Goal: Task Accomplishment & Management: Complete application form

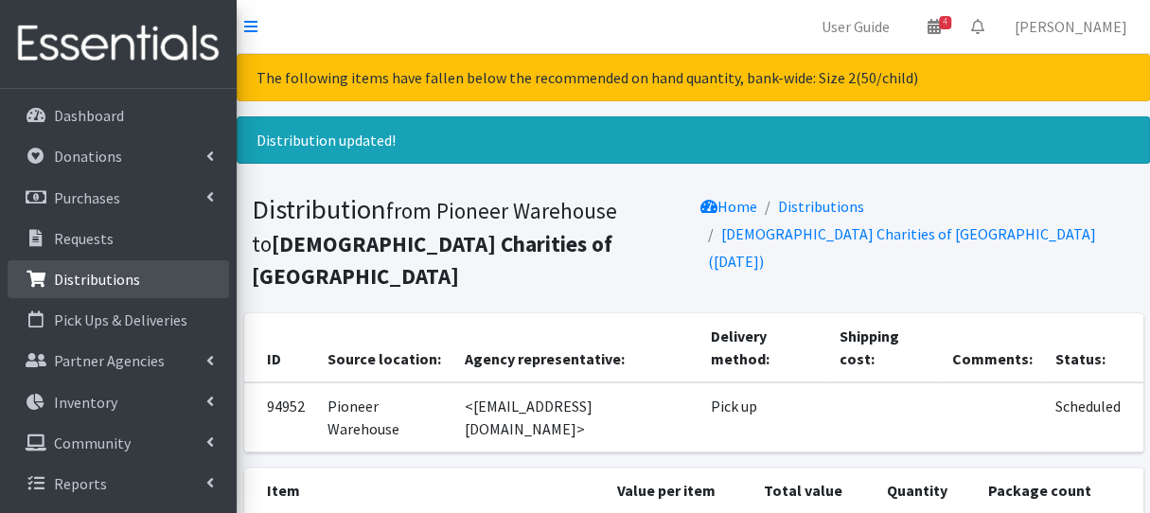
click at [127, 297] on link "Distributions" at bounding box center [118, 279] width 221 height 38
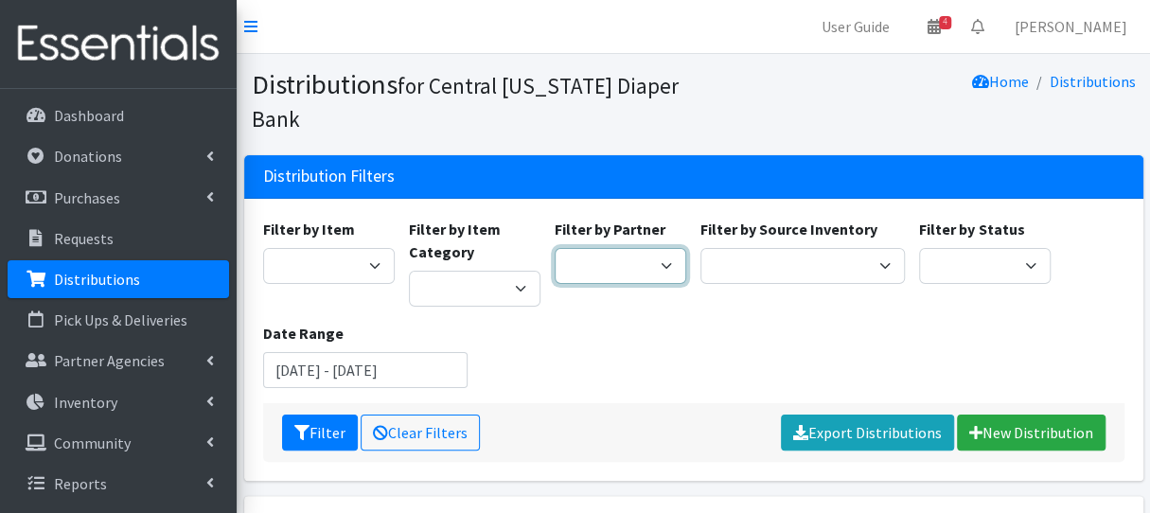
click at [634, 275] on select "All Saints Church Baby Momma Association Bellegrove Missionary Baptist Church F…" at bounding box center [620, 266] width 132 height 36
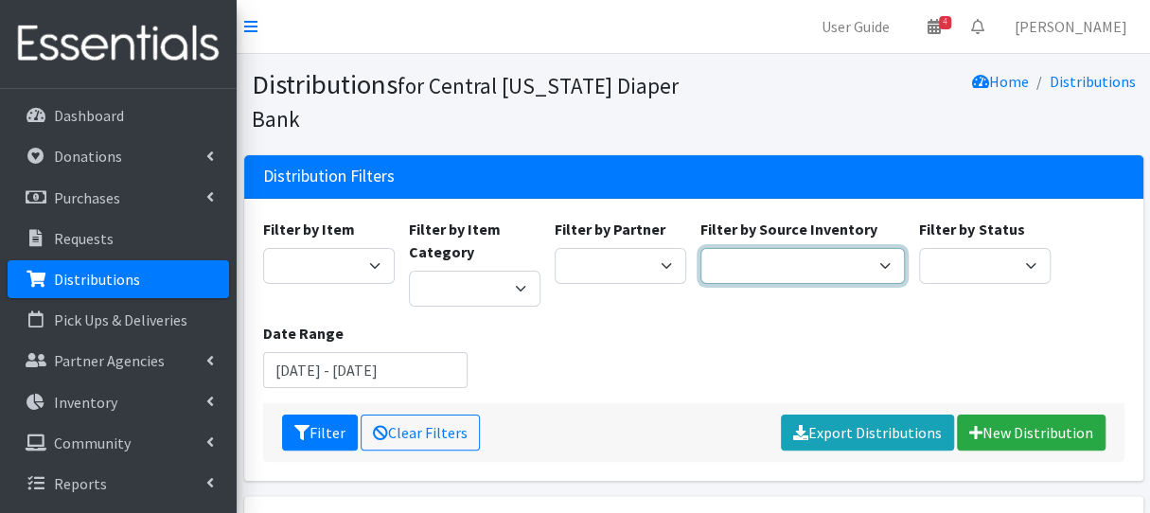
click at [826, 265] on select "Pioneer Warehouse TANF" at bounding box center [802, 266] width 204 height 36
select select "470"
click at [700, 248] on select "Pioneer Warehouse TANF" at bounding box center [802, 266] width 204 height 36
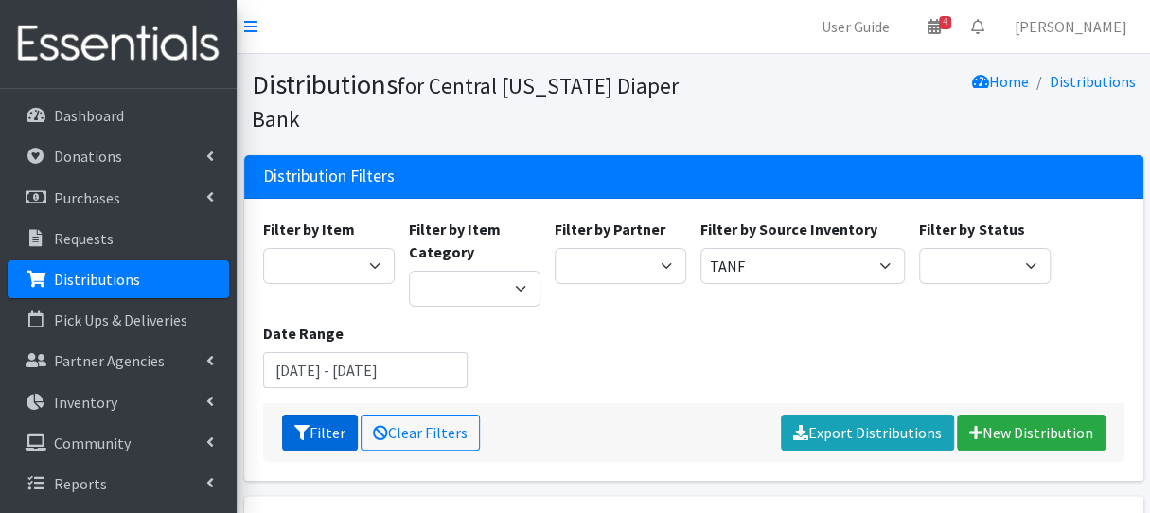
click at [307, 431] on icon "submit" at bounding box center [301, 432] width 15 height 15
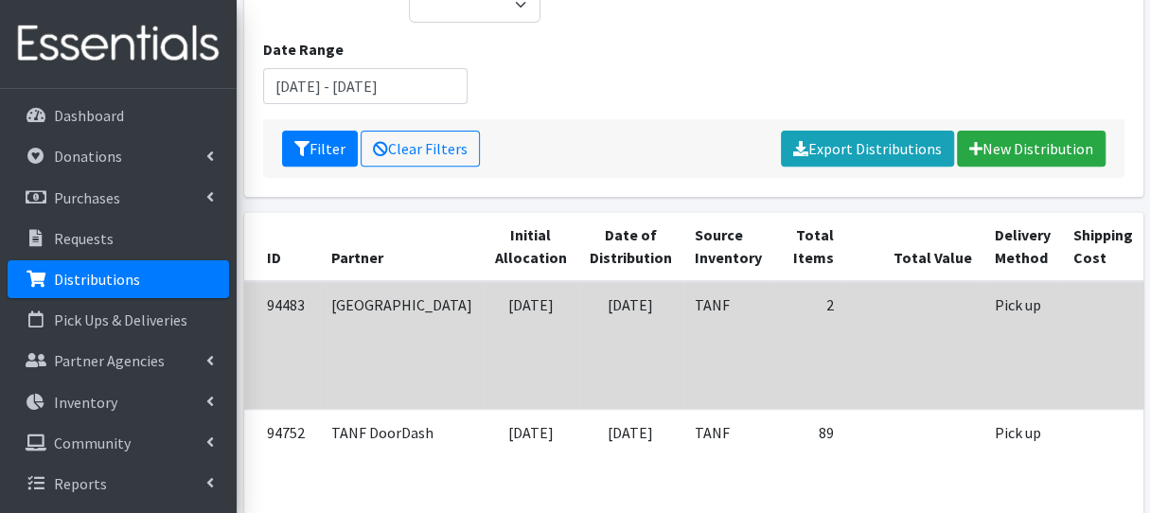
scroll to position [473, 0]
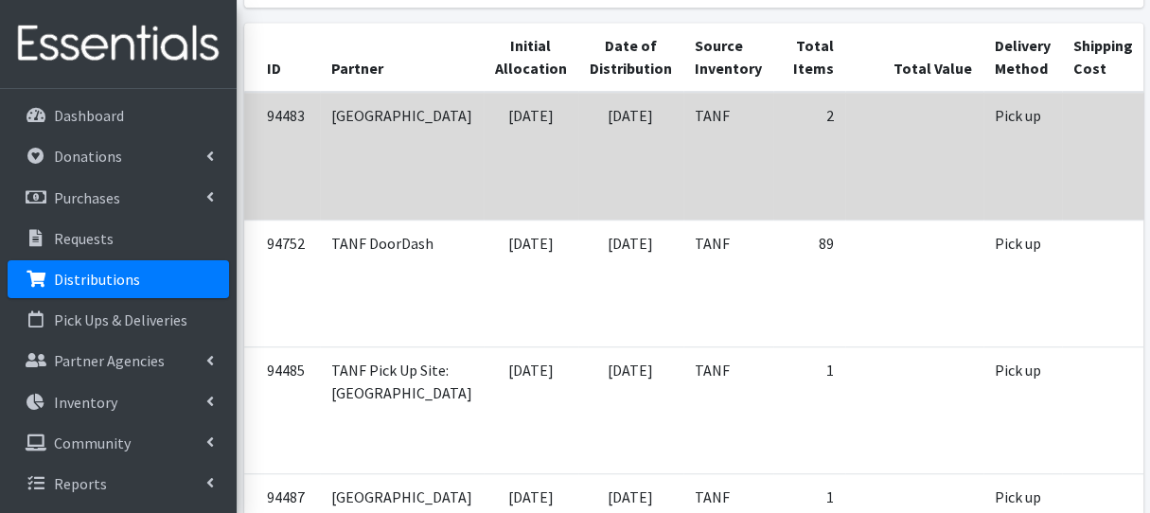
click at [578, 173] on td "[DATE]" at bounding box center [630, 156] width 105 height 128
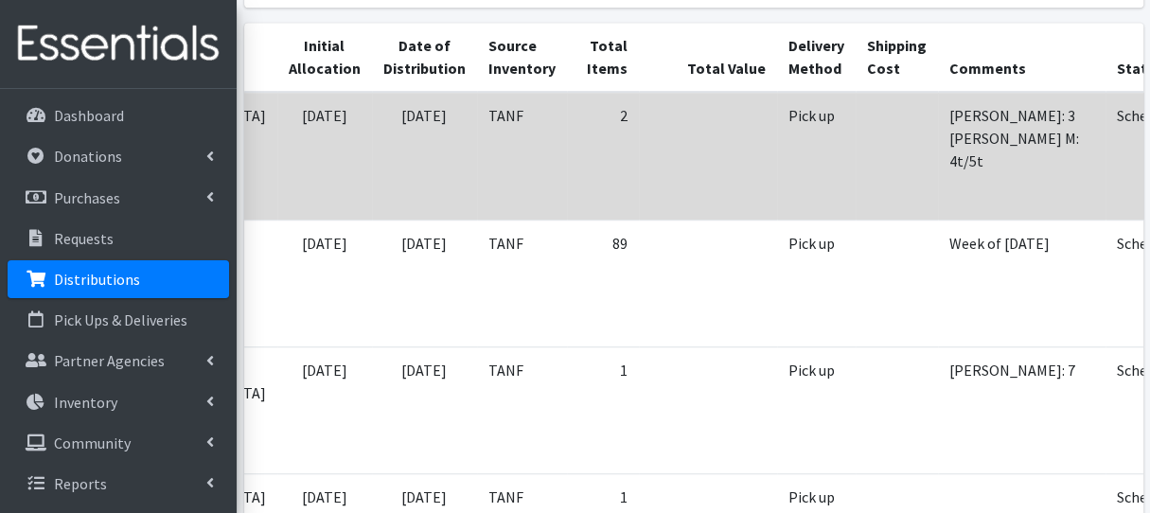
scroll to position [0, 221]
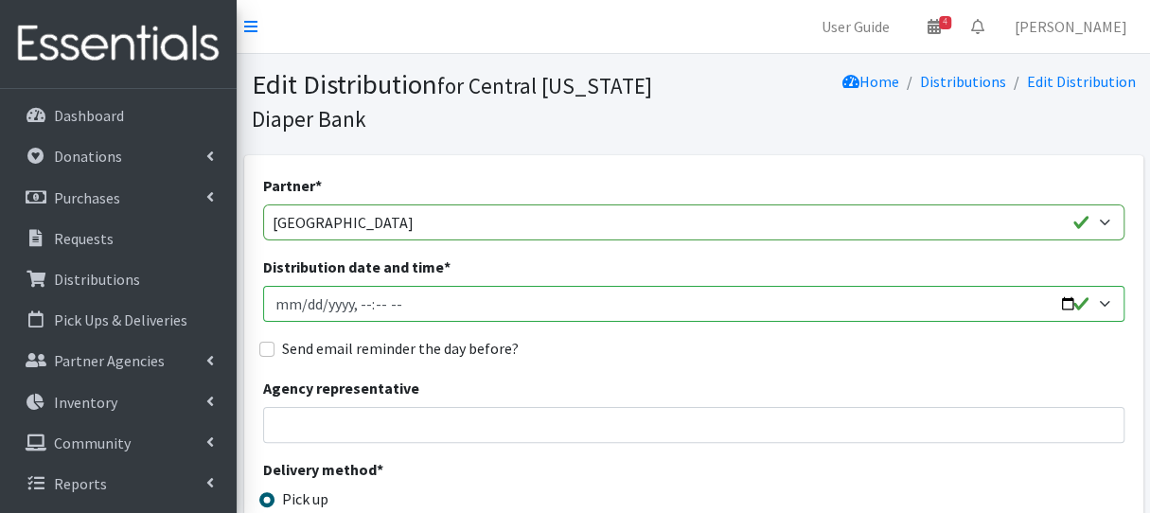
click at [296, 304] on input "Distribution date and time *" at bounding box center [693, 304] width 861 height 36
type input "2025-08-07T11:00"
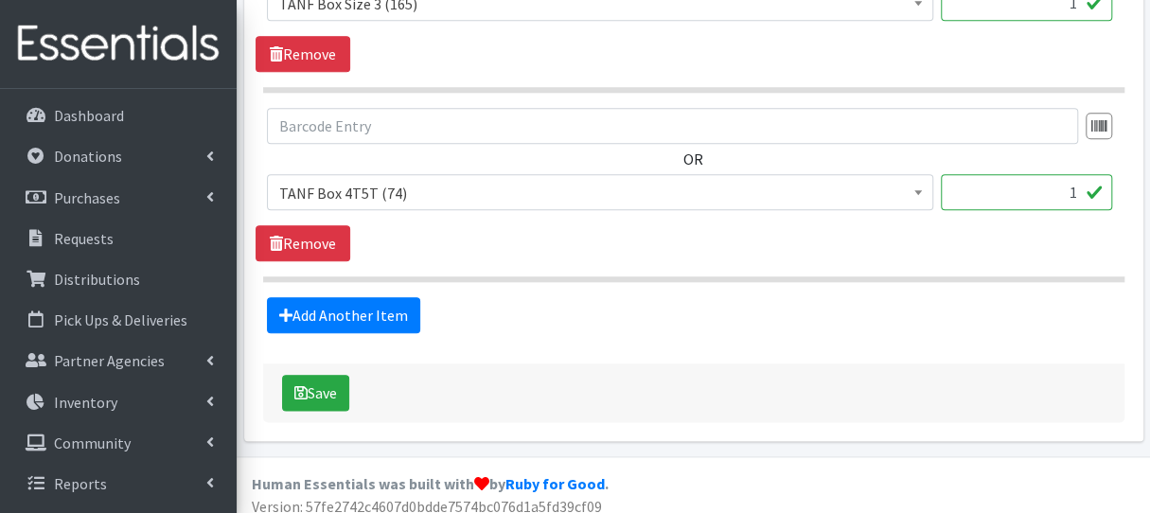
scroll to position [903, 0]
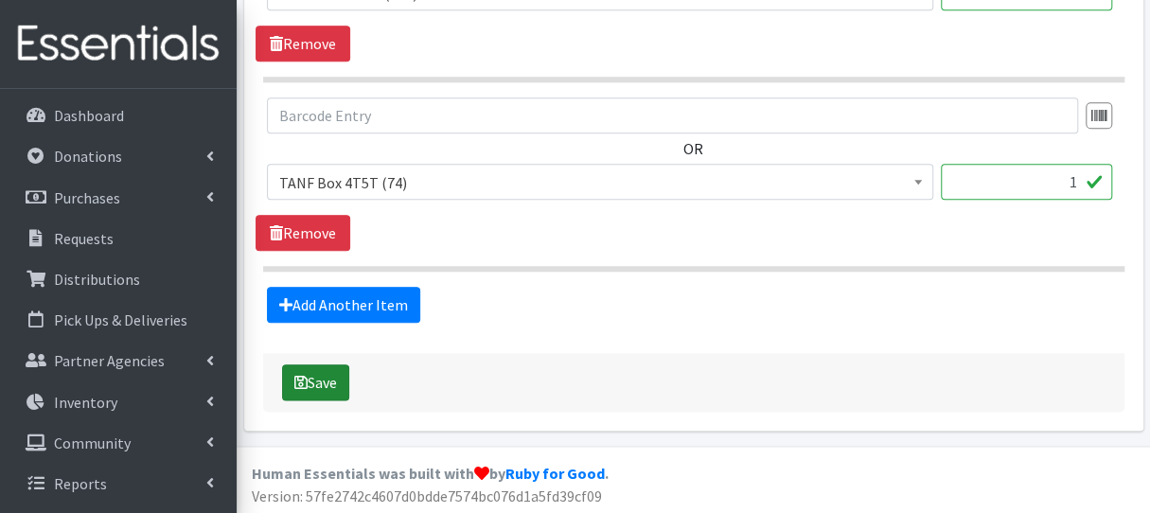
click at [337, 383] on button "Save" at bounding box center [315, 382] width 67 height 36
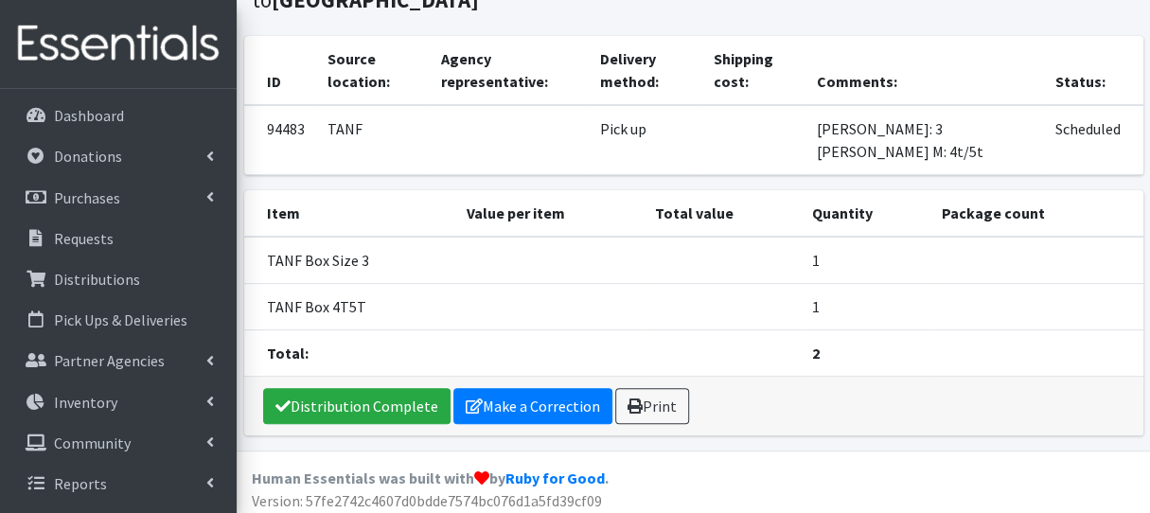
scroll to position [187, 0]
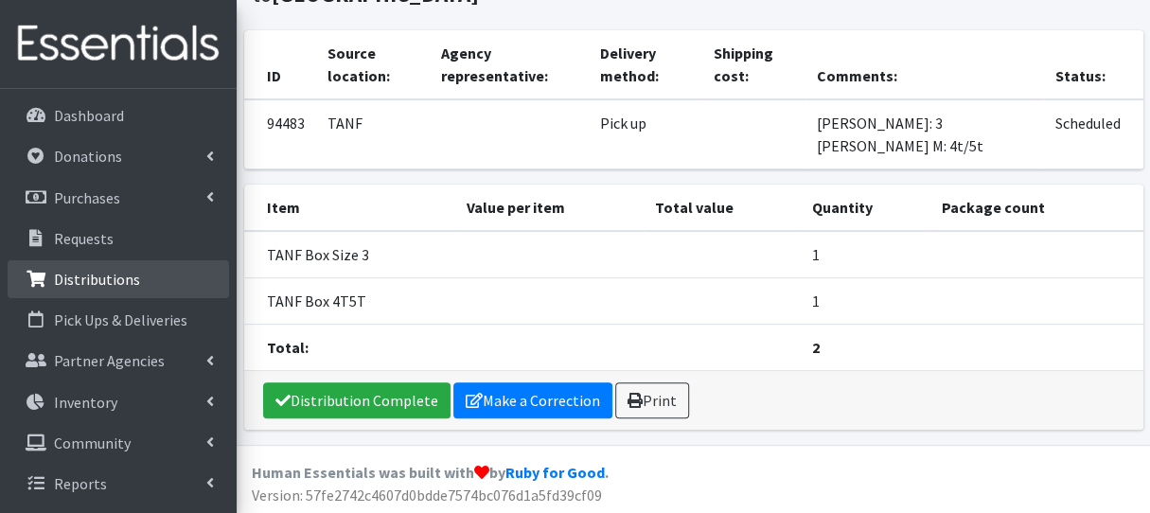
click at [150, 292] on link "Distributions" at bounding box center [118, 279] width 221 height 38
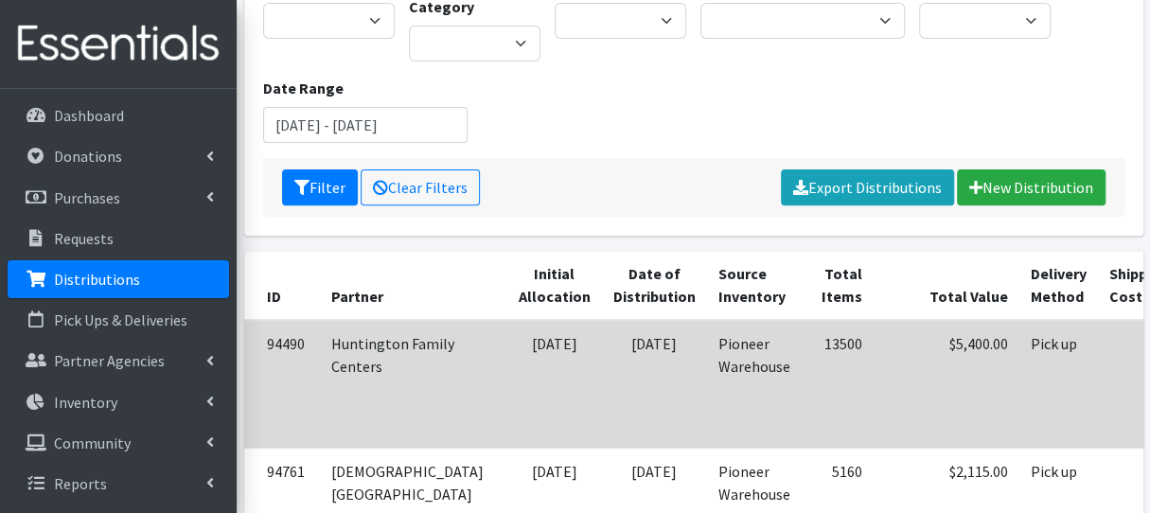
scroll to position [95, 0]
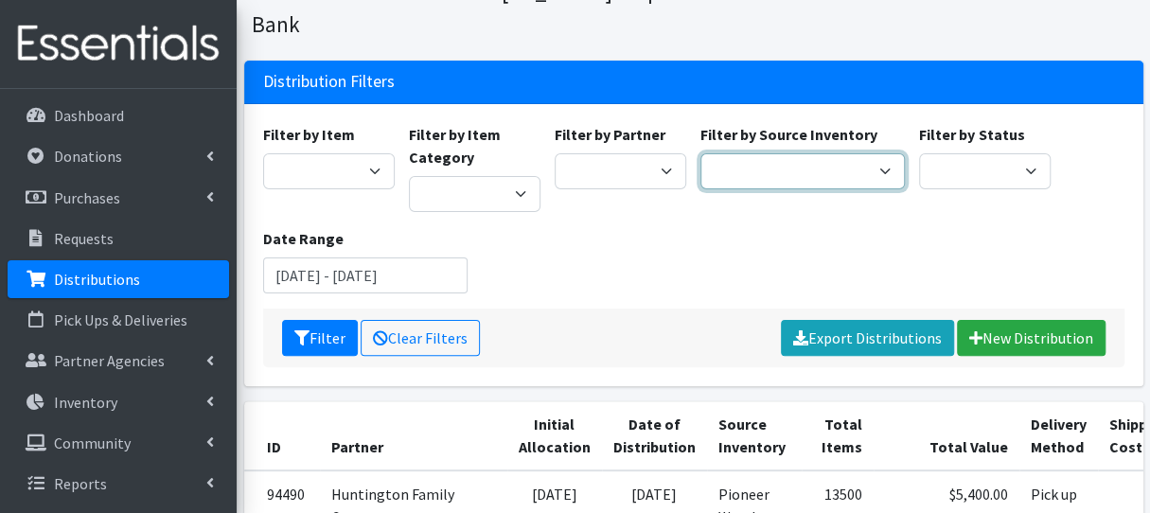
click at [774, 181] on select "Pioneer Warehouse TANF" at bounding box center [802, 171] width 204 height 36
select select "470"
click at [700, 153] on select "Pioneer Warehouse TANF" at bounding box center [802, 171] width 204 height 36
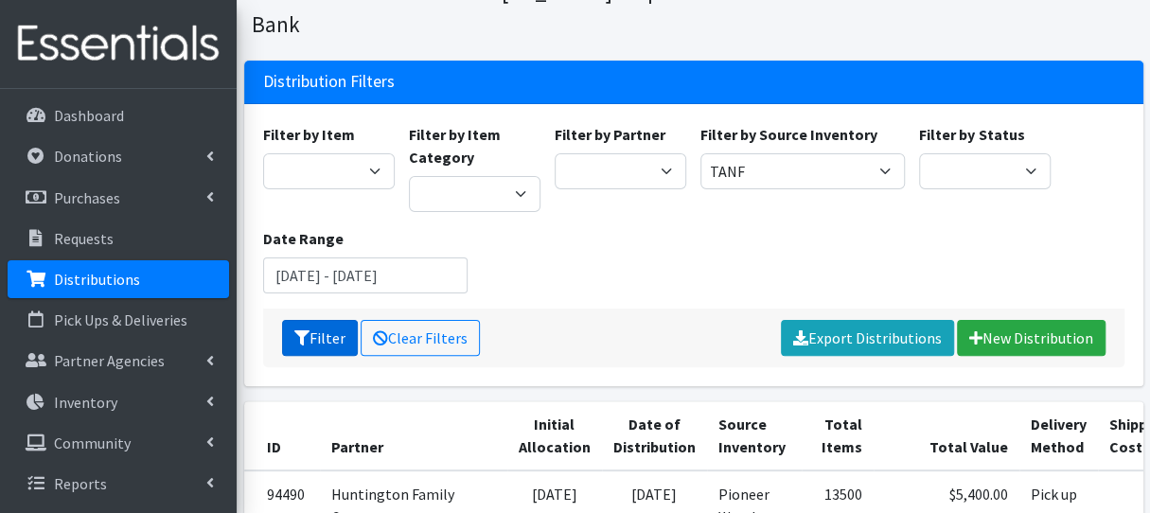
drag, startPoint x: 308, startPoint y: 336, endPoint x: 343, endPoint y: 336, distance: 35.0
click at [308, 336] on button "Filter" at bounding box center [320, 338] width 76 height 36
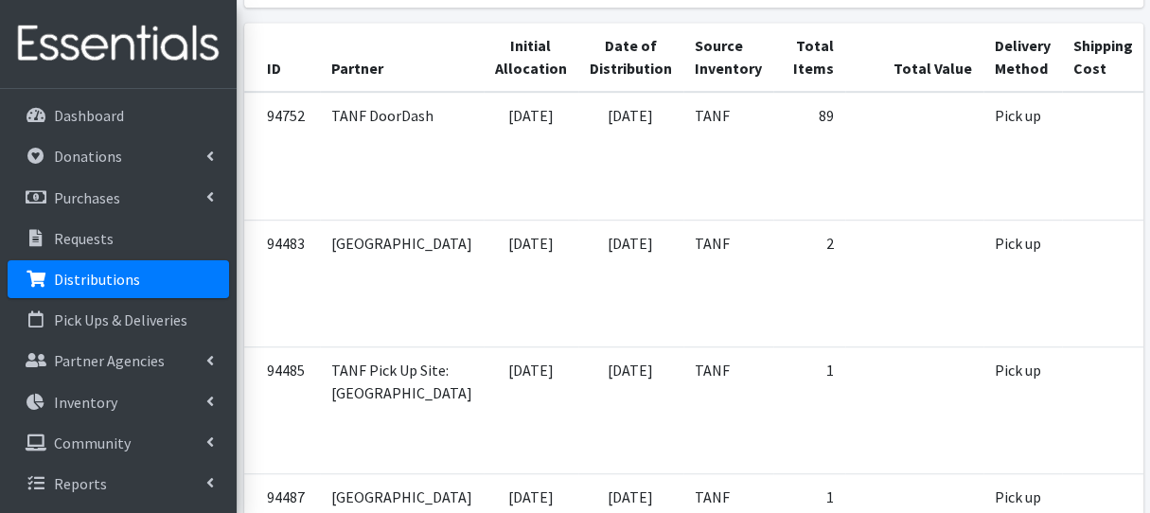
scroll to position [95, 0]
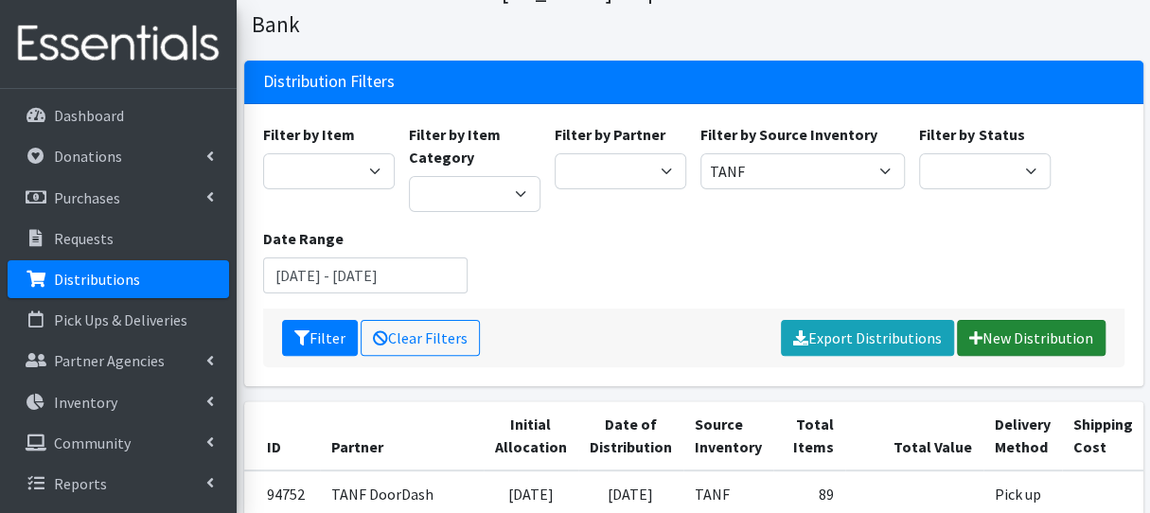
drag, startPoint x: 993, startPoint y: 329, endPoint x: 970, endPoint y: 332, distance: 22.9
click at [993, 330] on link "New Distribution" at bounding box center [1031, 338] width 149 height 36
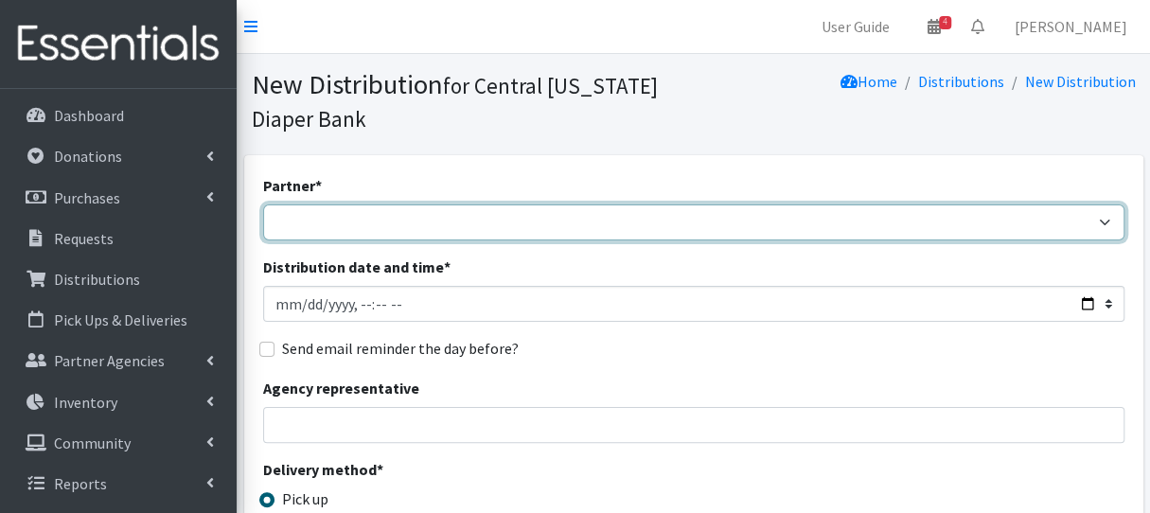
click at [410, 218] on select "[DEMOGRAPHIC_DATA] Baby Momma Association [DEMOGRAPHIC_DATA] Food Pantry [GEOGR…" at bounding box center [693, 222] width 861 height 36
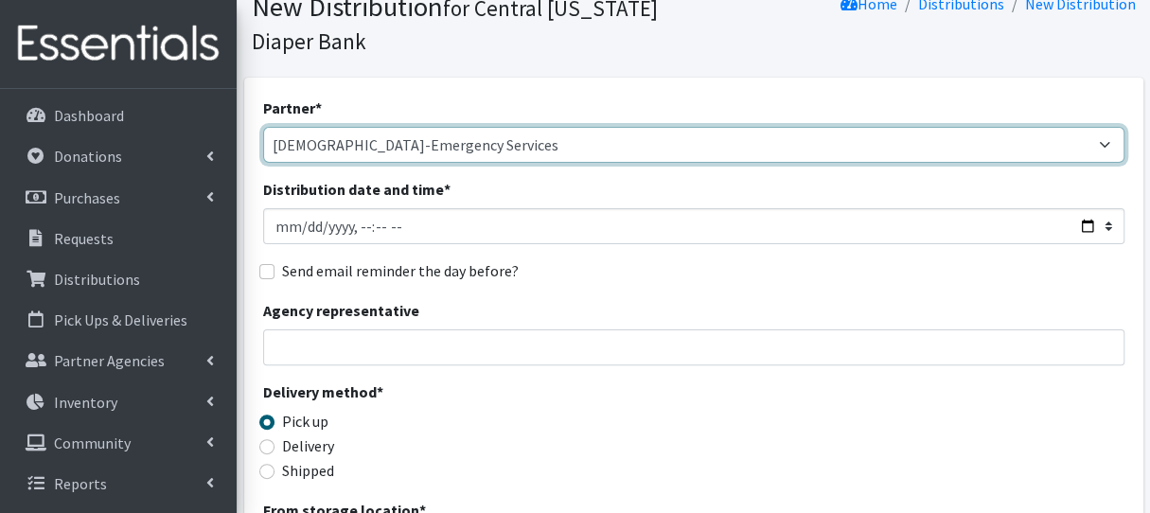
scroll to position [95, 0]
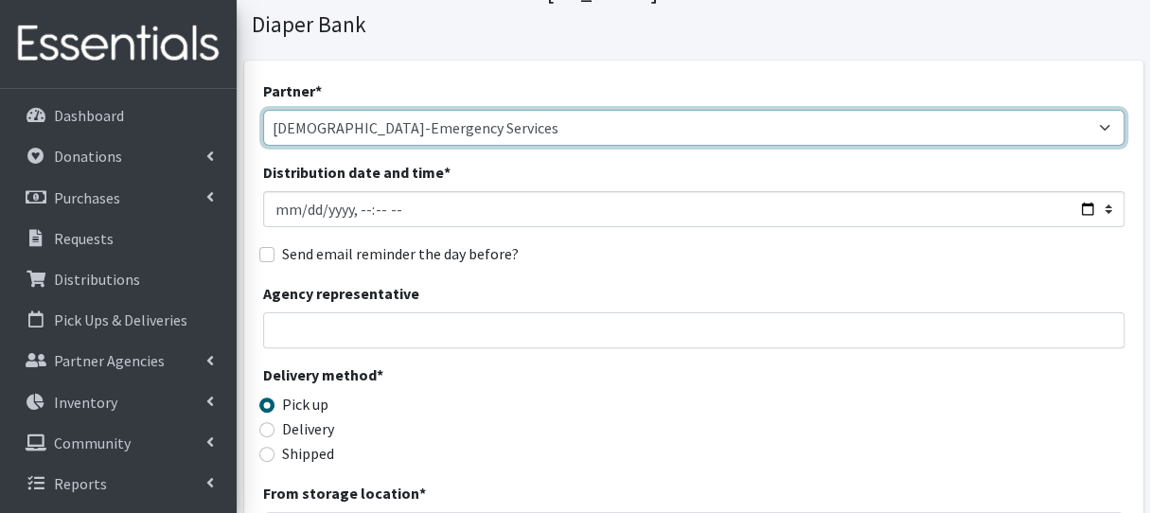
click at [418, 129] on select "[DEMOGRAPHIC_DATA] Baby Momma Association [DEMOGRAPHIC_DATA] Food Pantry [GEOGR…" at bounding box center [693, 128] width 861 height 36
select select "292"
click at [263, 110] on select "[DEMOGRAPHIC_DATA] Baby Momma Association [DEMOGRAPHIC_DATA] Food Pantry [GEOGR…" at bounding box center [693, 128] width 861 height 36
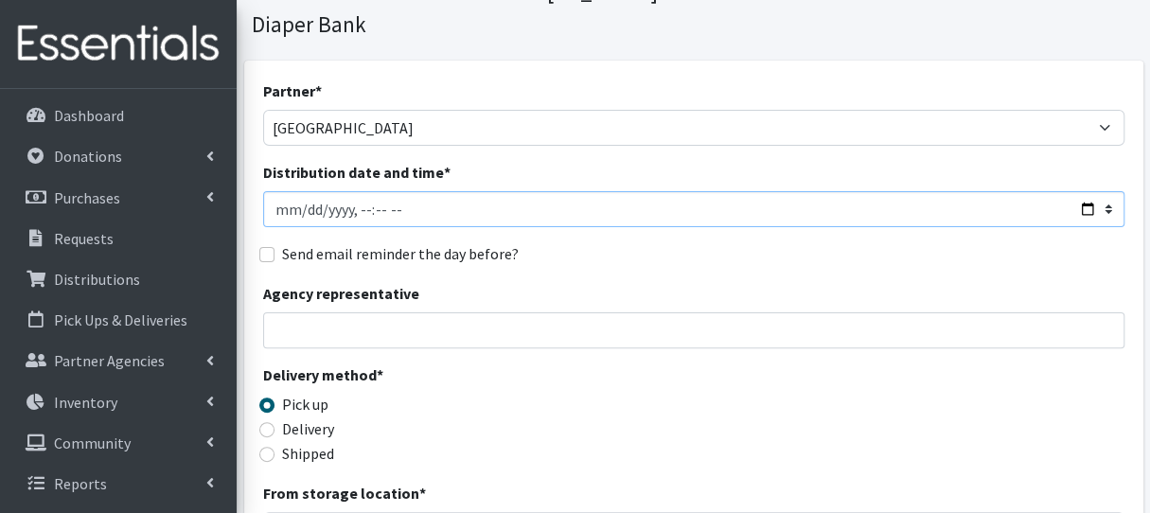
click at [352, 210] on input "Distribution date and time *" at bounding box center [693, 209] width 861 height 36
type input "2025-08-13T09:00"
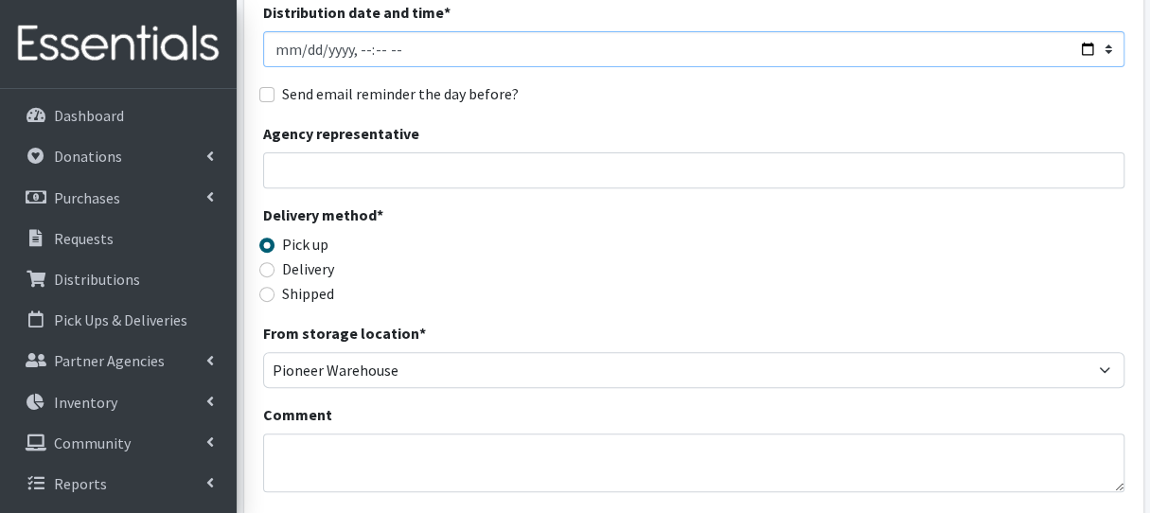
scroll to position [284, 0]
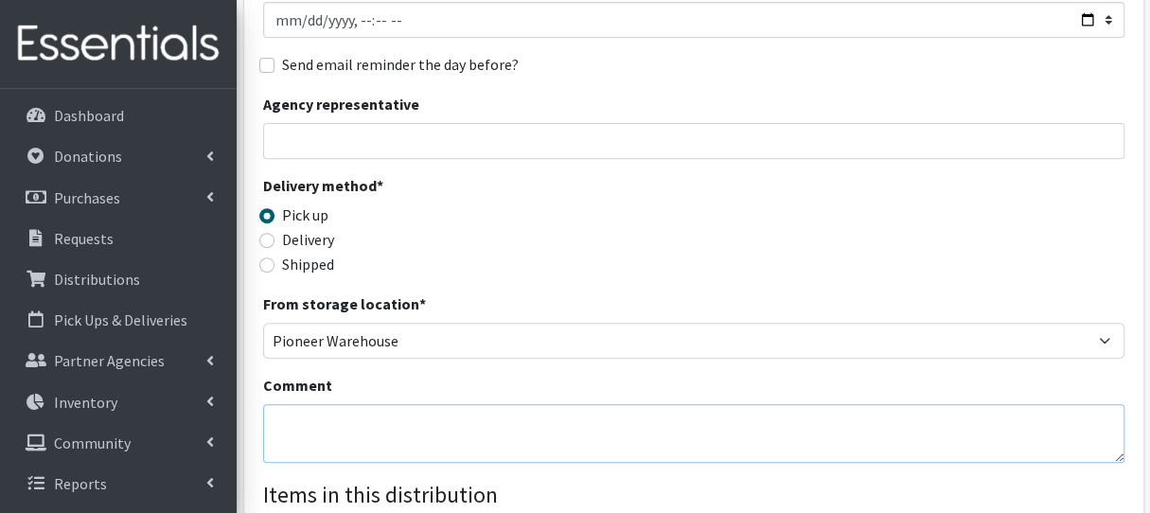
click at [321, 438] on textarea "Comment" at bounding box center [693, 433] width 861 height 59
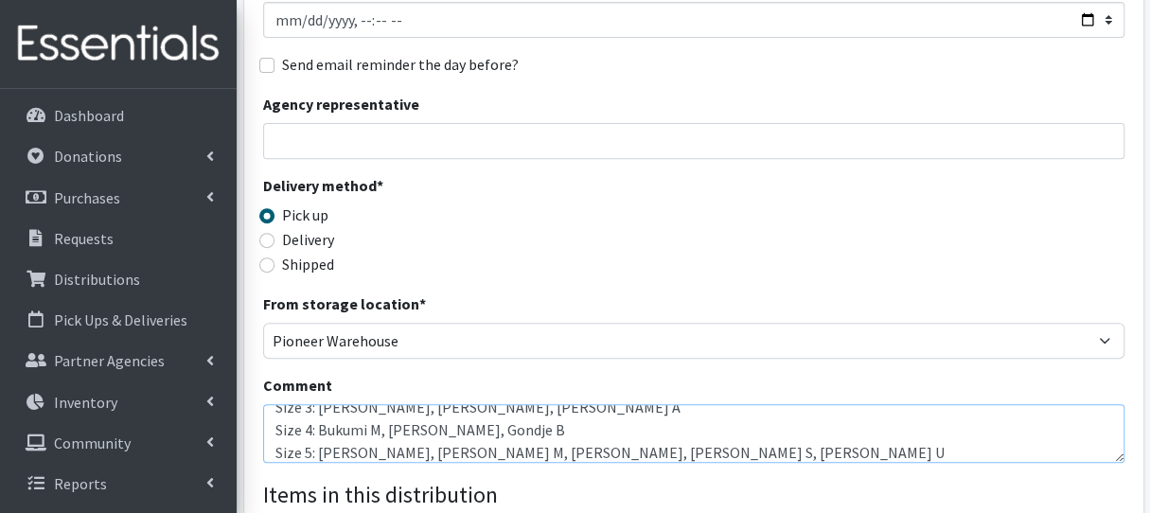
scroll to position [83, 0]
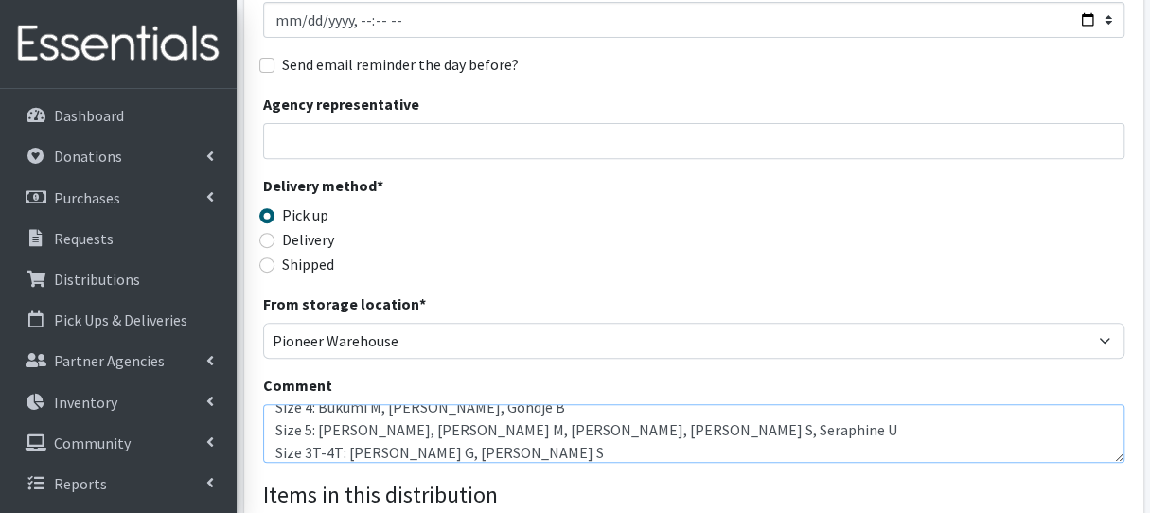
type textarea "Week of 8/11/25 Size 2: Esperance F Size 3: Michael V, Mustafa O, Sahar A Size …"
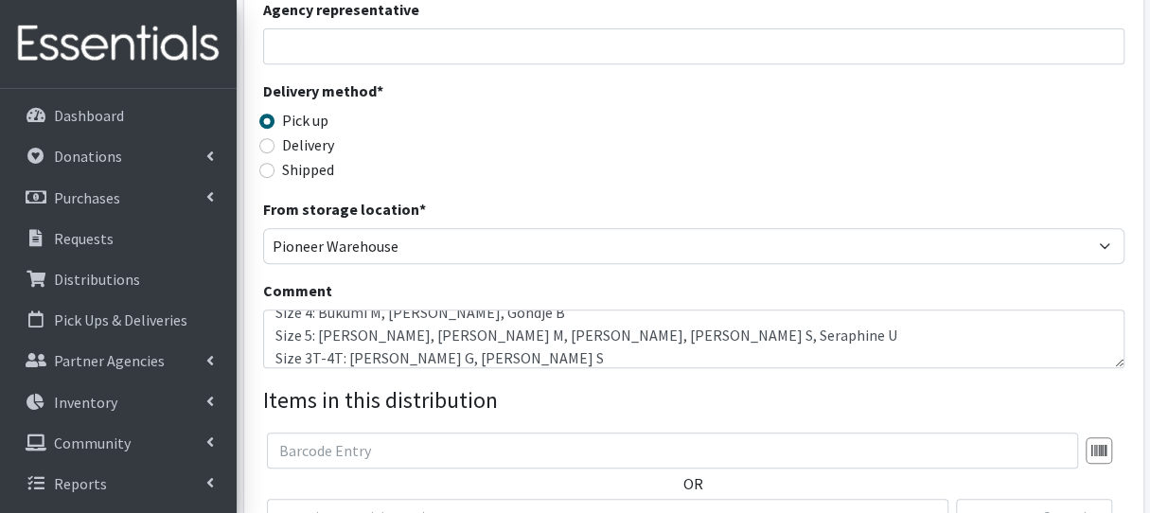
scroll to position [662, 0]
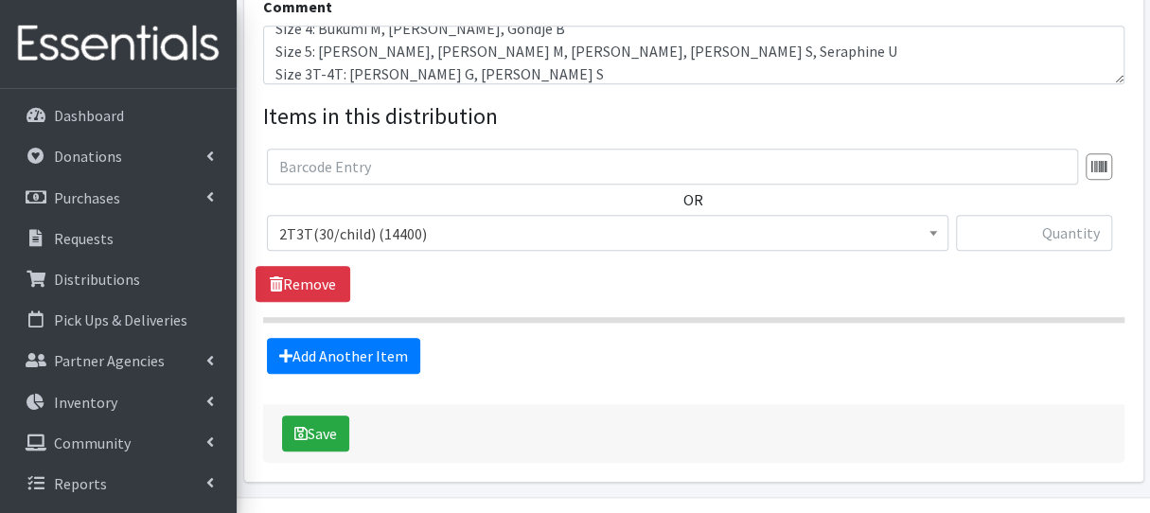
click at [427, 241] on span "2T3T(30/child) (14400)" at bounding box center [607, 233] width 657 height 26
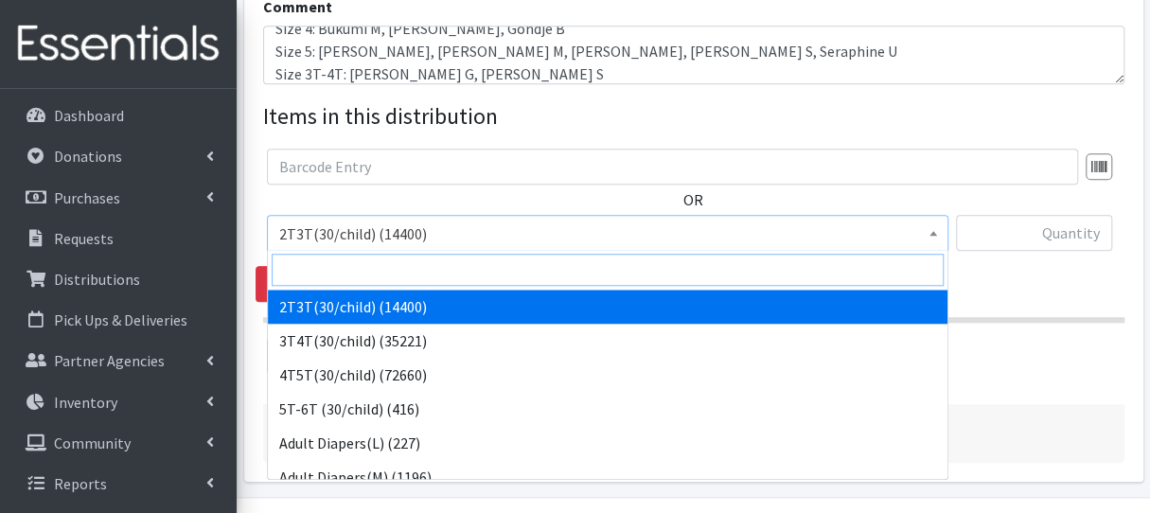
click at [413, 277] on input "search" at bounding box center [608, 270] width 672 height 32
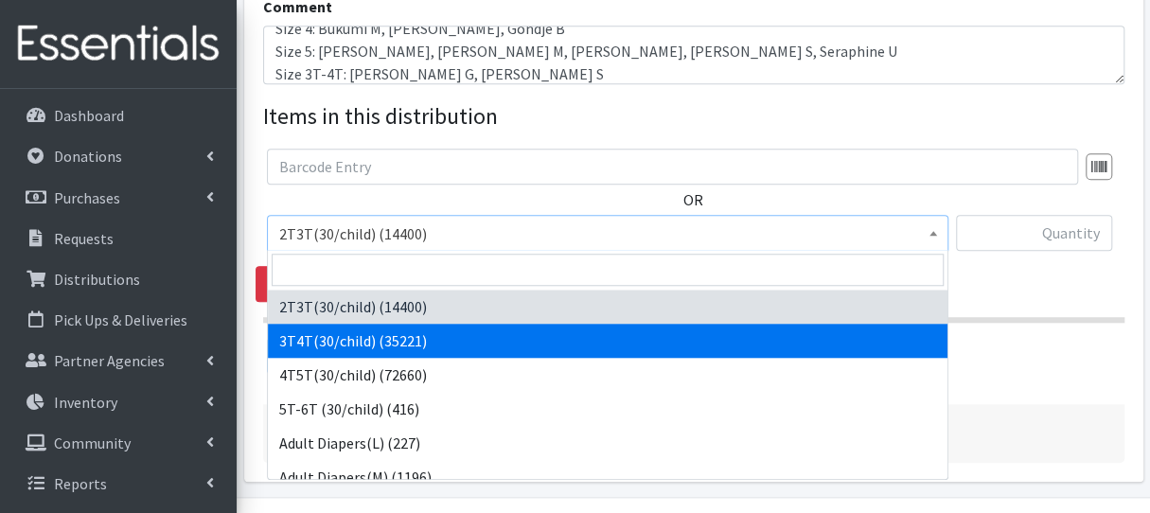
select select "941"
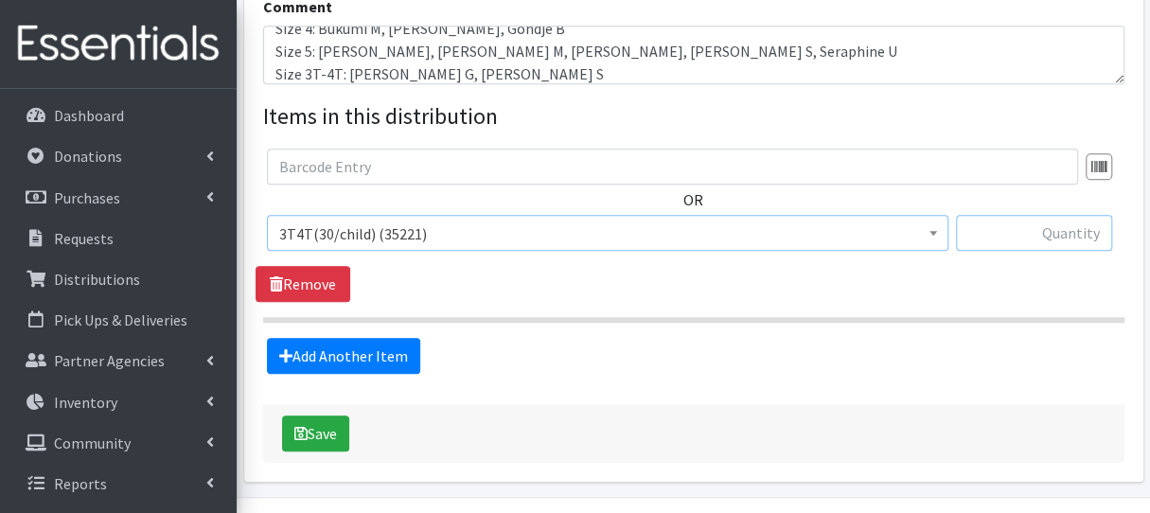
click at [978, 233] on input "text" at bounding box center [1034, 233] width 156 height 36
type input "2"
click at [378, 357] on link "Add Another Item" at bounding box center [343, 356] width 153 height 36
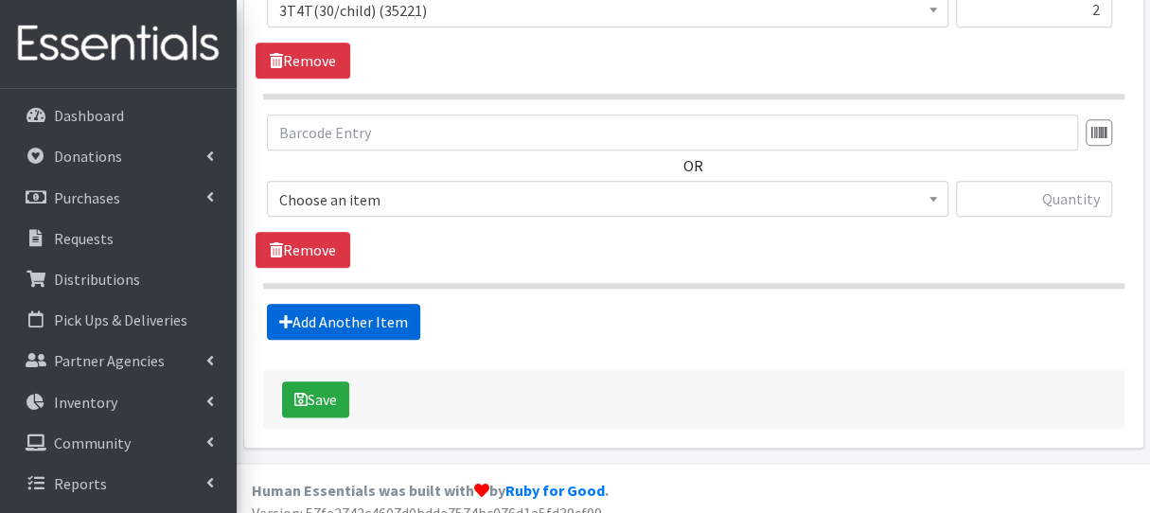
scroll to position [903, 0]
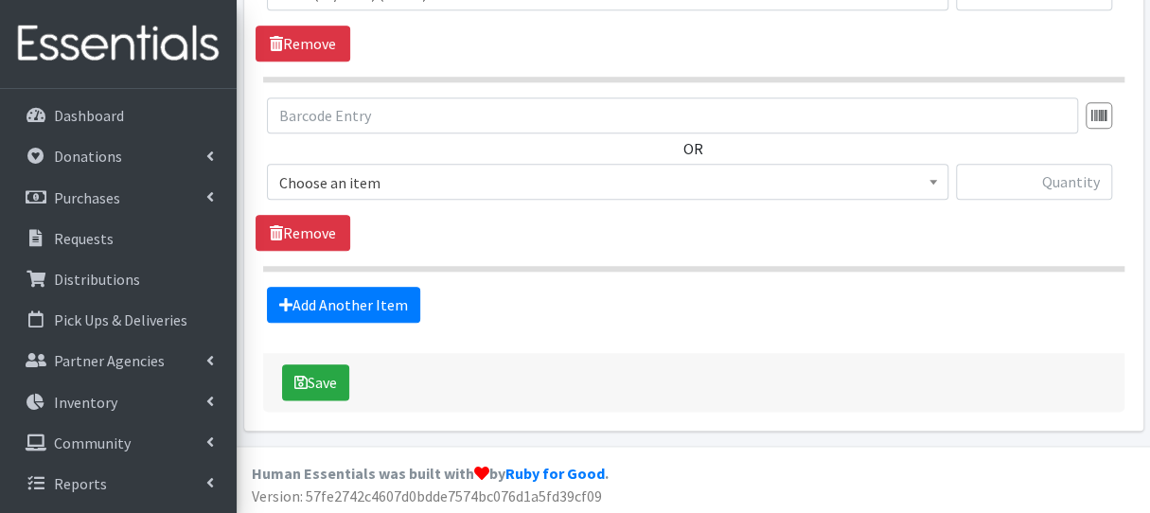
click at [413, 191] on span "Choose an item" at bounding box center [607, 182] width 657 height 26
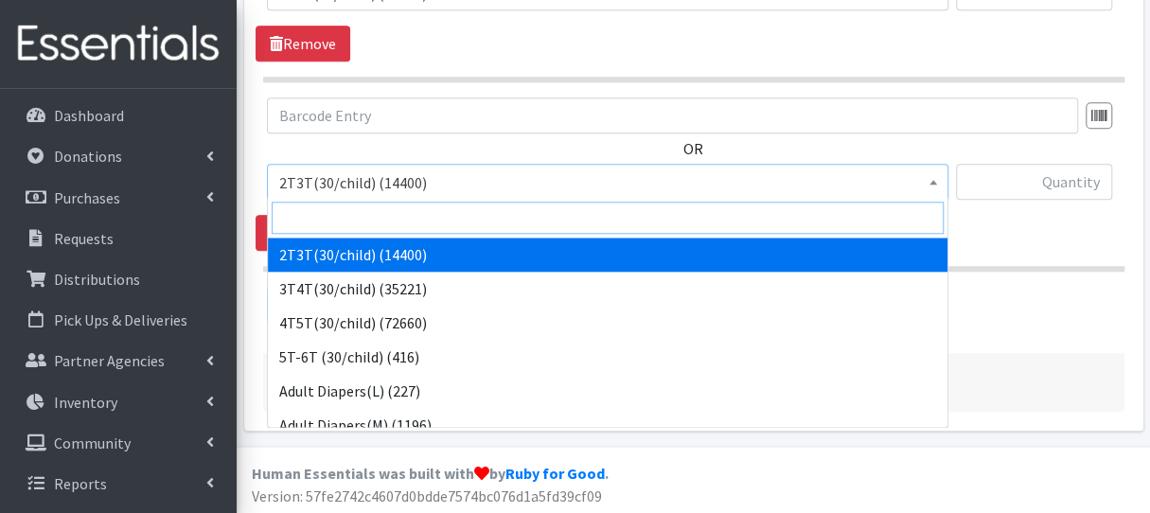
click at [411, 220] on input "search" at bounding box center [608, 218] width 672 height 32
click at [475, 228] on input "search" at bounding box center [608, 218] width 672 height 32
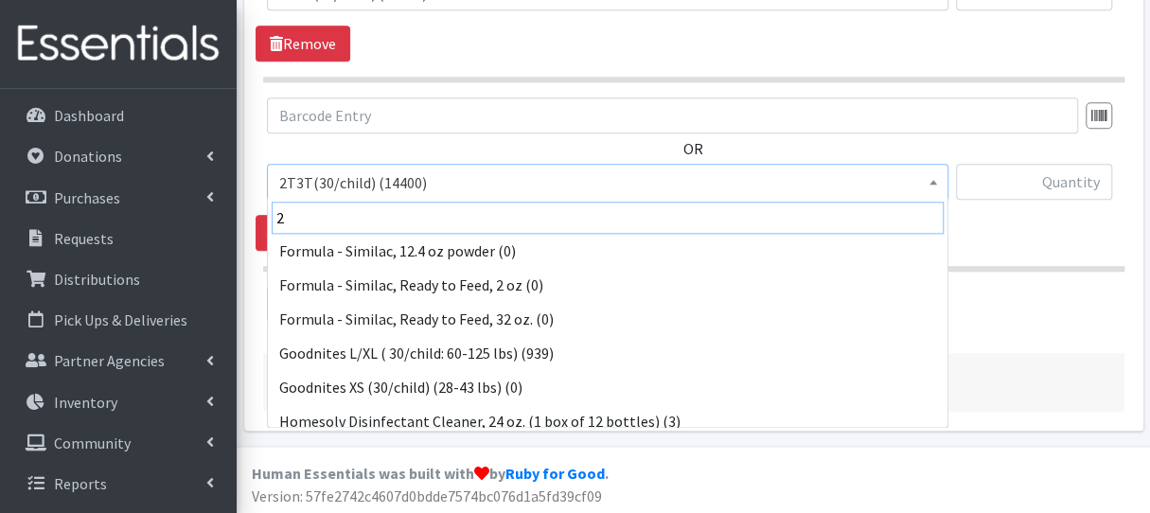
scroll to position [473, 0]
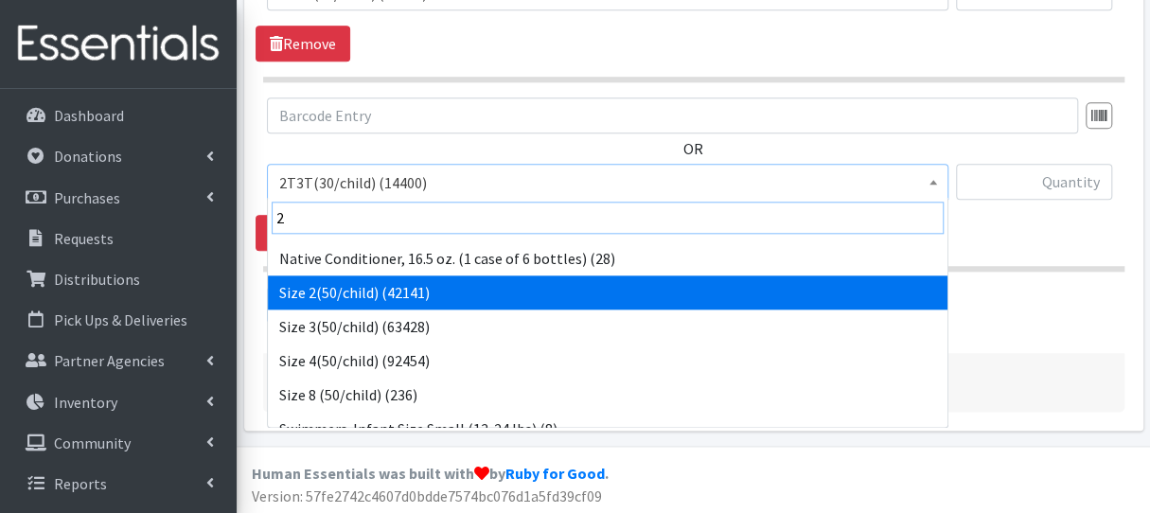
type input "2"
select select "951"
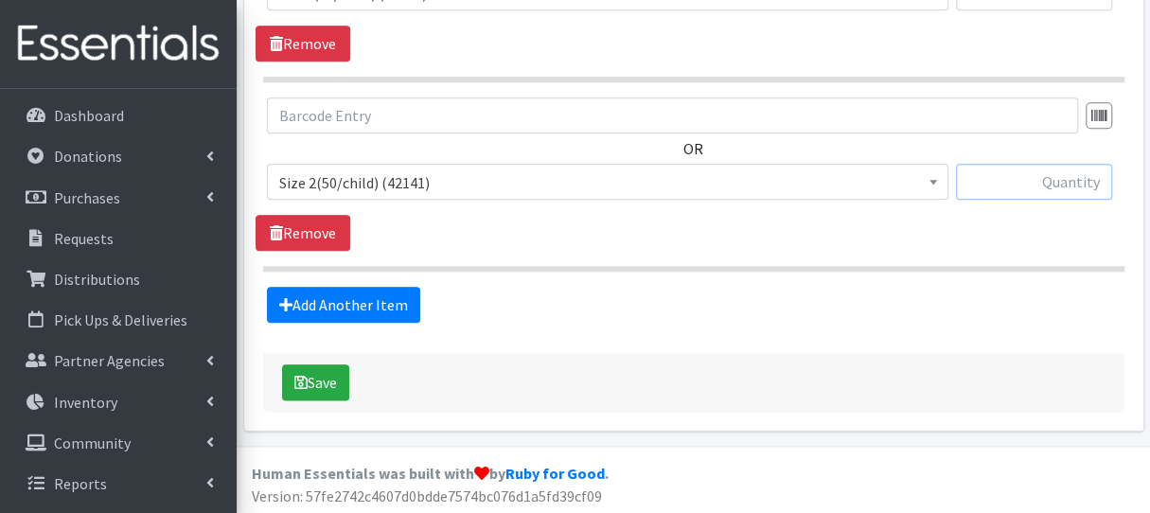
click at [1012, 185] on input "text" at bounding box center [1034, 182] width 156 height 36
type input "1"
click at [372, 309] on link "Add Another Item" at bounding box center [343, 305] width 153 height 36
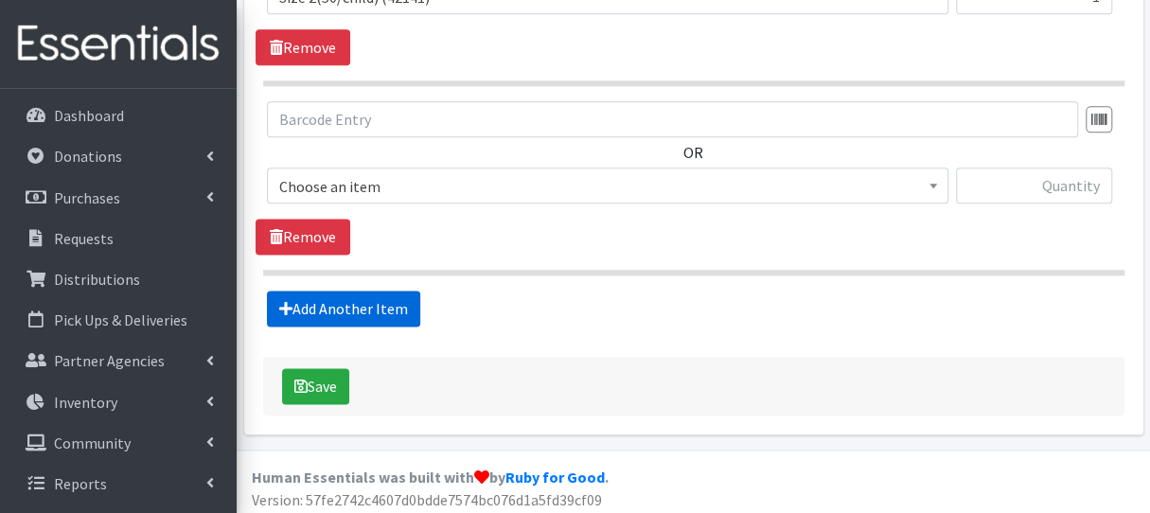
scroll to position [1091, 0]
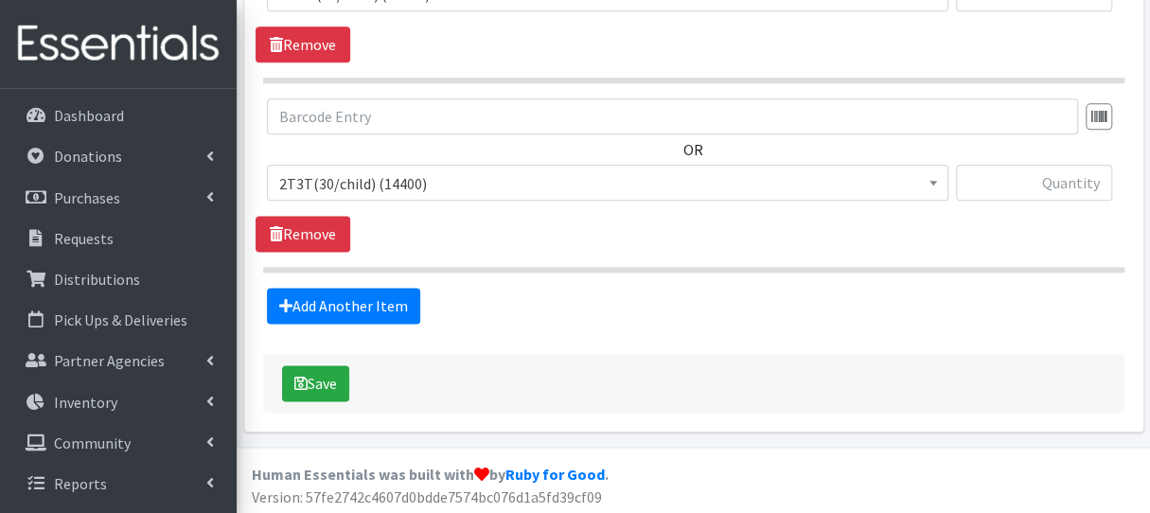
click at [378, 185] on span "2T3T(30/child) (14400)" at bounding box center [607, 183] width 657 height 26
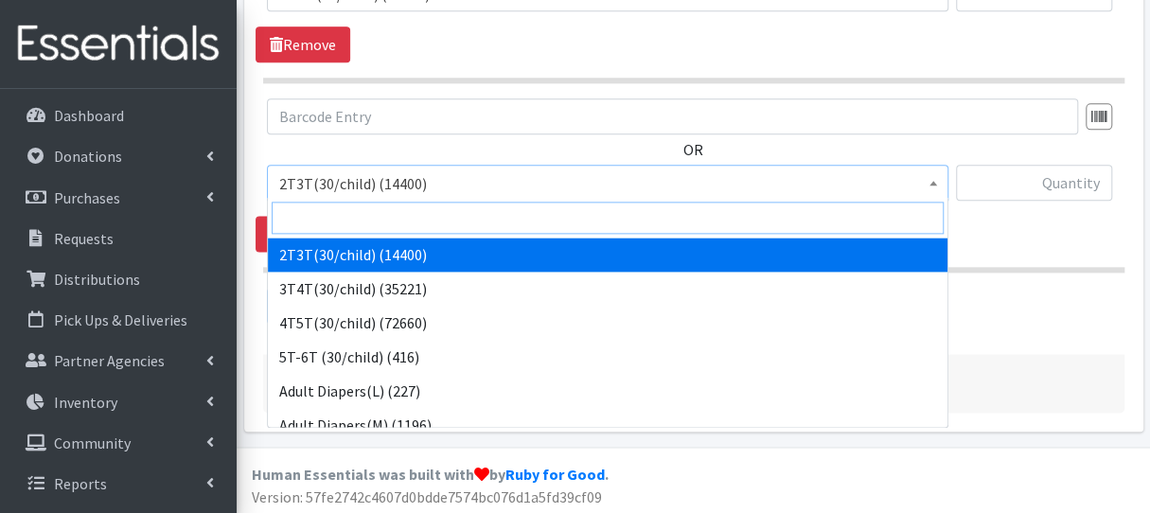
click at [370, 221] on input "search" at bounding box center [608, 218] width 672 height 32
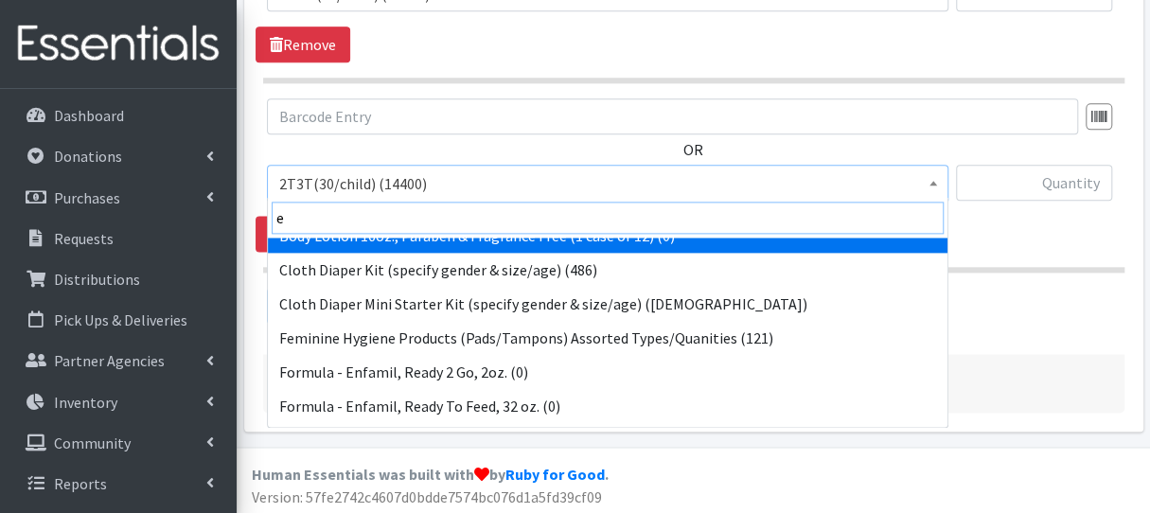
drag, startPoint x: 399, startPoint y: 224, endPoint x: 271, endPoint y: 227, distance: 128.7
click at [271, 227] on span "e" at bounding box center [607, 218] width 679 height 40
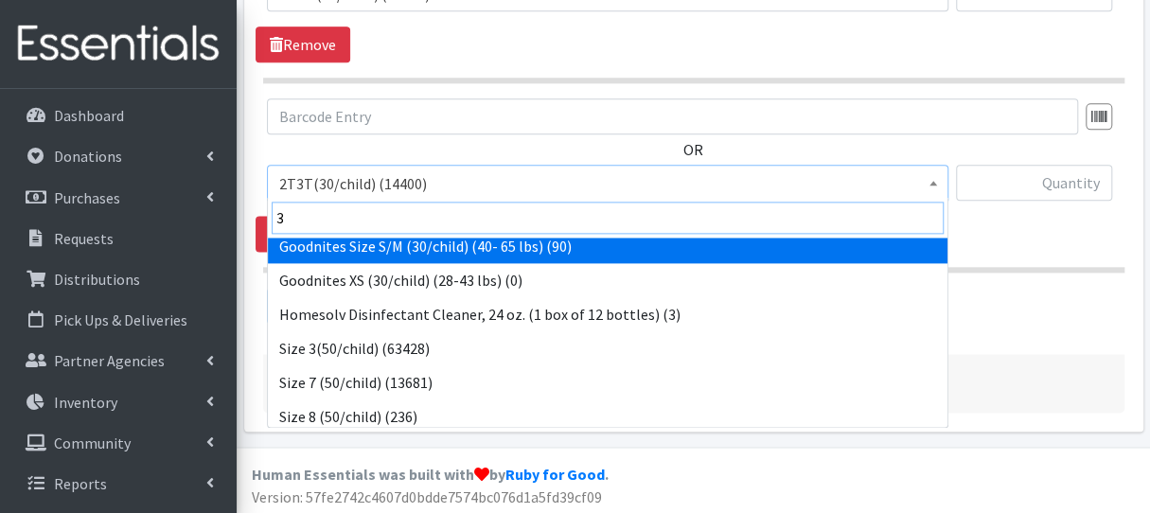
scroll to position [378, 0]
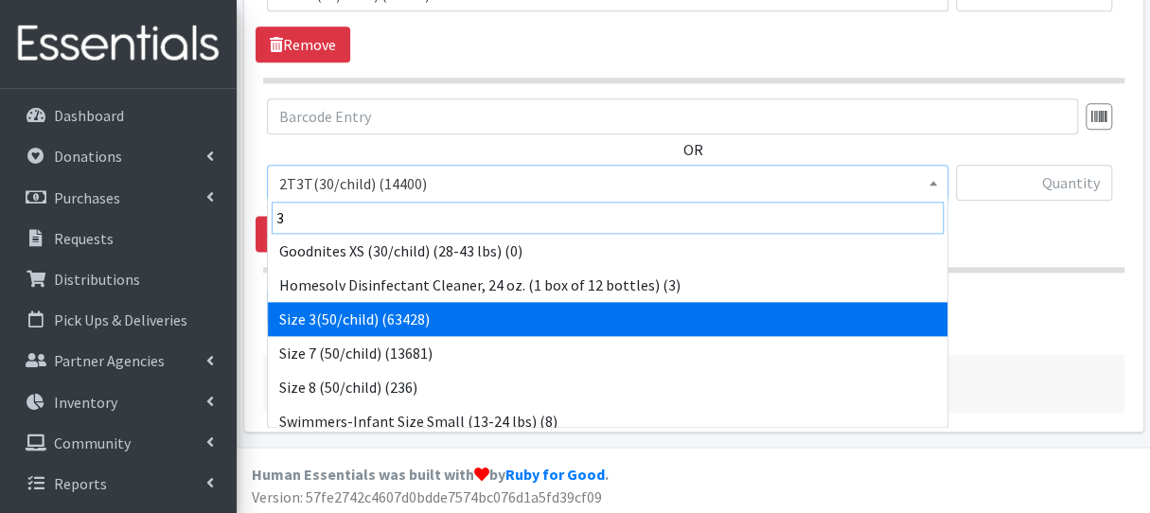
type input "3"
select select "954"
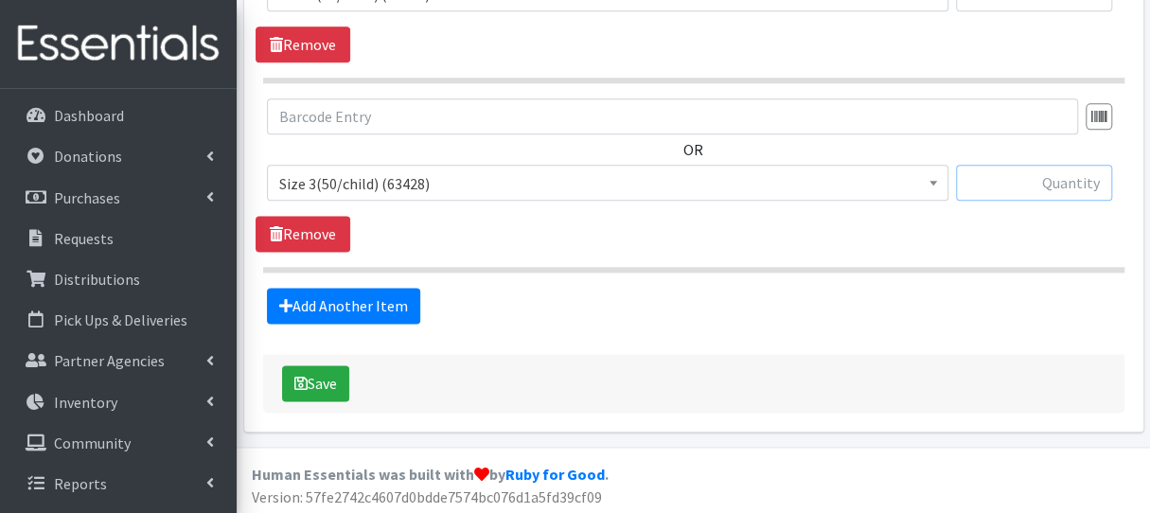
click at [1015, 183] on input "text" at bounding box center [1034, 183] width 156 height 36
type input "3"
click at [329, 310] on link "Add Another Item" at bounding box center [343, 306] width 153 height 36
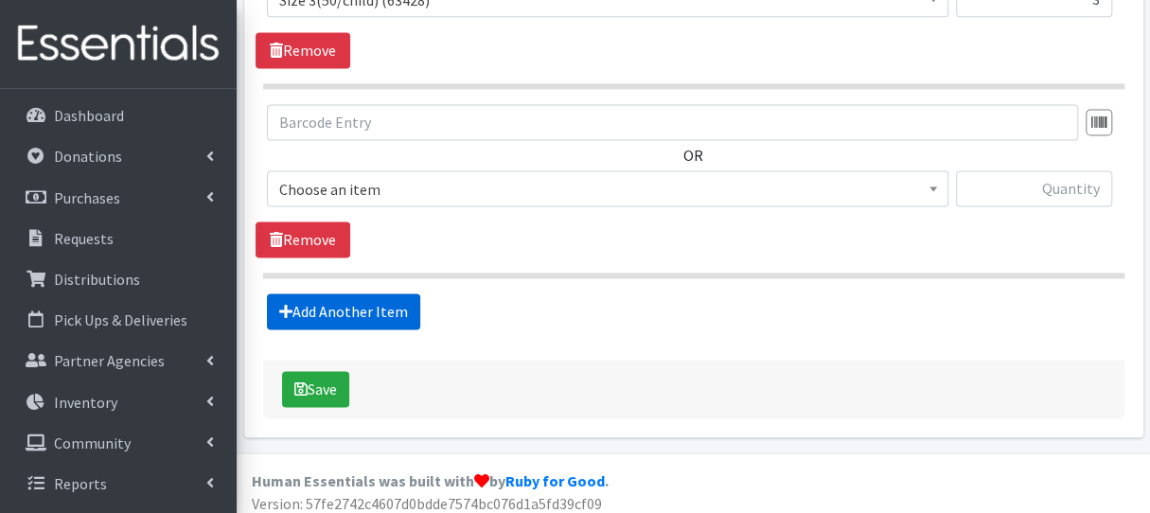
scroll to position [1279, 0]
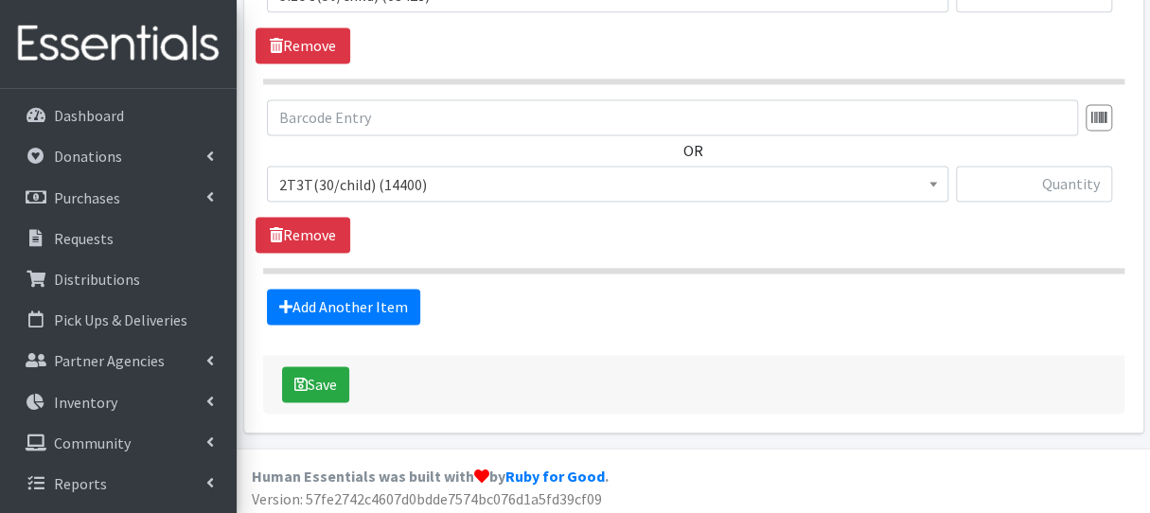
click at [322, 185] on span "2T3T(30/child) (14400)" at bounding box center [607, 184] width 657 height 26
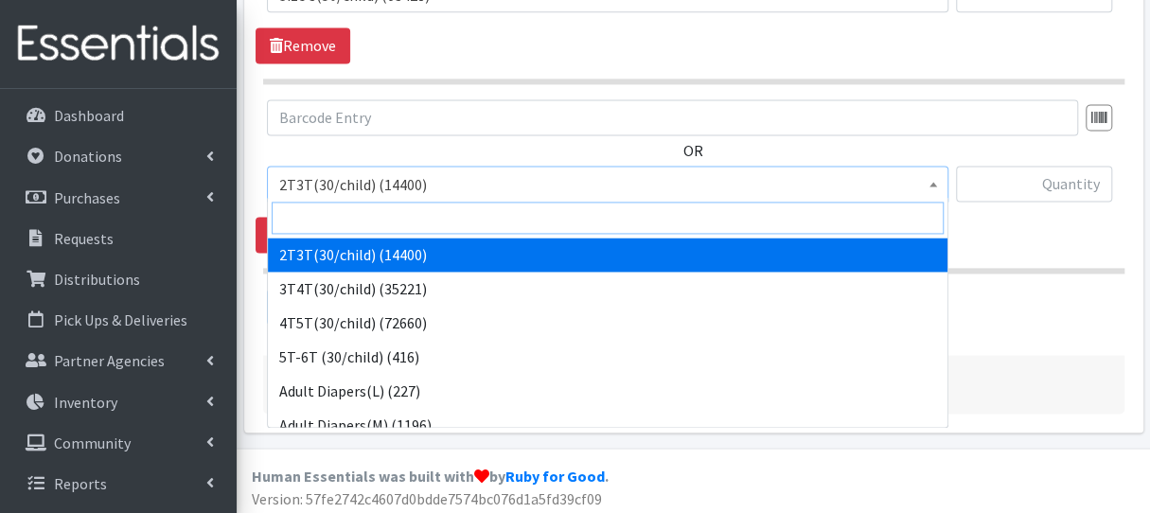
click at [318, 223] on input "search" at bounding box center [608, 218] width 672 height 32
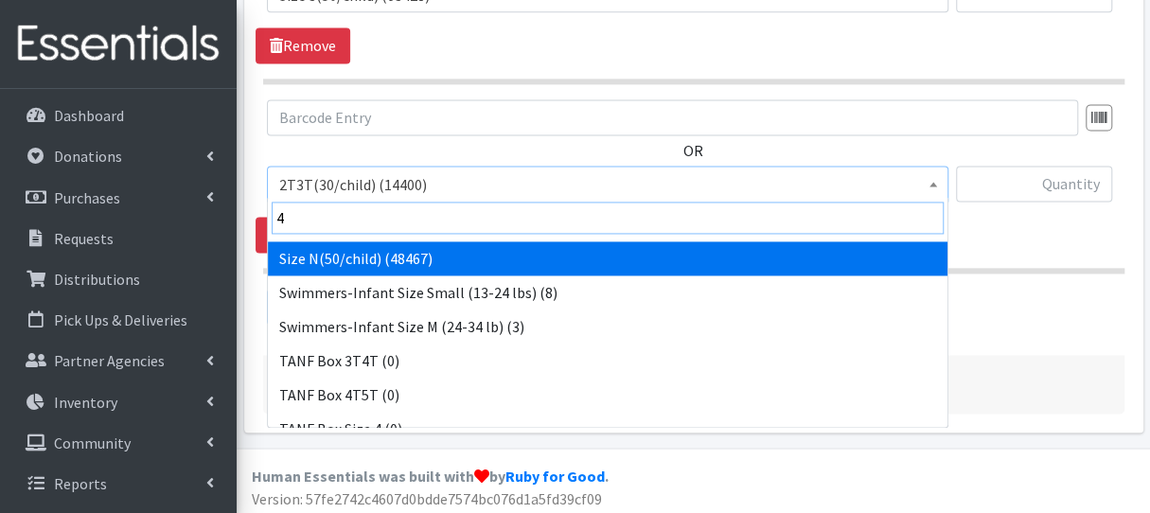
scroll to position [378, 0]
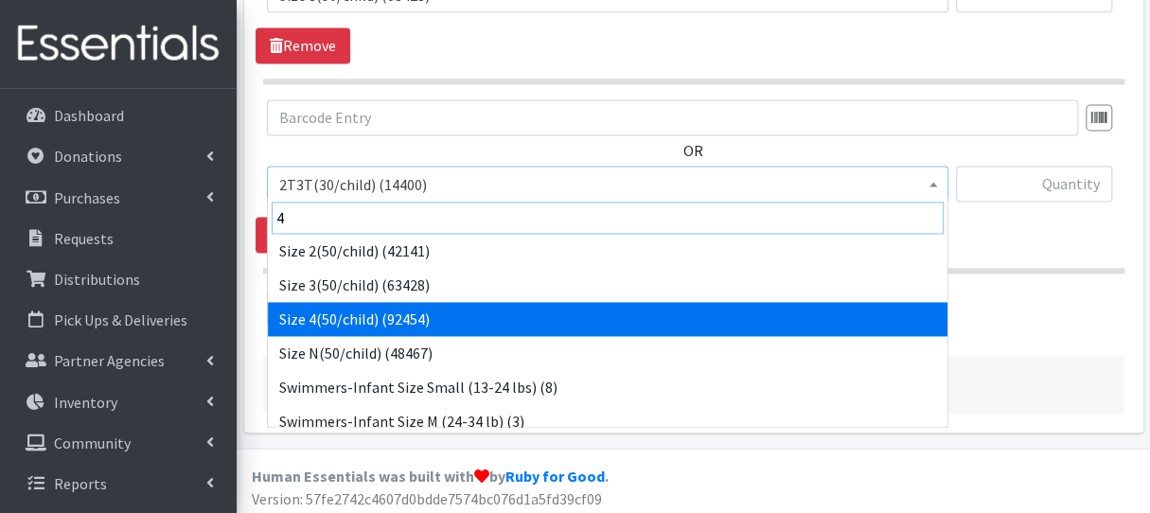
type input "4"
select select "963"
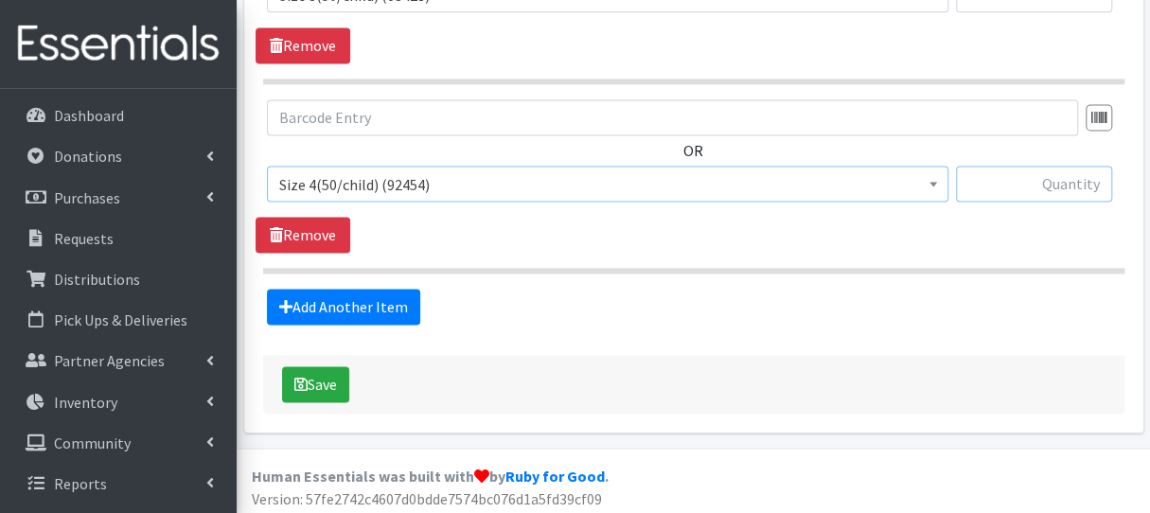
click at [1029, 181] on input "text" at bounding box center [1034, 184] width 156 height 36
type input "3"
click at [386, 291] on link "Add Another Item" at bounding box center [343, 307] width 153 height 36
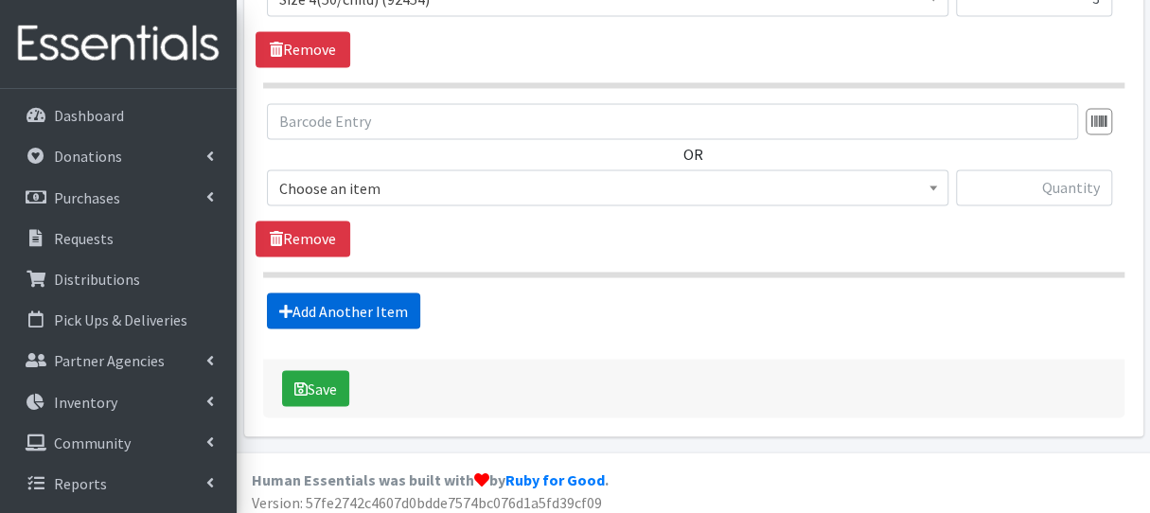
scroll to position [1468, 0]
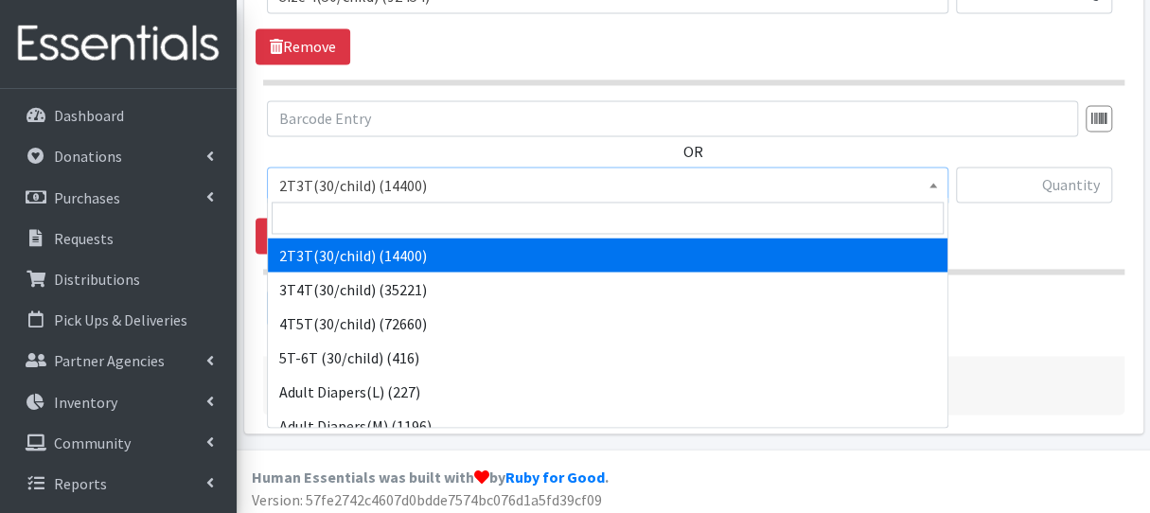
click at [378, 186] on span "2T3T(30/child) (14400)" at bounding box center [607, 185] width 657 height 26
click at [369, 208] on input "search" at bounding box center [608, 218] width 672 height 32
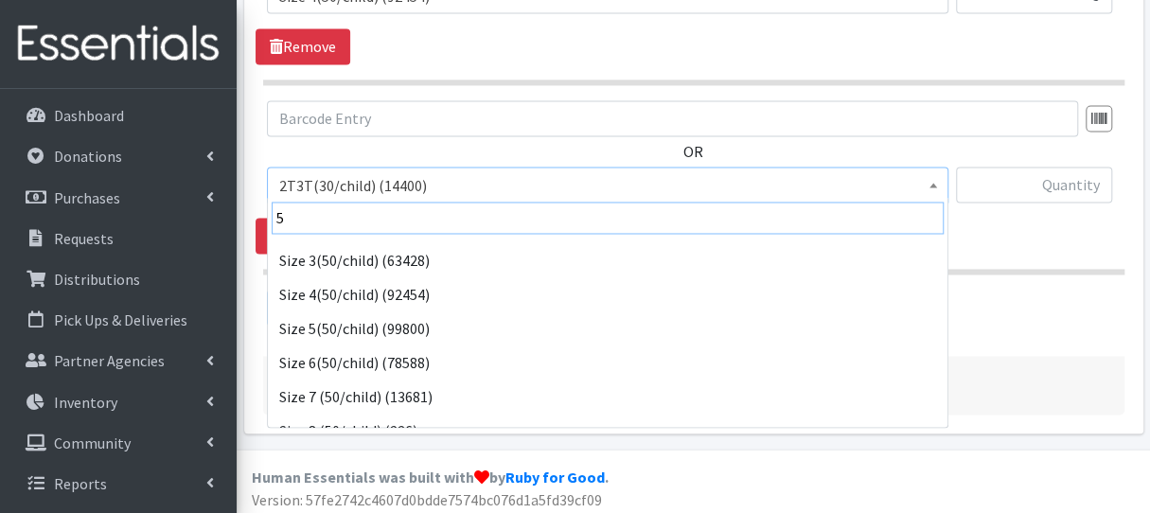
scroll to position [378, 0]
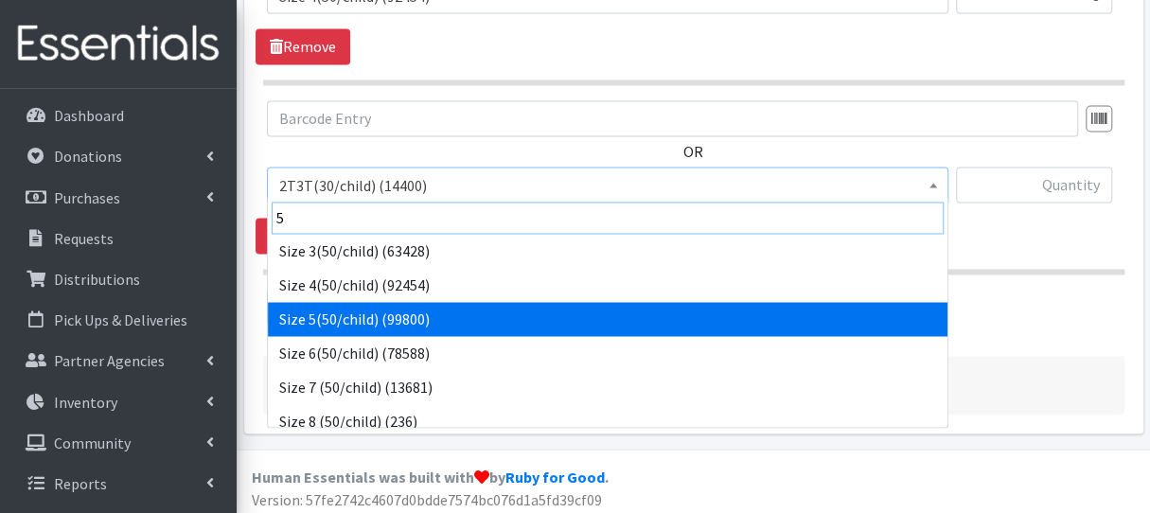
type input "5"
select select "964"
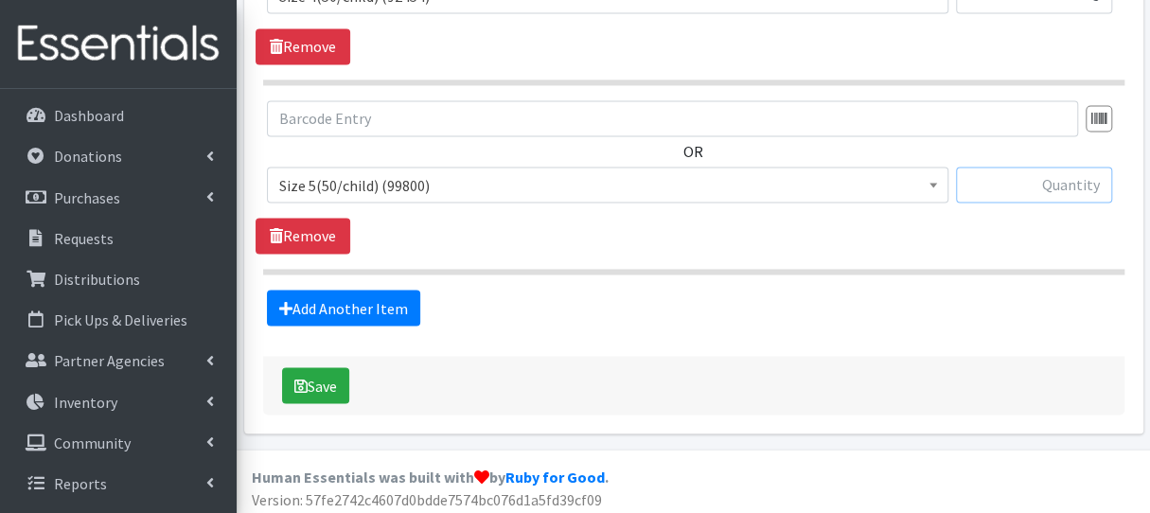
click at [986, 186] on input "text" at bounding box center [1034, 185] width 156 height 36
type input "2"
click at [363, 302] on link "Add Another Item" at bounding box center [343, 308] width 153 height 36
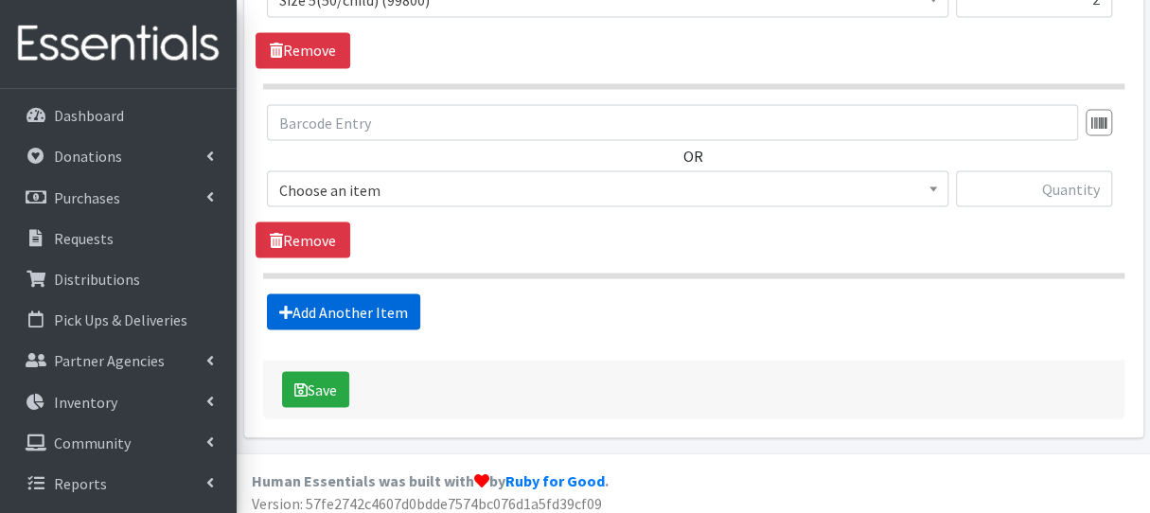
scroll to position [1656, 0]
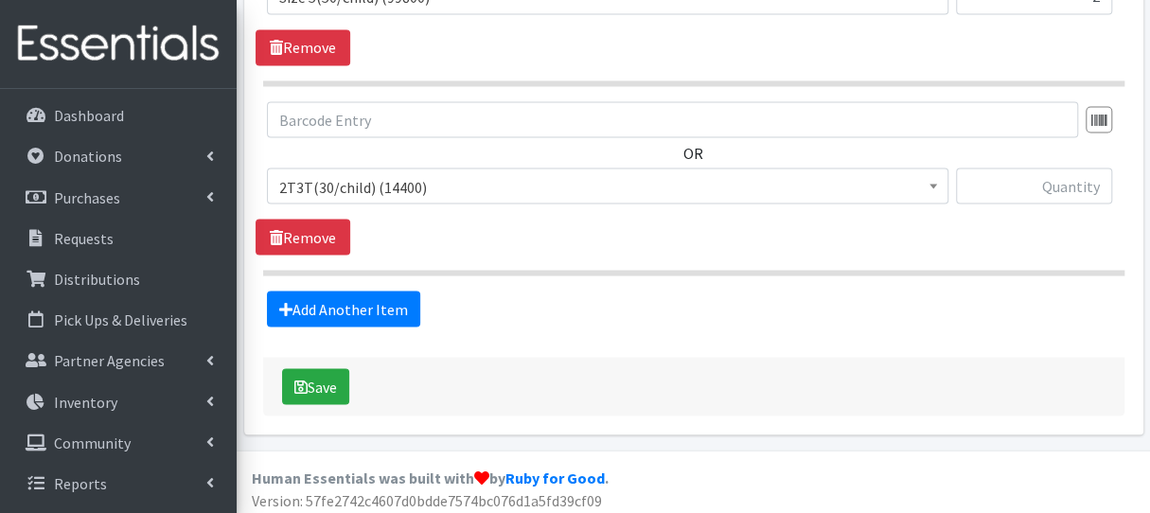
click at [378, 173] on span "2T3T(30/child) (14400)" at bounding box center [607, 186] width 657 height 26
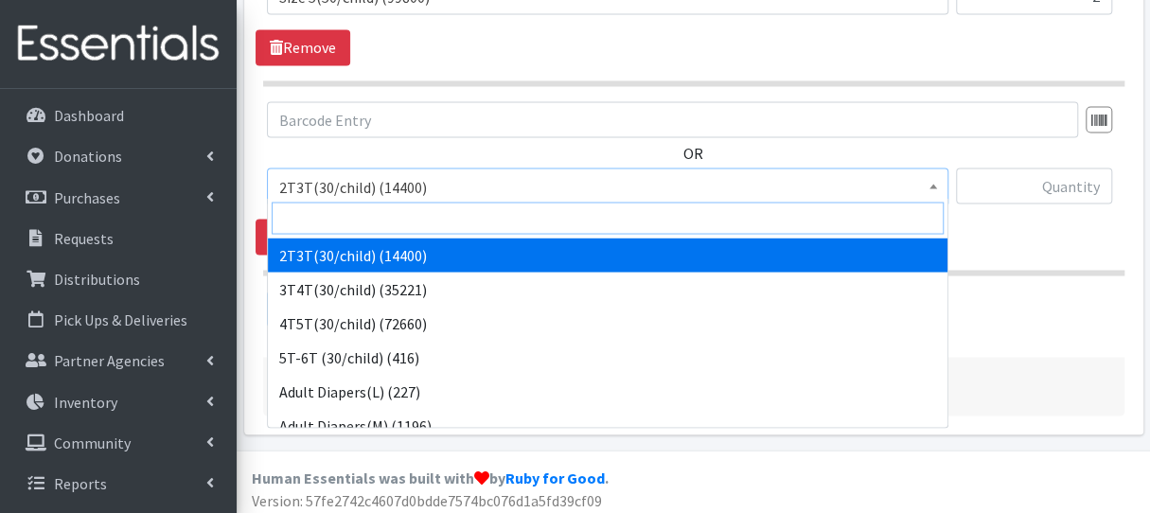
click at [388, 204] on input "search" at bounding box center [608, 218] width 672 height 32
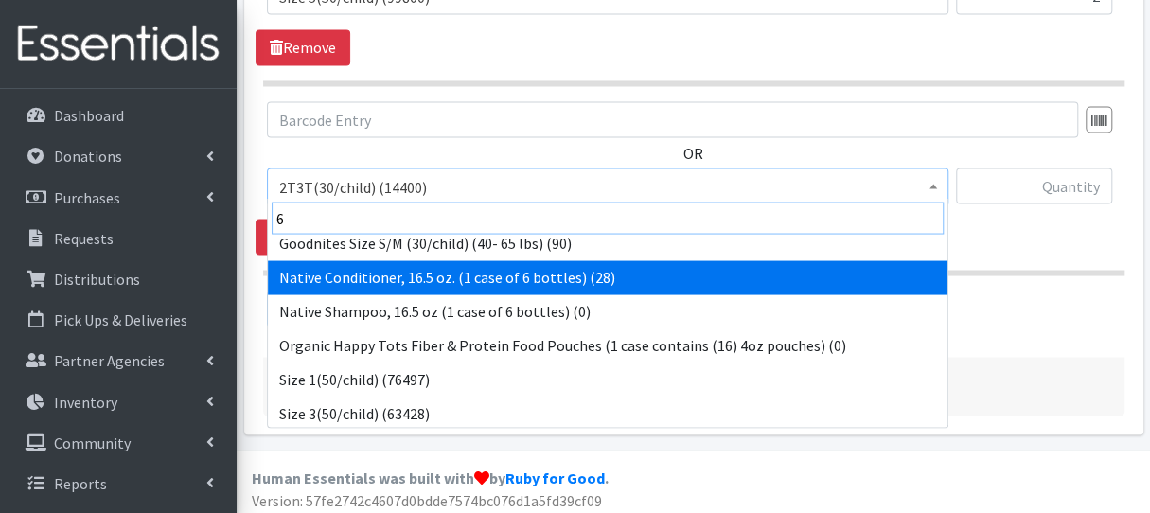
scroll to position [378, 0]
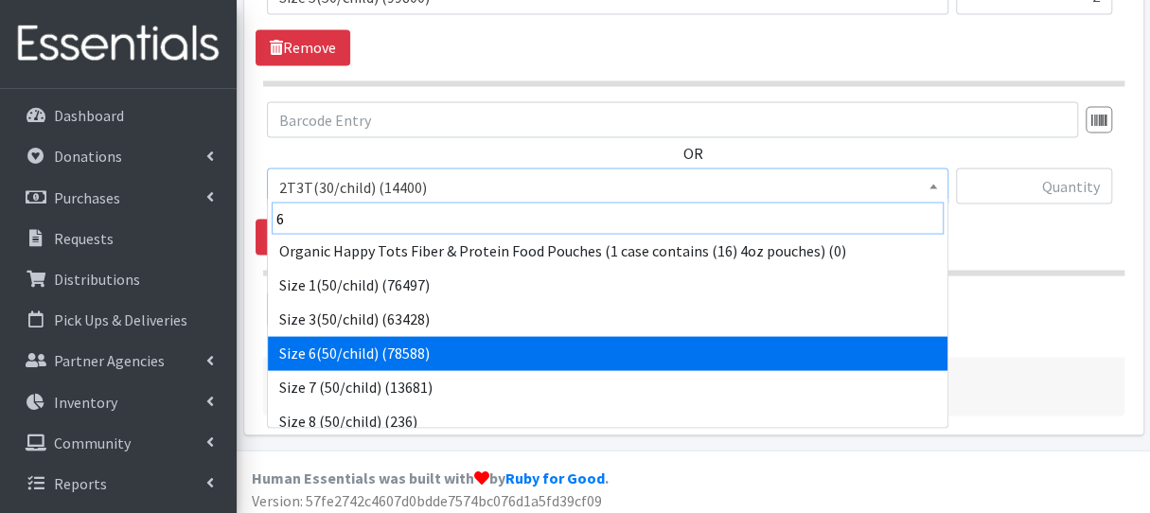
type input "6"
select select "966"
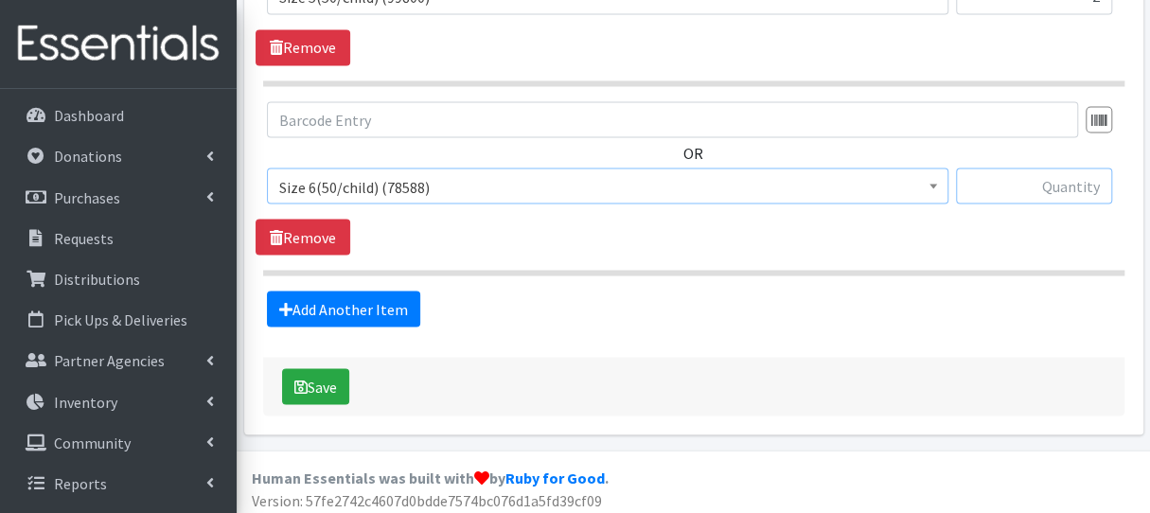
click at [1007, 179] on input "text" at bounding box center [1034, 185] width 156 height 36
type input "4"
click at [303, 292] on link "Add Another Item" at bounding box center [343, 308] width 153 height 36
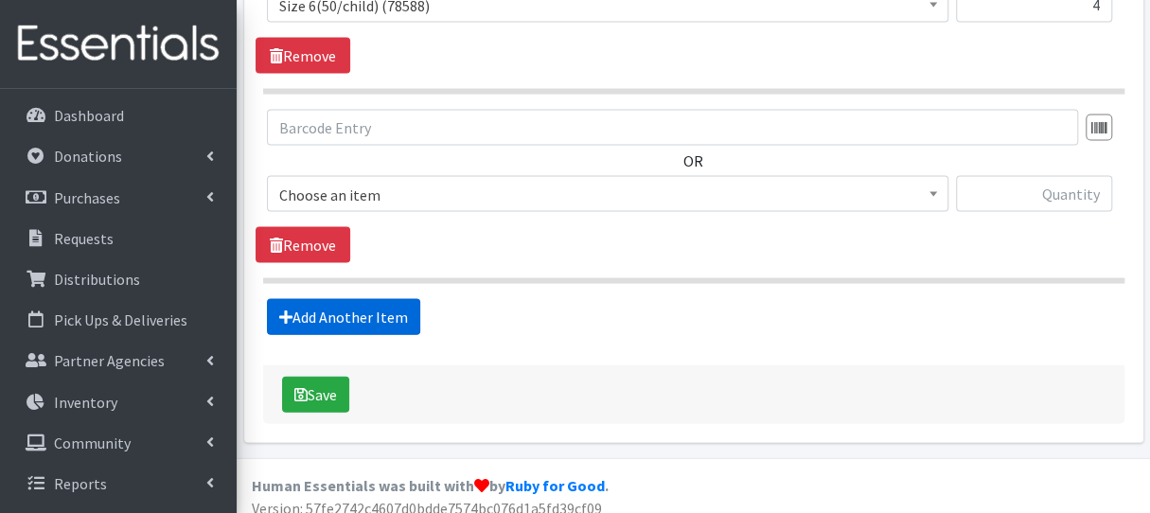
scroll to position [1844, 0]
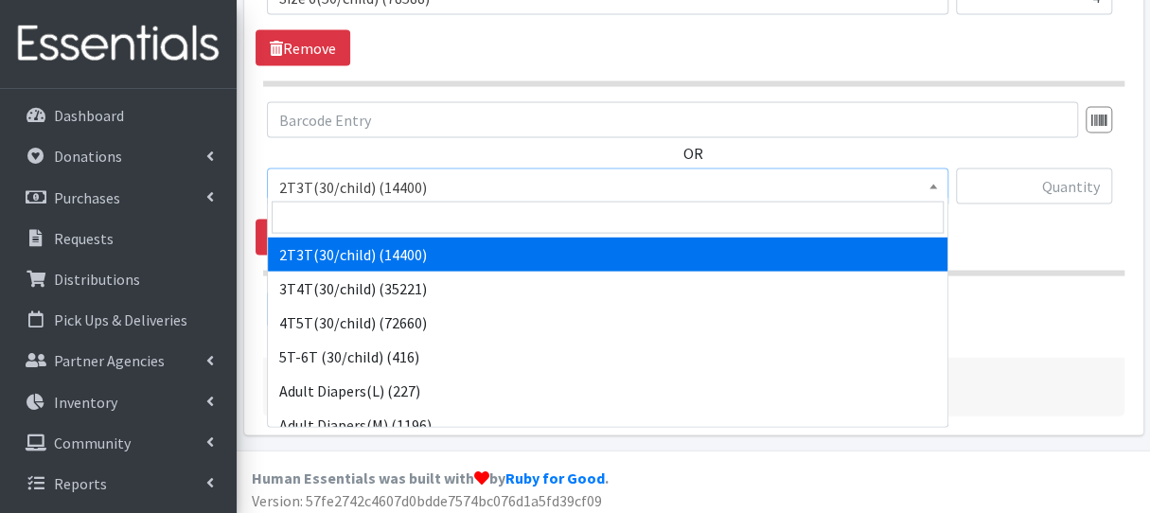
click at [348, 179] on span "2T3T(30/child) (14400)" at bounding box center [607, 187] width 657 height 26
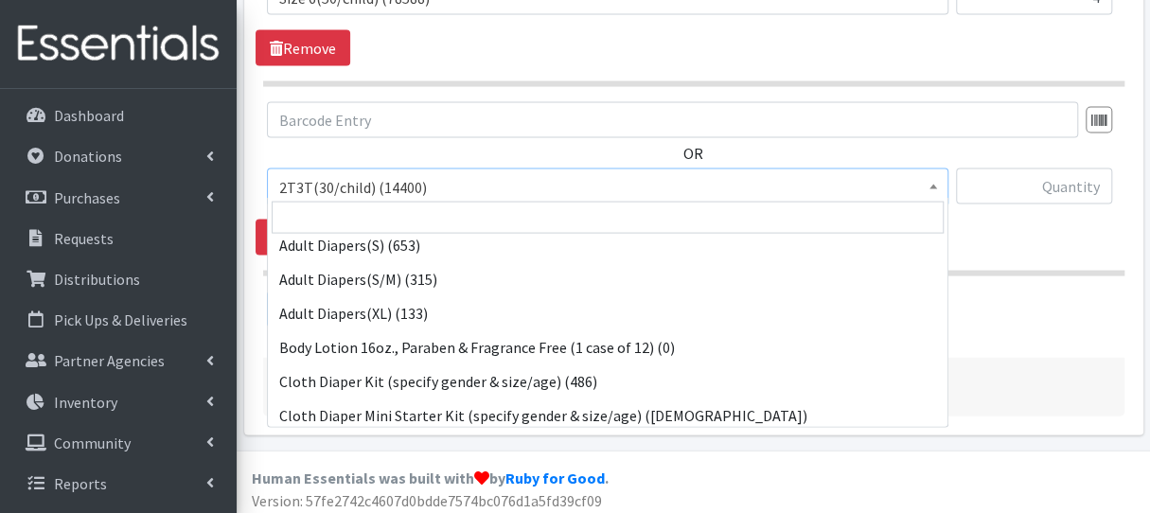
scroll to position [284, 0]
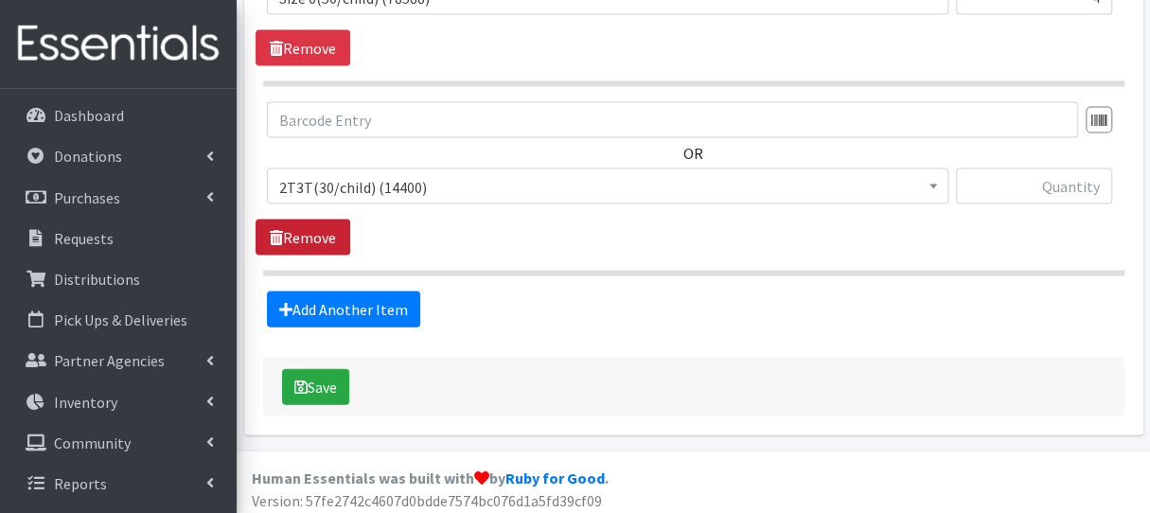
click at [262, 239] on link "Remove" at bounding box center [302, 238] width 95 height 36
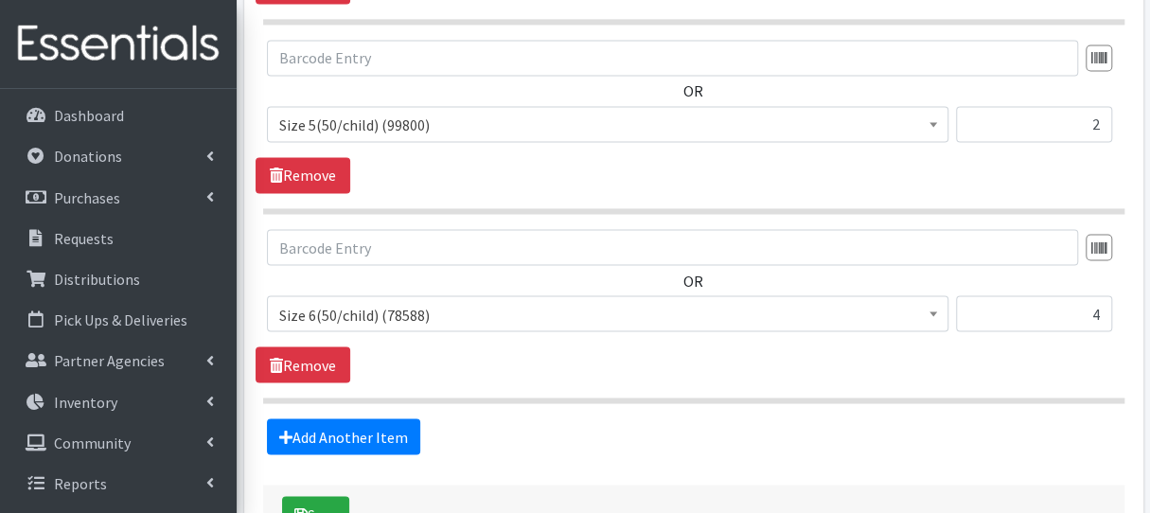
scroll to position [1561, 0]
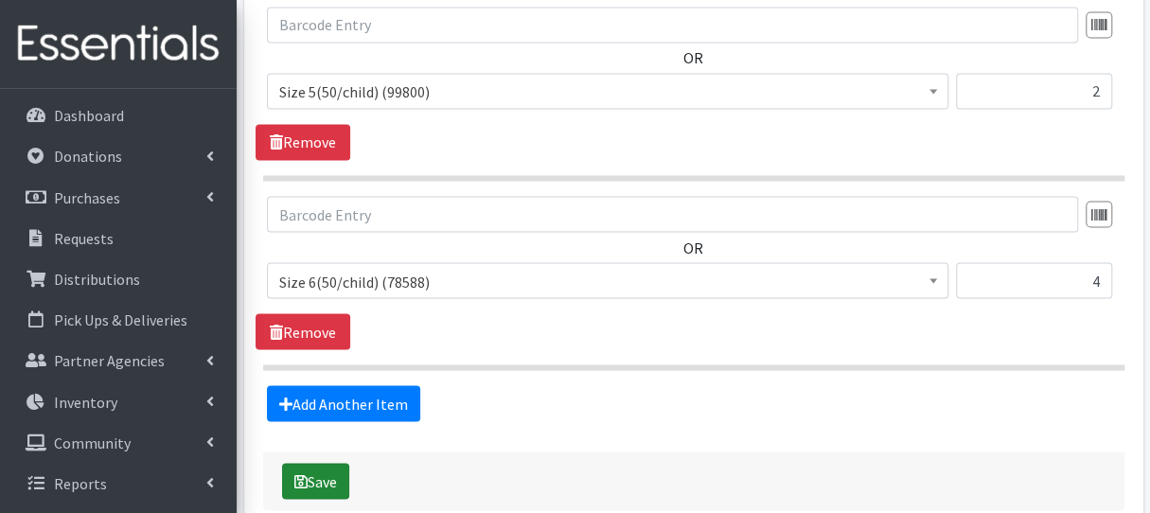
click at [326, 473] on button "Save" at bounding box center [315, 481] width 67 height 36
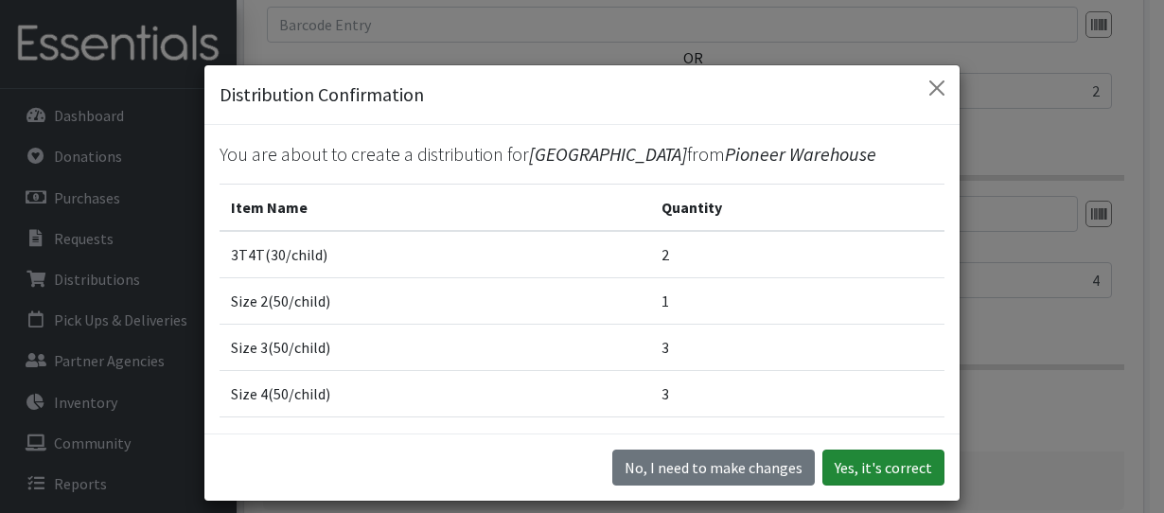
click at [863, 473] on button "Yes, it's correct" at bounding box center [883, 467] width 122 height 36
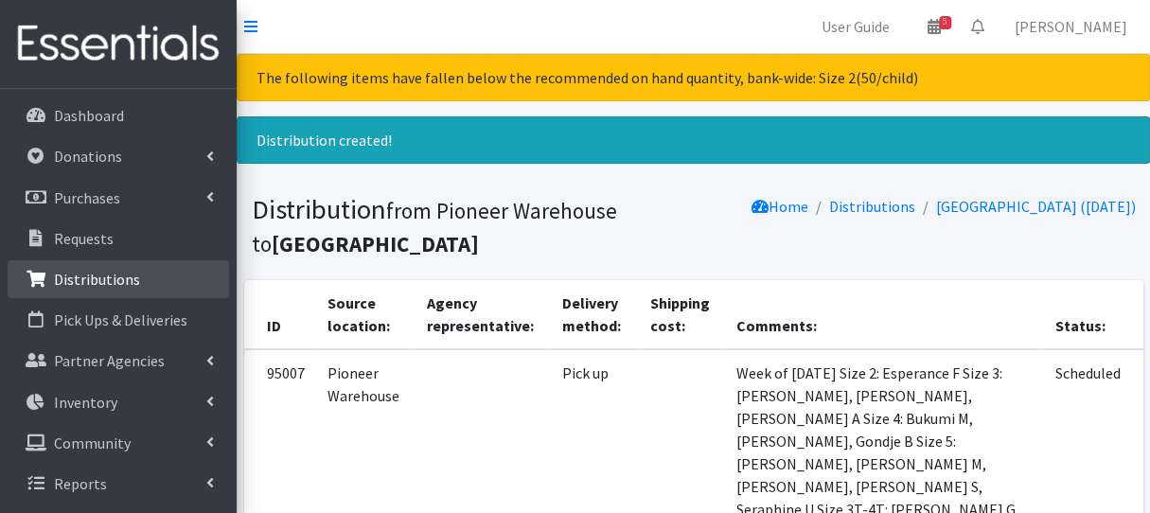
click at [136, 277] on link "Distributions" at bounding box center [118, 279] width 221 height 38
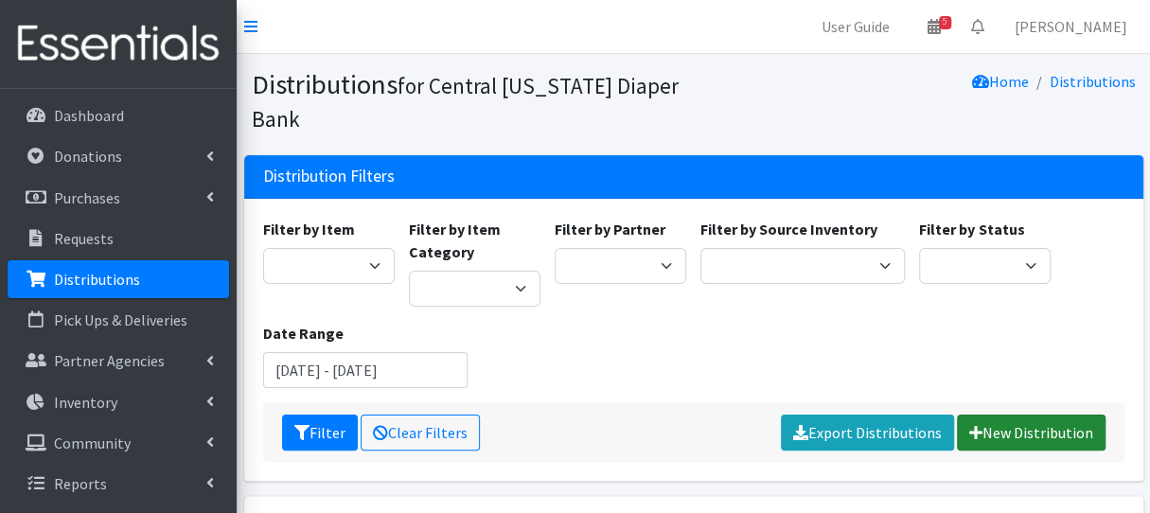
click at [1033, 422] on link "New Distribution" at bounding box center [1031, 432] width 149 height 36
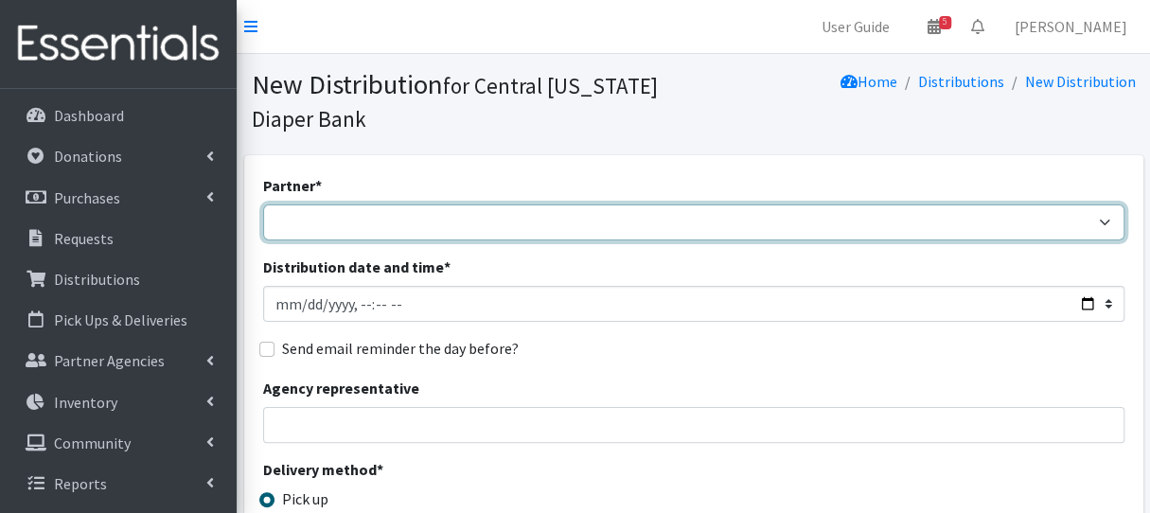
click at [418, 220] on select "[DEMOGRAPHIC_DATA] Baby Momma Association [DEMOGRAPHIC_DATA] Food Pantry [GEOGR…" at bounding box center [693, 222] width 861 height 36
drag, startPoint x: 433, startPoint y: 226, endPoint x: 303, endPoint y: 222, distance: 130.6
click at [304, 222] on select "[DEMOGRAPHIC_DATA] Baby Momma Association [DEMOGRAPHIC_DATA] Food Pantry [GEOGR…" at bounding box center [693, 222] width 861 height 36
click at [399, 228] on select "[DEMOGRAPHIC_DATA] Baby Momma Association [DEMOGRAPHIC_DATA] Food Pantry [GEOGR…" at bounding box center [693, 222] width 861 height 36
select select "7141"
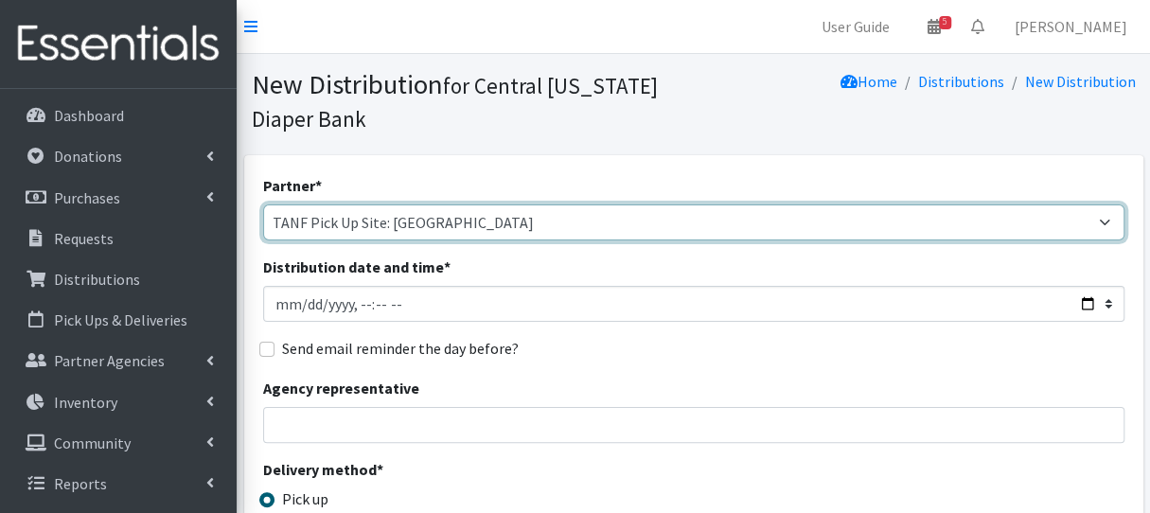
click at [263, 204] on select "[DEMOGRAPHIC_DATA] Baby Momma Association [DEMOGRAPHIC_DATA] Food Pantry [GEOGR…" at bounding box center [693, 222] width 861 height 36
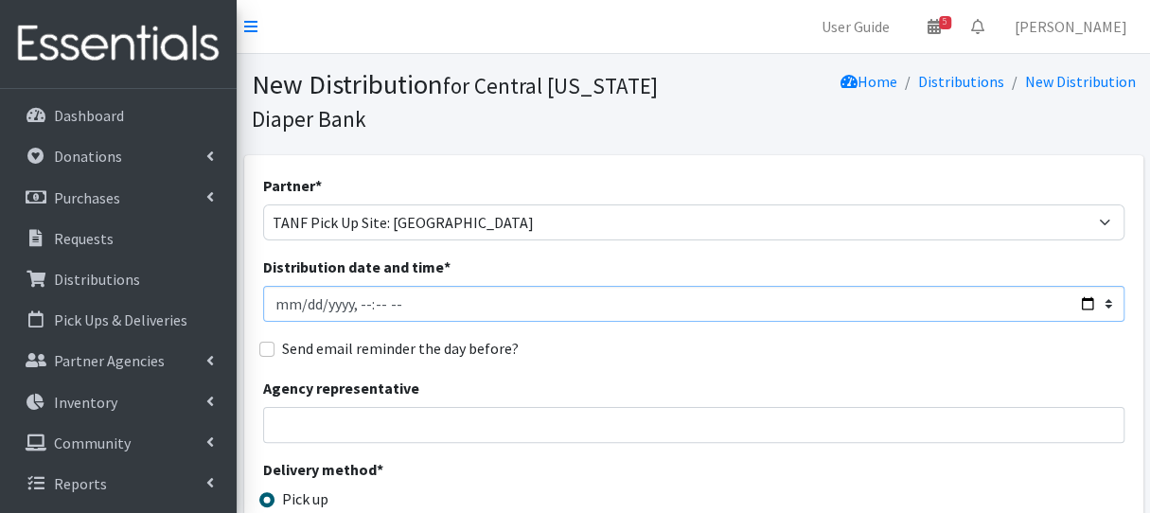
click at [308, 302] on input "Distribution date and time *" at bounding box center [693, 304] width 861 height 36
click at [354, 307] on input "Distribution date and time *" at bounding box center [693, 304] width 861 height 36
type input "[DATE]T09:00"
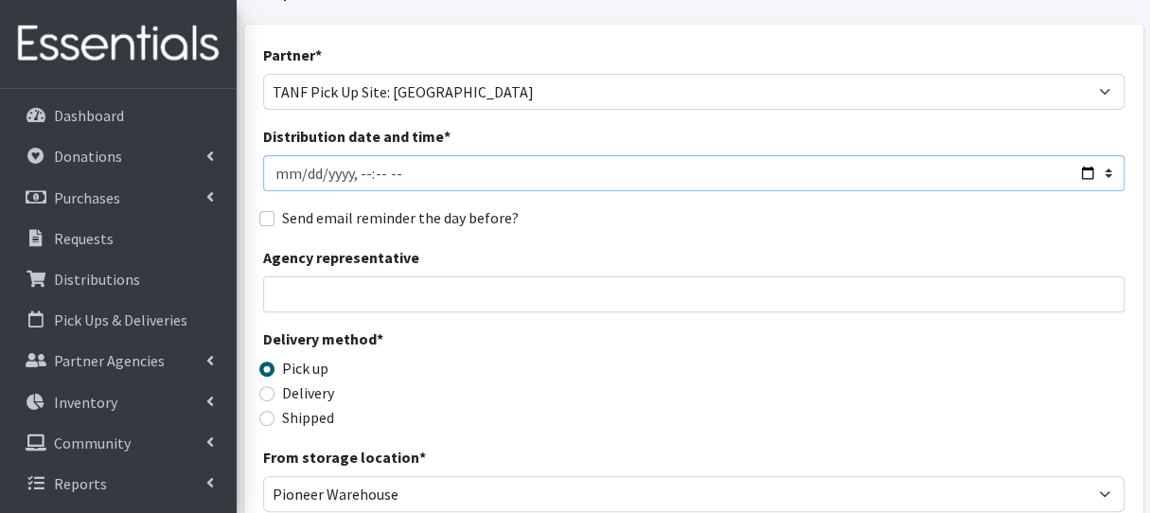
scroll to position [284, 0]
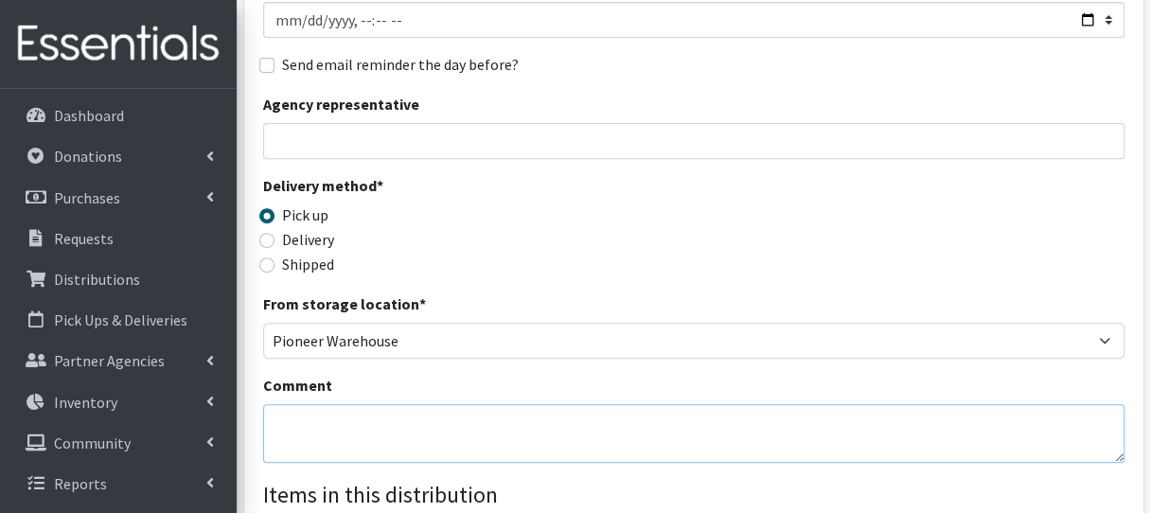
click at [318, 425] on textarea "Comment" at bounding box center [693, 433] width 861 height 59
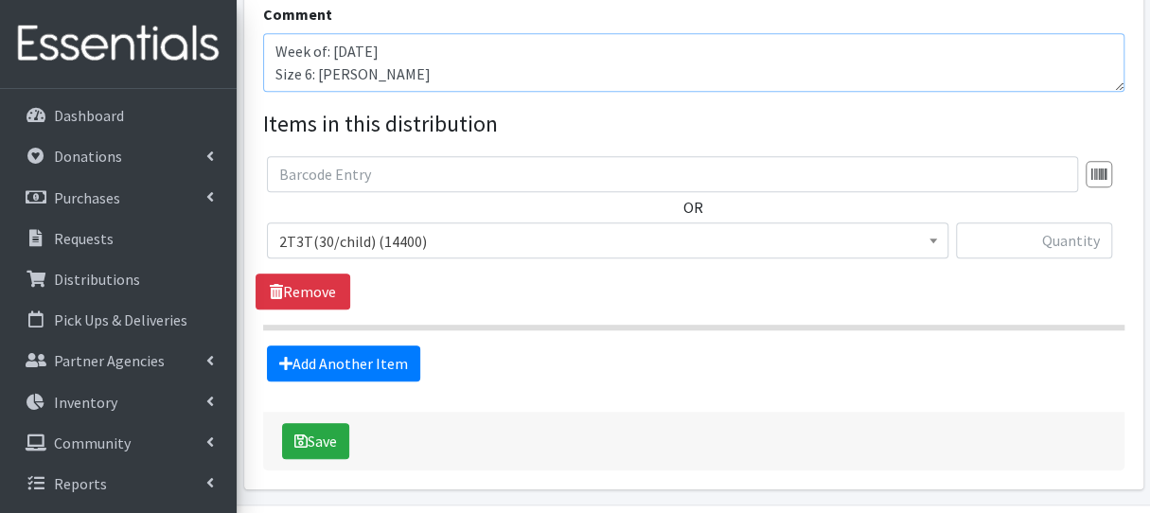
scroll to position [662, 0]
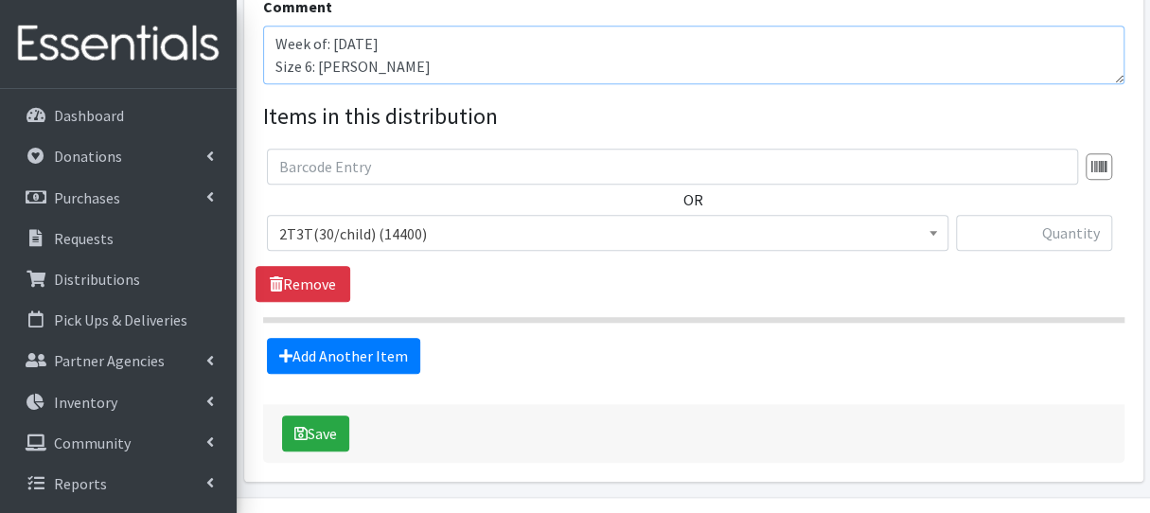
type textarea "Week of: [DATE] Size 6: [PERSON_NAME]"
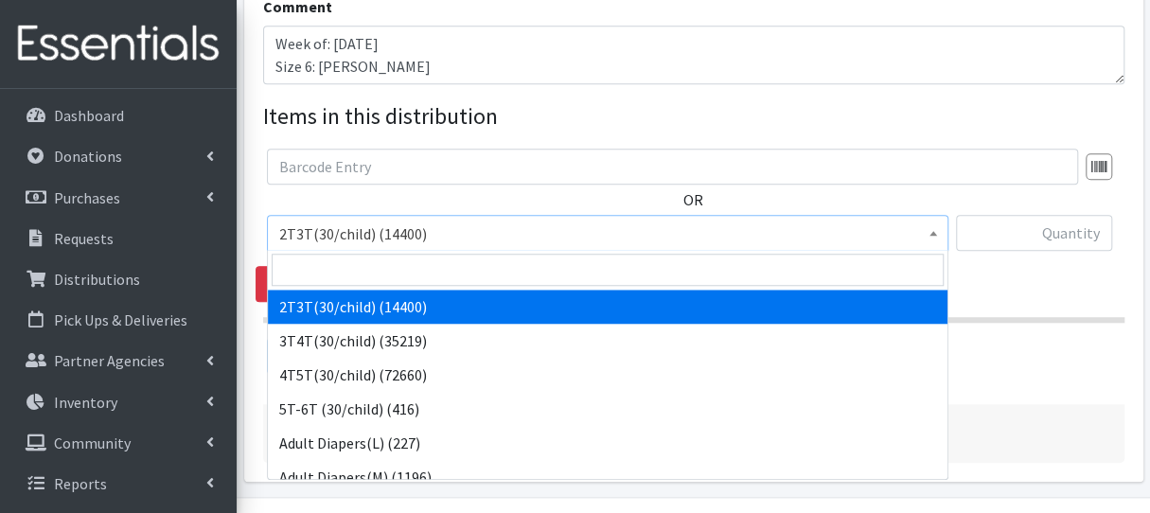
click at [437, 239] on span "2T3T(30/child) (14400)" at bounding box center [607, 233] width 657 height 26
click at [390, 270] on input "search" at bounding box center [608, 270] width 672 height 32
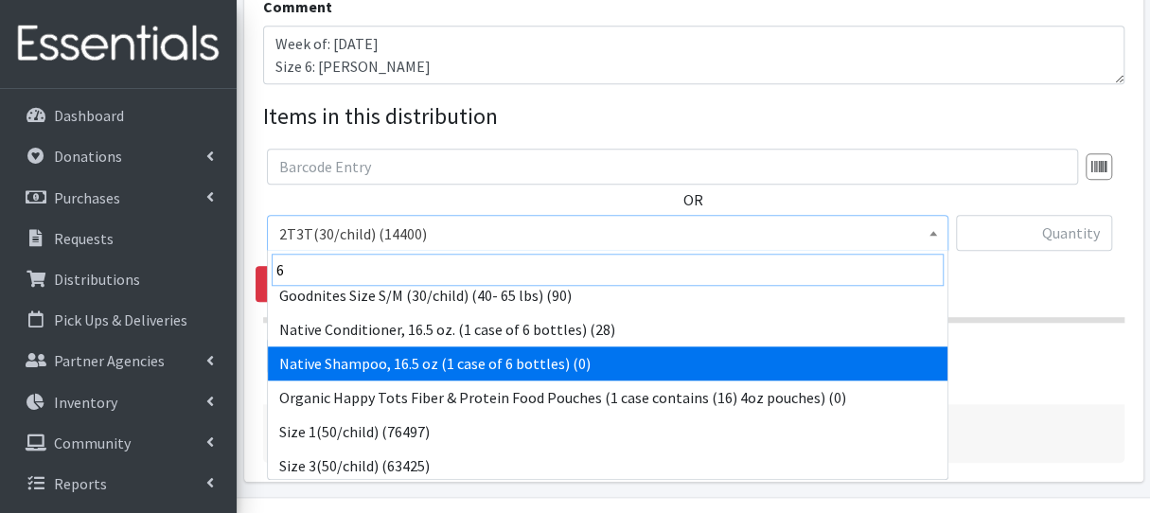
scroll to position [378, 0]
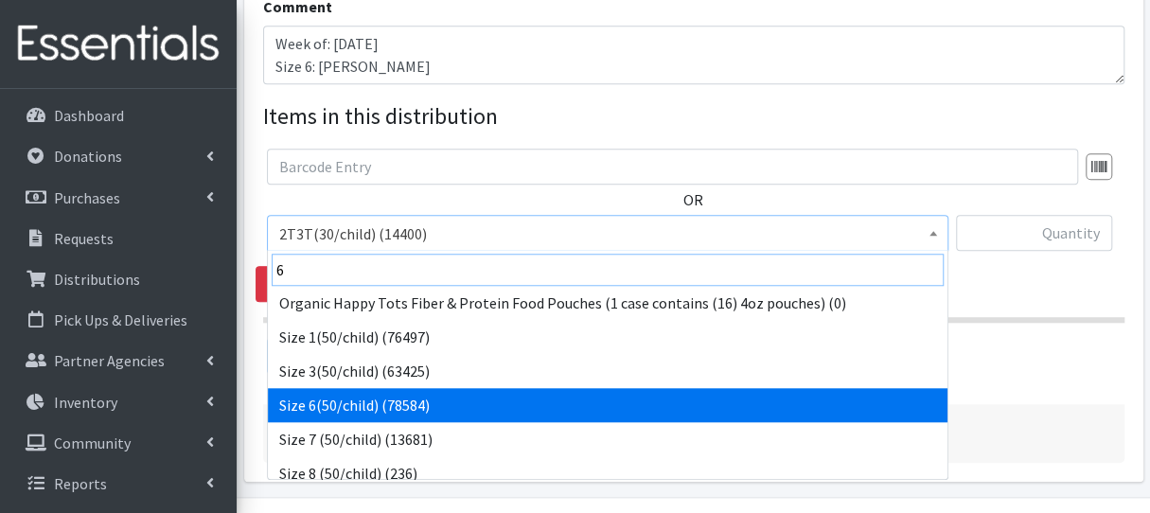
type input "6"
select select "966"
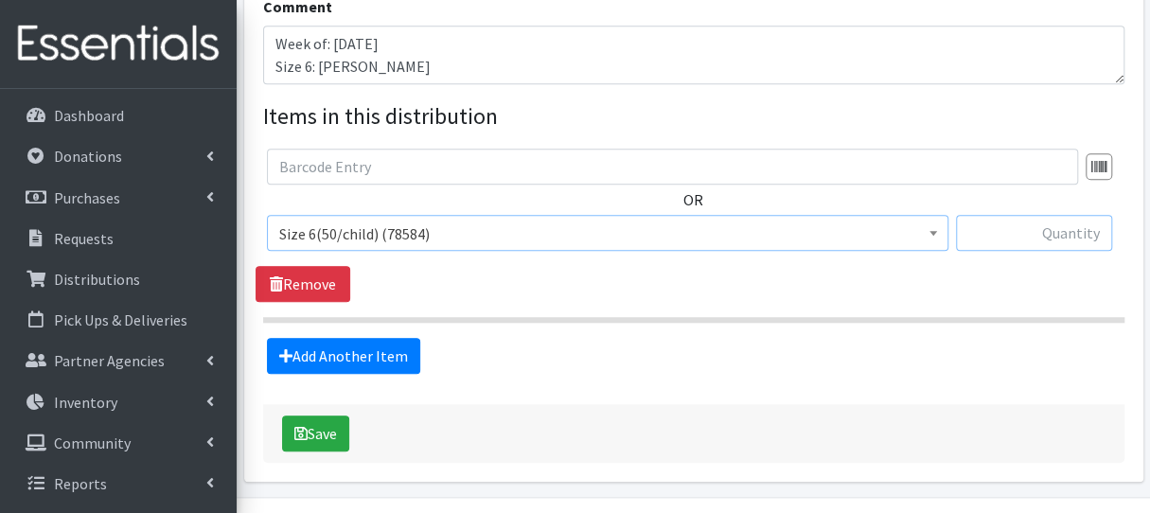
click at [1035, 234] on input "text" at bounding box center [1034, 233] width 156 height 36
type input "1"
click at [337, 426] on button "Save" at bounding box center [315, 433] width 67 height 36
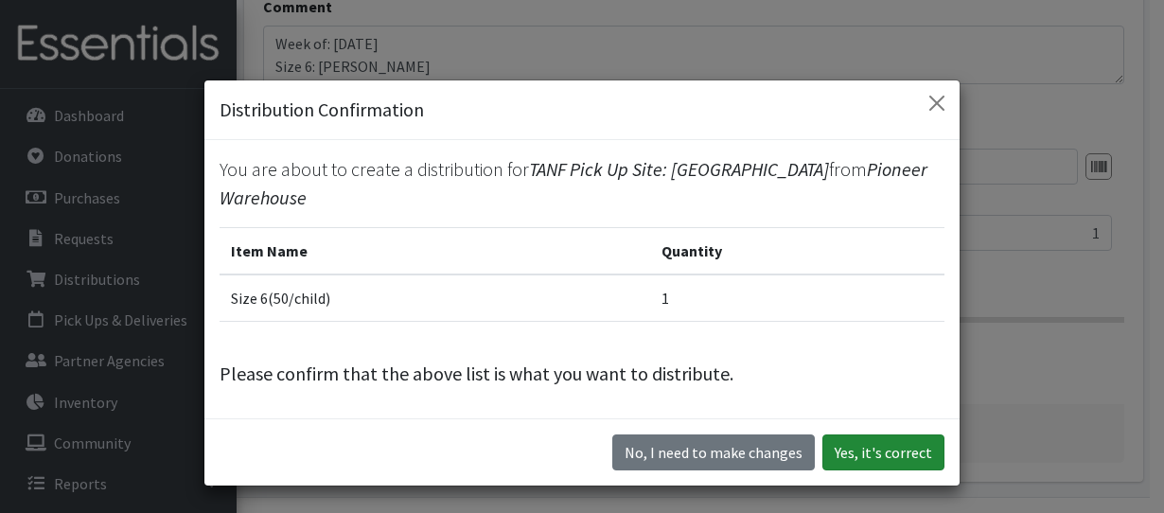
click at [906, 452] on button "Yes, it's correct" at bounding box center [883, 452] width 122 height 36
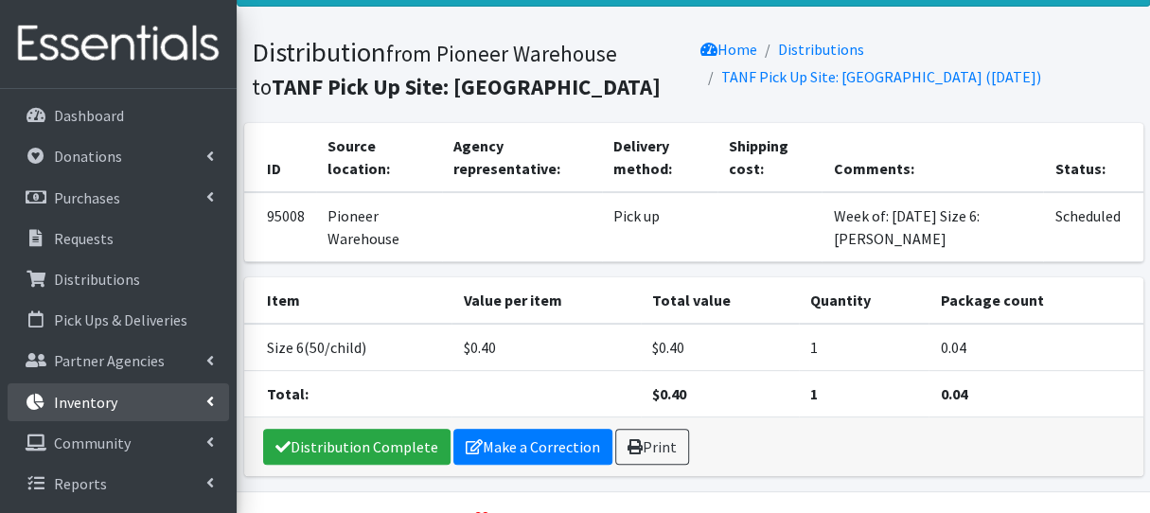
scroll to position [142, 0]
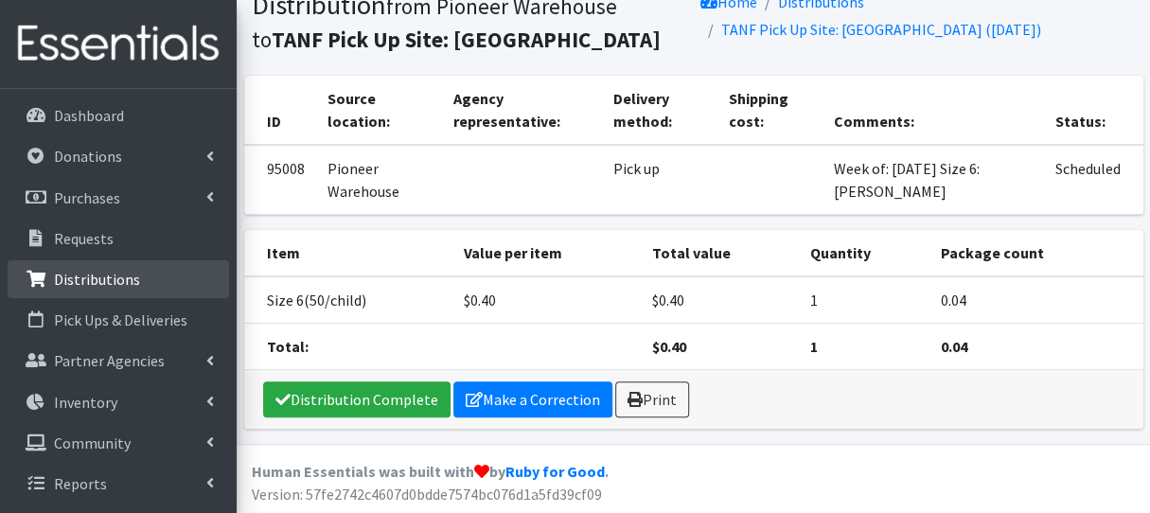
click at [123, 289] on link "Distributions" at bounding box center [118, 279] width 221 height 38
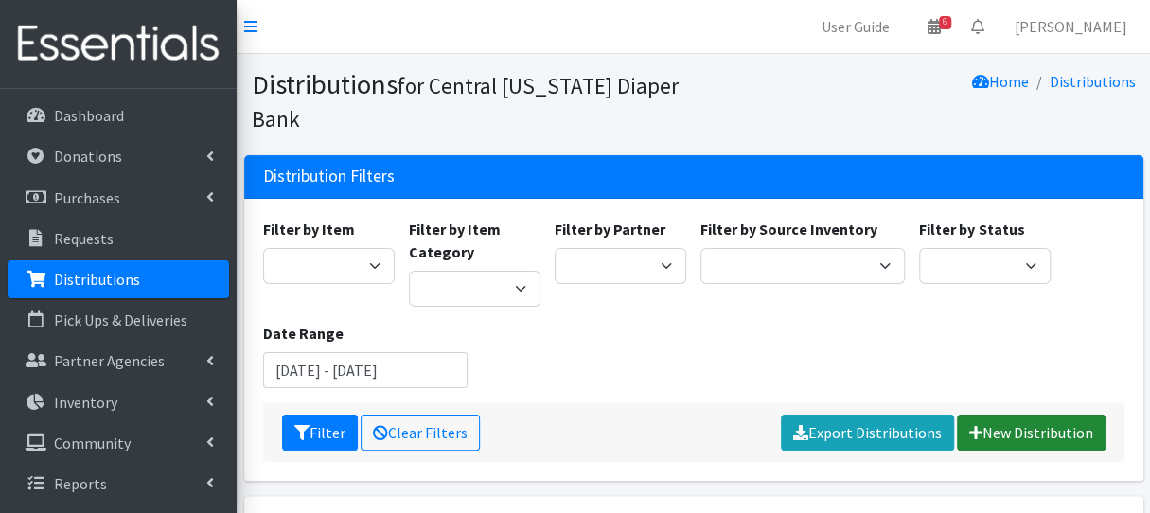
click at [1015, 425] on link "New Distribution" at bounding box center [1031, 432] width 149 height 36
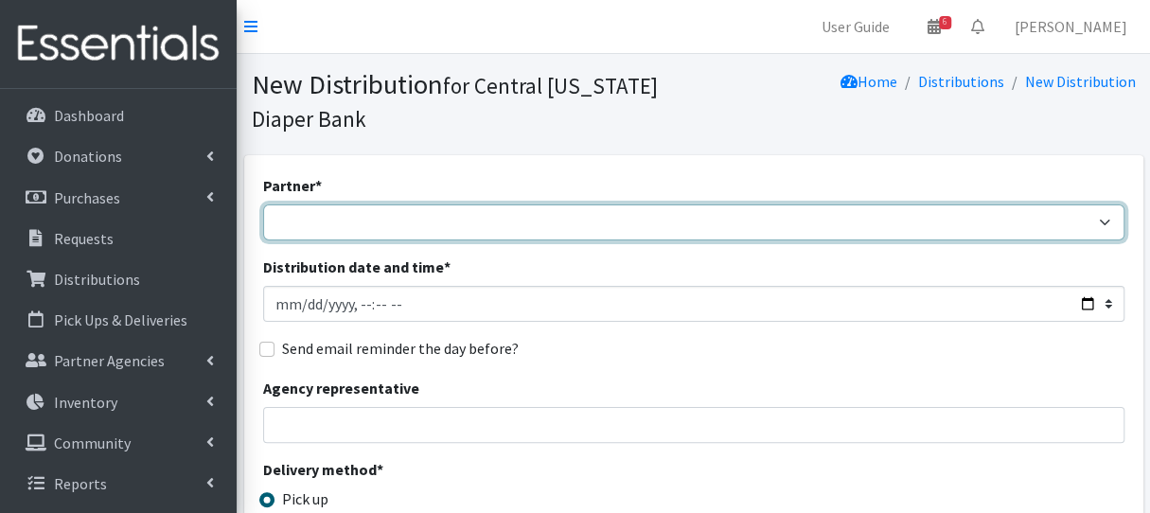
click at [501, 230] on select "[DEMOGRAPHIC_DATA] Baby Momma Association [DEMOGRAPHIC_DATA] Food Pantry [GEOGR…" at bounding box center [693, 222] width 861 height 36
select select "7140"
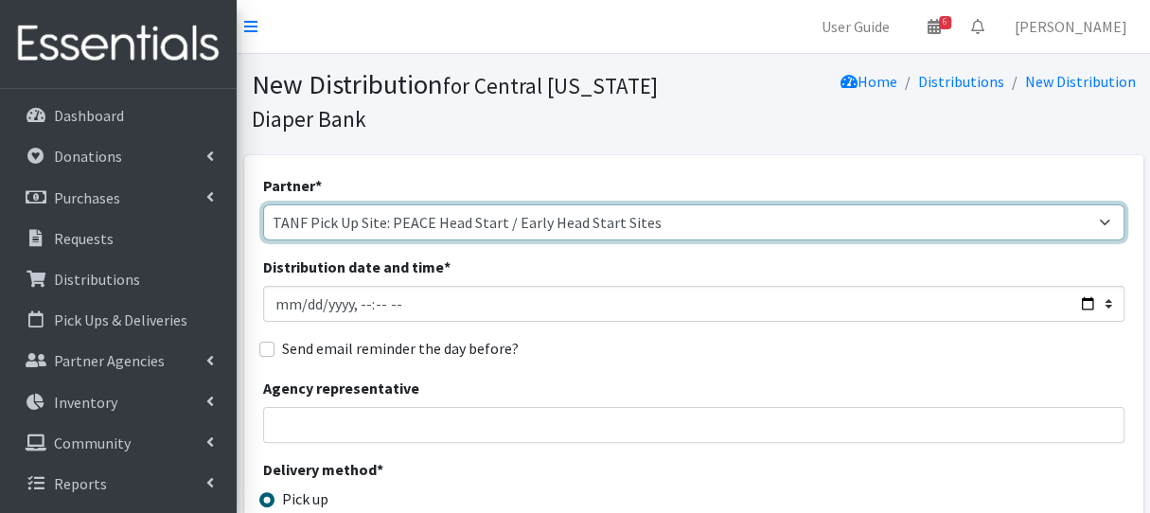
click at [263, 204] on select "All Saints Church Baby Momma Association Bellegrove Missionary Baptist Church F…" at bounding box center [693, 222] width 861 height 36
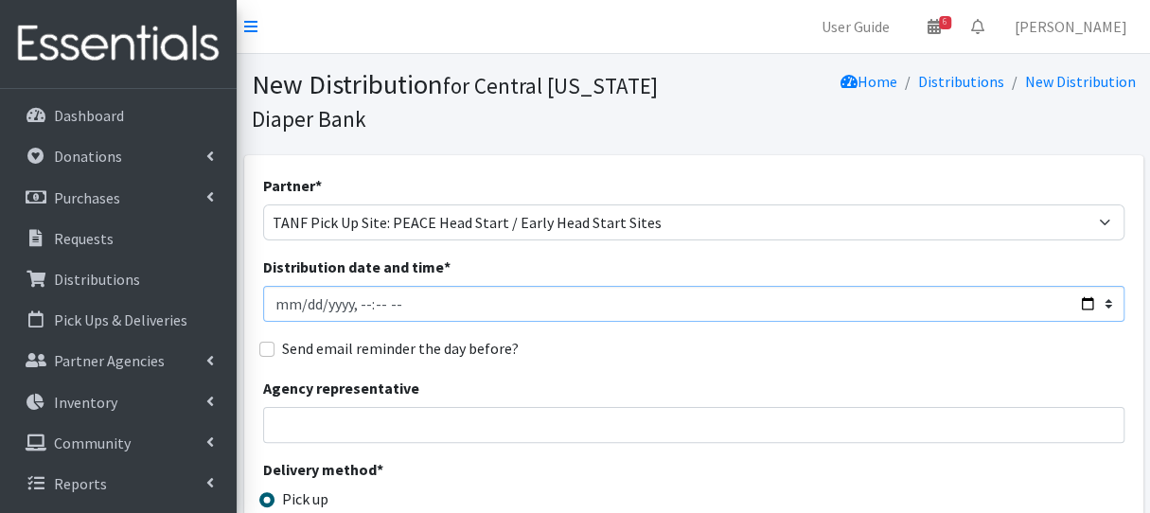
click at [303, 300] on input "Distribution date and time *" at bounding box center [693, 304] width 861 height 36
click at [370, 306] on input "Distribution date and time *" at bounding box center [693, 304] width 861 height 36
type input "2025-08-14T11:00"
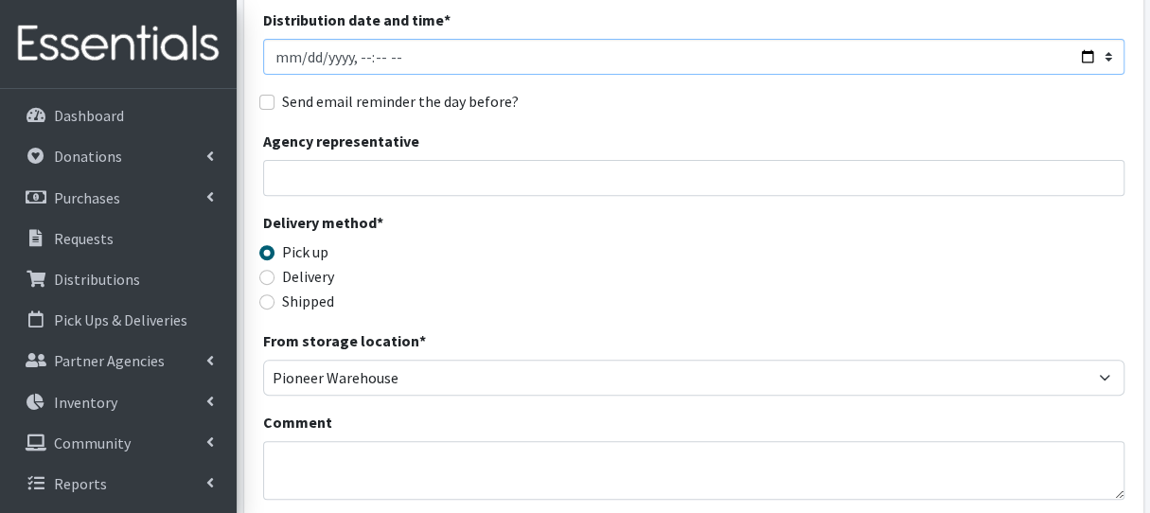
scroll to position [284, 0]
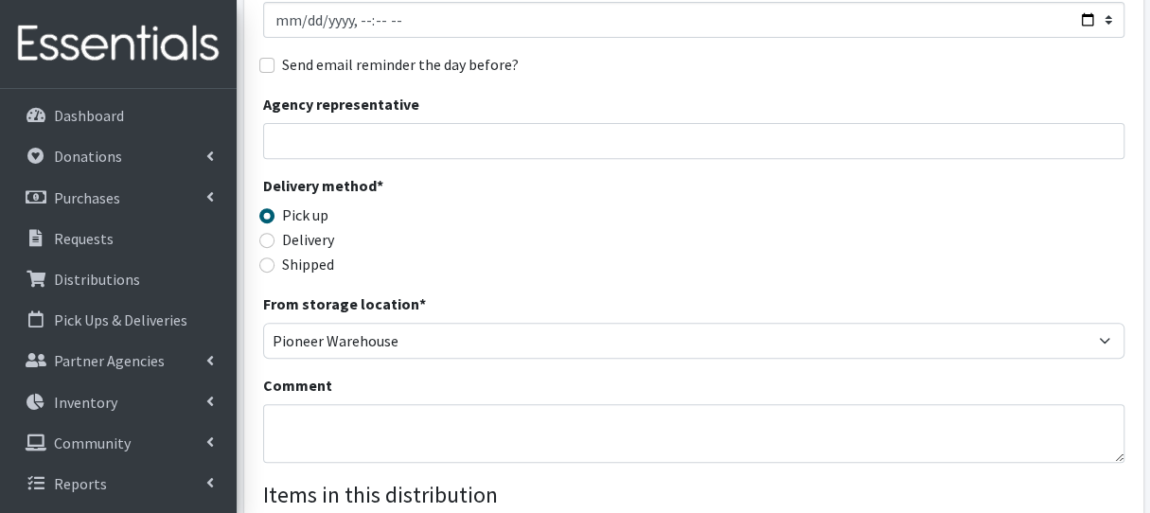
click at [361, 398] on div "Comment" at bounding box center [693, 418] width 861 height 89
click at [367, 412] on textarea "Comment" at bounding box center [693, 433] width 861 height 59
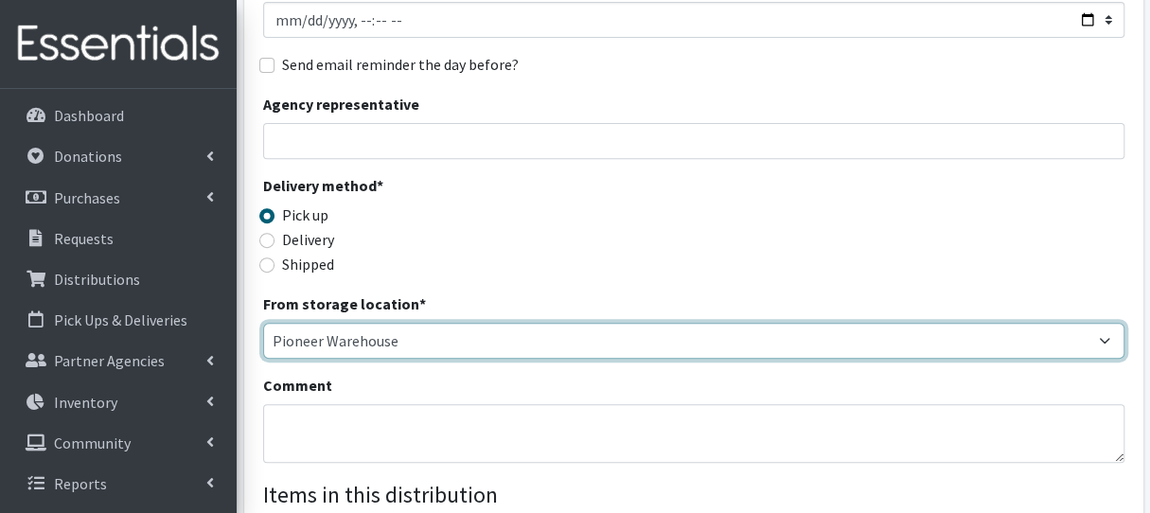
drag, startPoint x: 466, startPoint y: 337, endPoint x: 455, endPoint y: 335, distance: 10.6
click at [466, 337] on select "Pioneer Warehouse TANF" at bounding box center [693, 341] width 861 height 36
select select "470"
click at [263, 323] on select "Pioneer Warehouse TANF" at bounding box center [693, 341] width 861 height 36
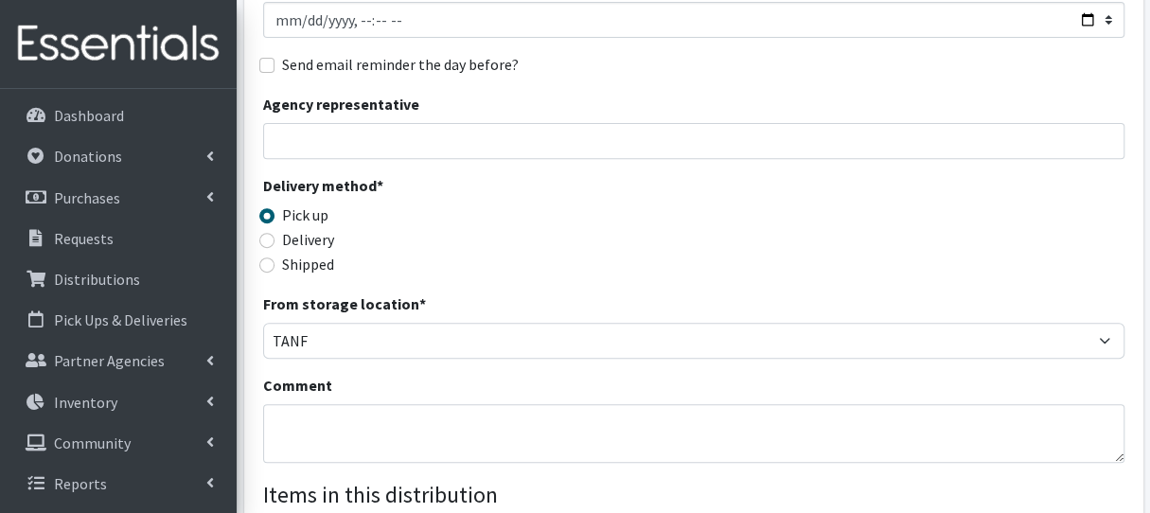
click at [416, 403] on div "Comment" at bounding box center [693, 418] width 861 height 89
click at [418, 431] on textarea "Comment" at bounding box center [693, 433] width 861 height 59
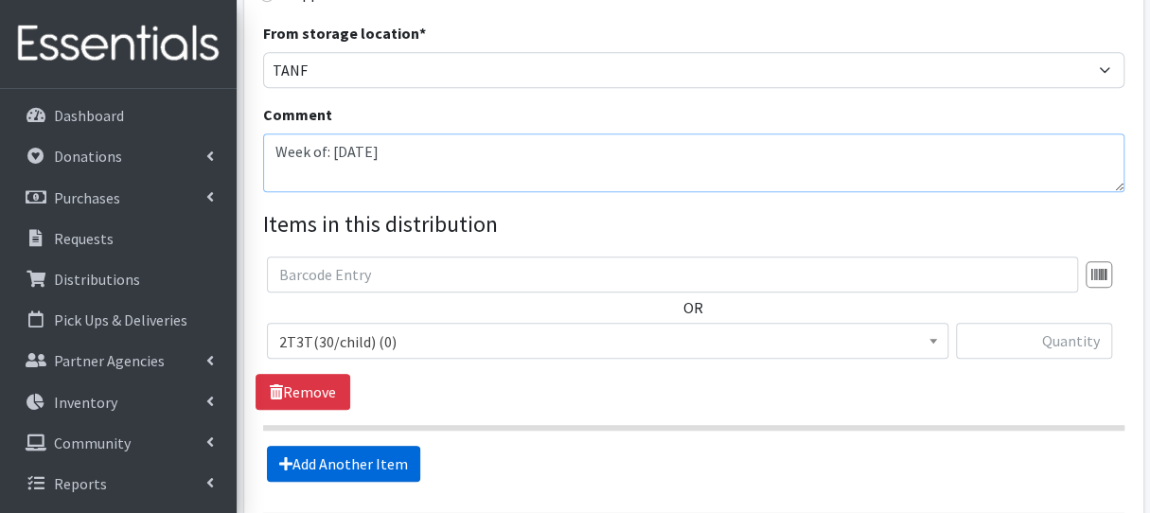
scroll to position [568, 0]
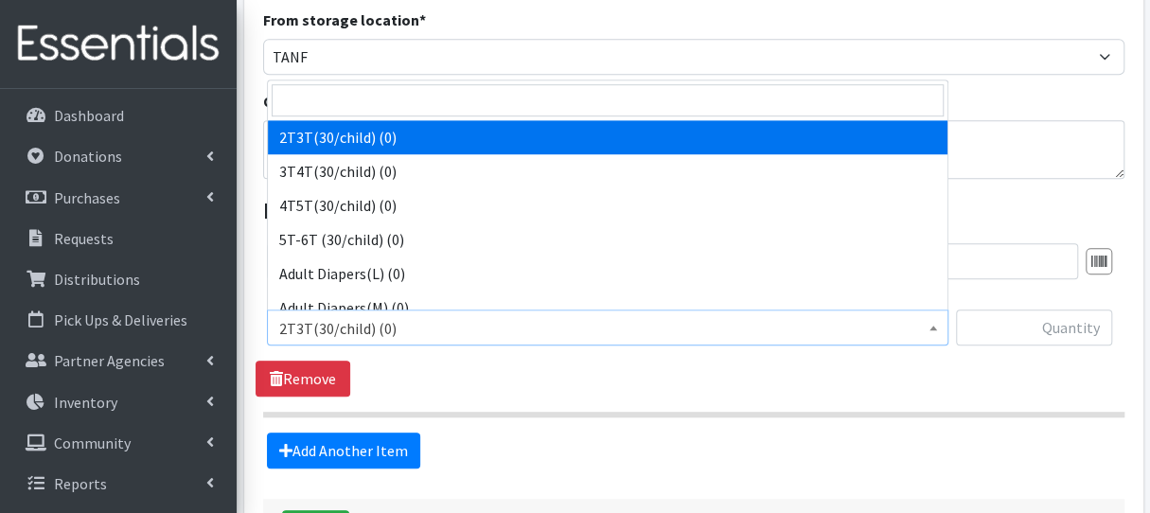
click at [363, 335] on span "2T3T(30/child) (0)" at bounding box center [607, 328] width 657 height 26
click at [371, 89] on input "search" at bounding box center [608, 100] width 672 height 32
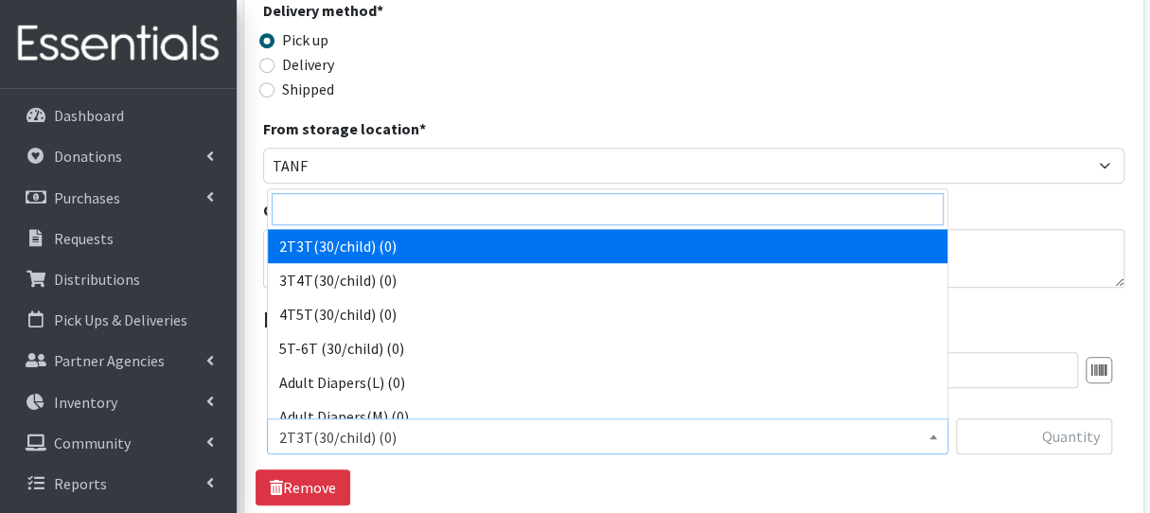
scroll to position [241, 0]
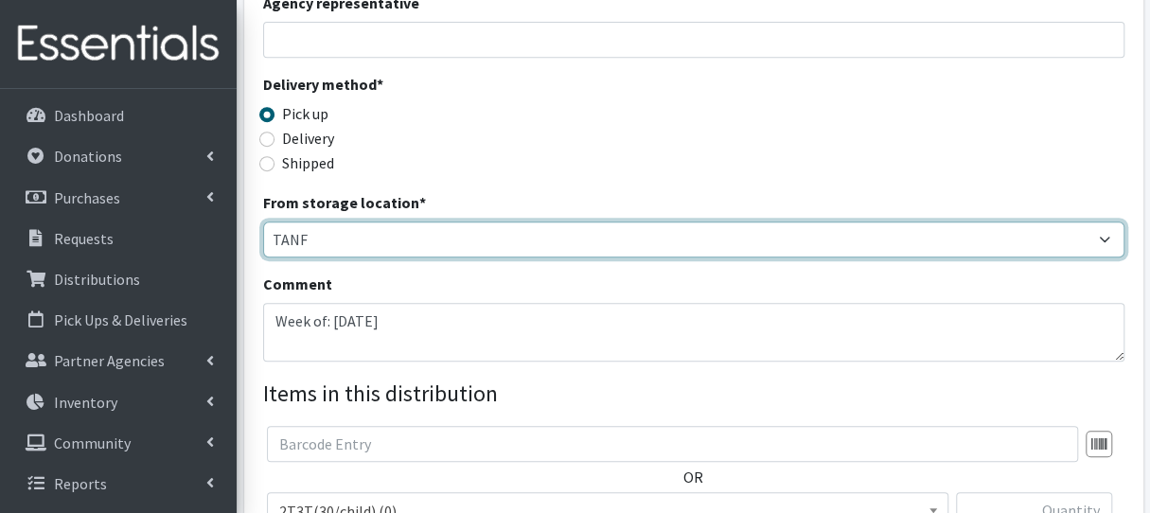
click at [432, 378] on div "Partner * All Saints Church Baby Momma Association Bellegrove Missionary Baptis…" at bounding box center [693, 220] width 861 height 862
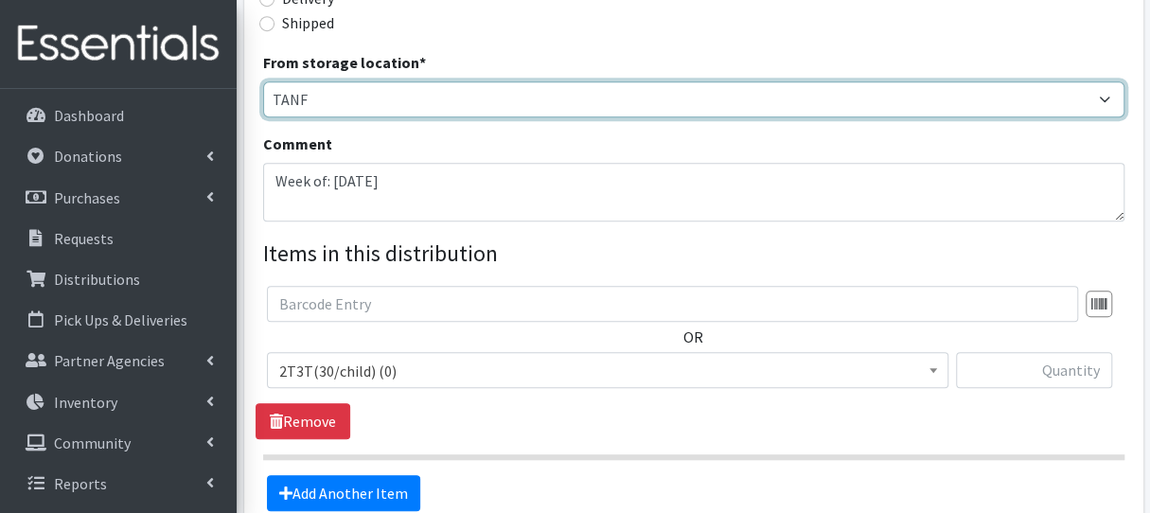
scroll to position [449, 0]
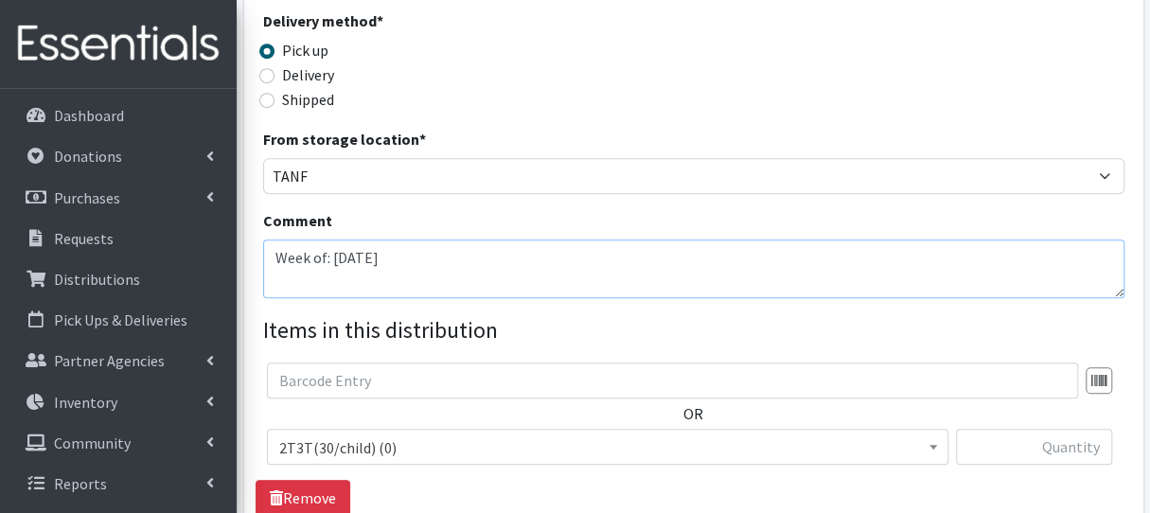
click at [380, 259] on textarea "Week of: 8/11/25" at bounding box center [693, 268] width 861 height 59
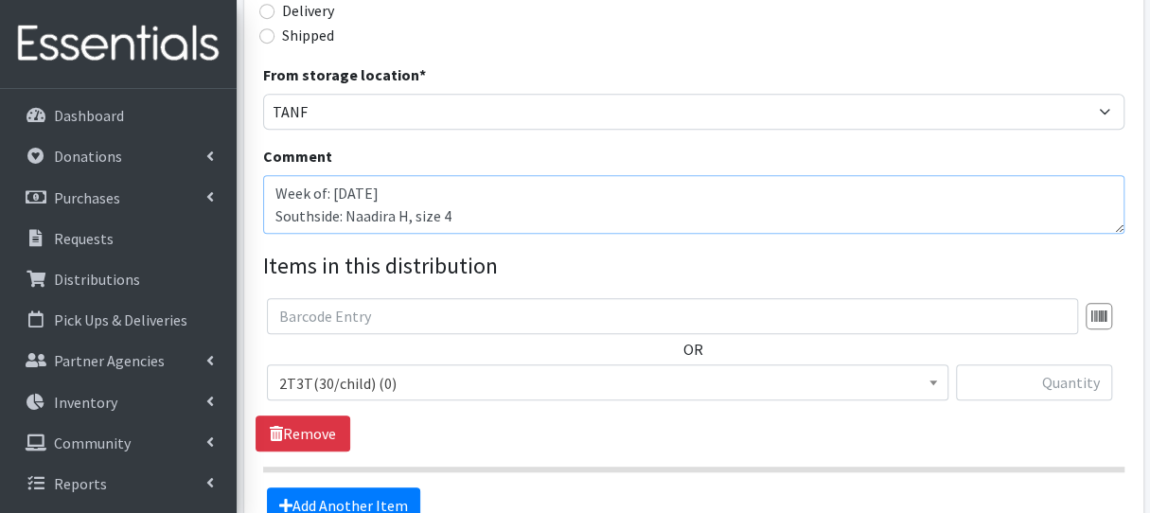
scroll to position [638, 0]
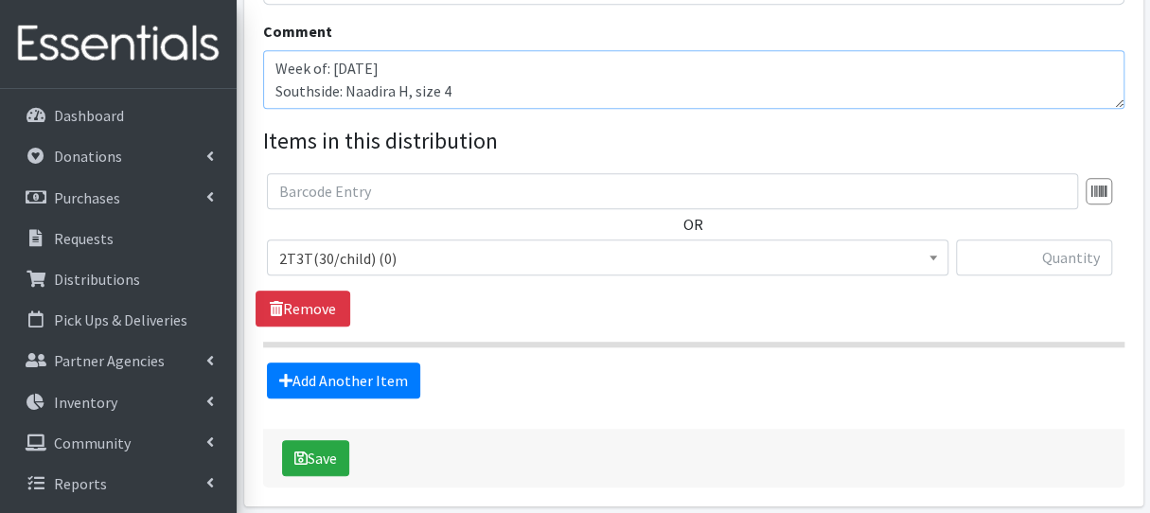
type textarea "Week of: 8/11/25 Southside: Naadira H, size 4"
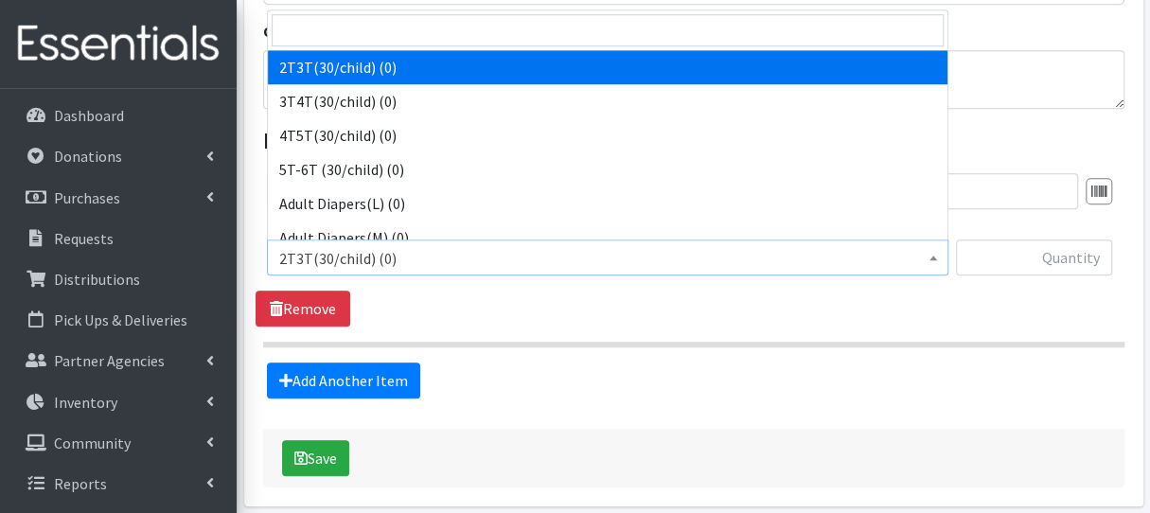
click at [422, 266] on span "2T3T(30/child) (0)" at bounding box center [607, 258] width 657 height 26
click at [395, 36] on input "search" at bounding box center [608, 30] width 672 height 32
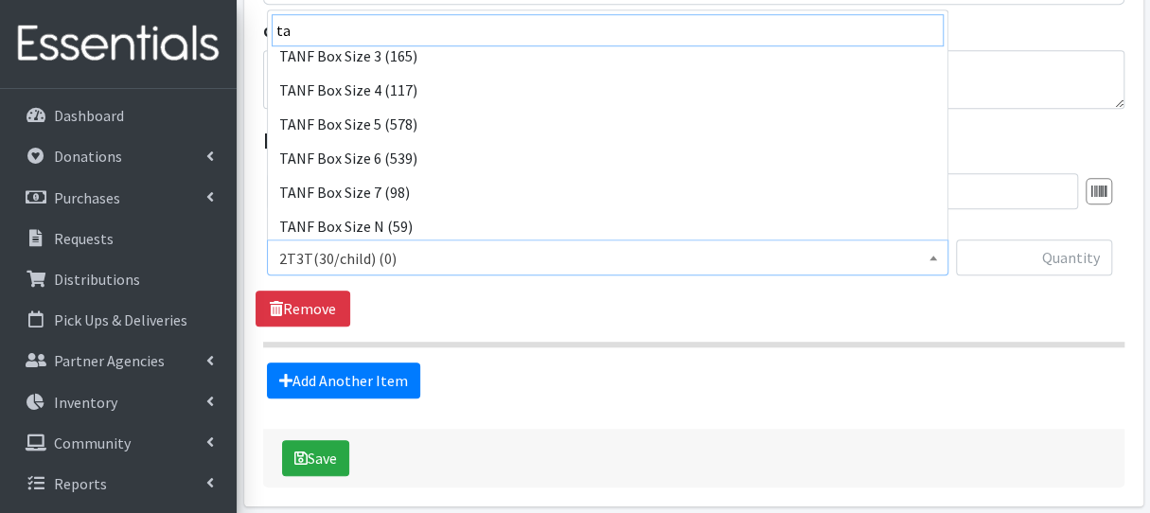
scroll to position [322, 0]
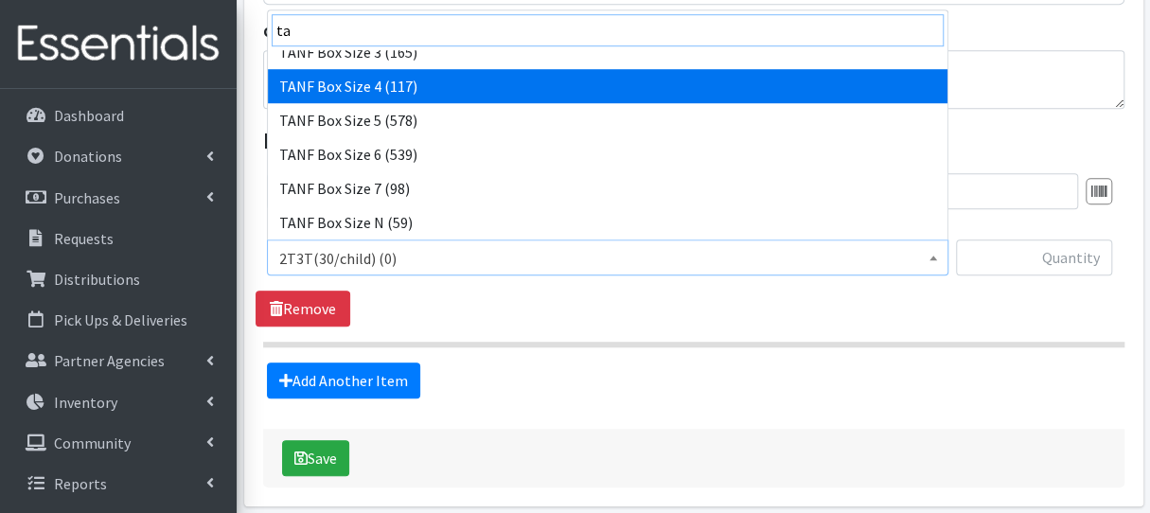
type input "ta"
select select "15524"
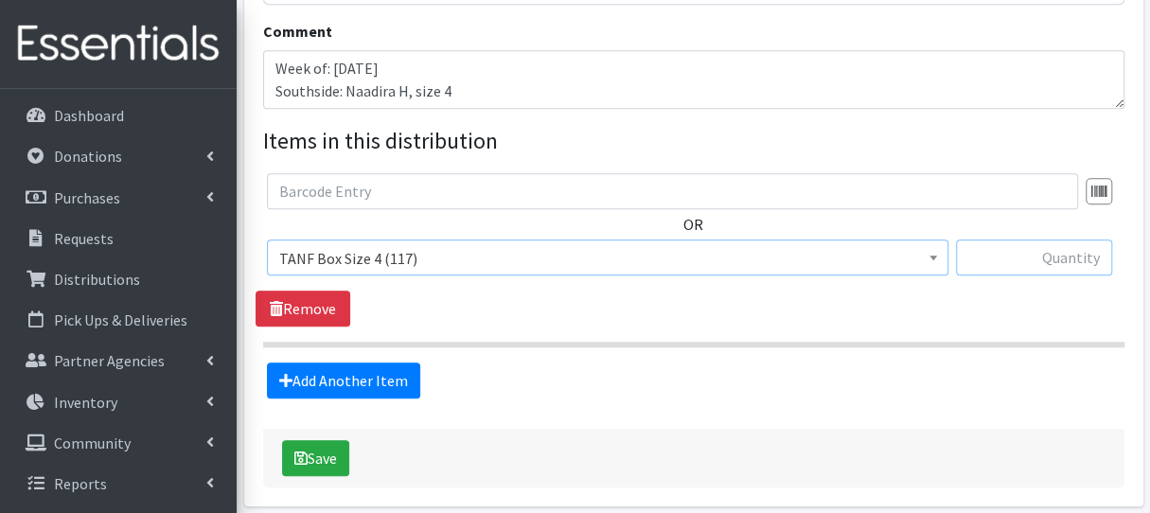
click at [1051, 256] on input "text" at bounding box center [1034, 257] width 156 height 36
type input "1"
click at [329, 456] on button "Save" at bounding box center [315, 458] width 67 height 36
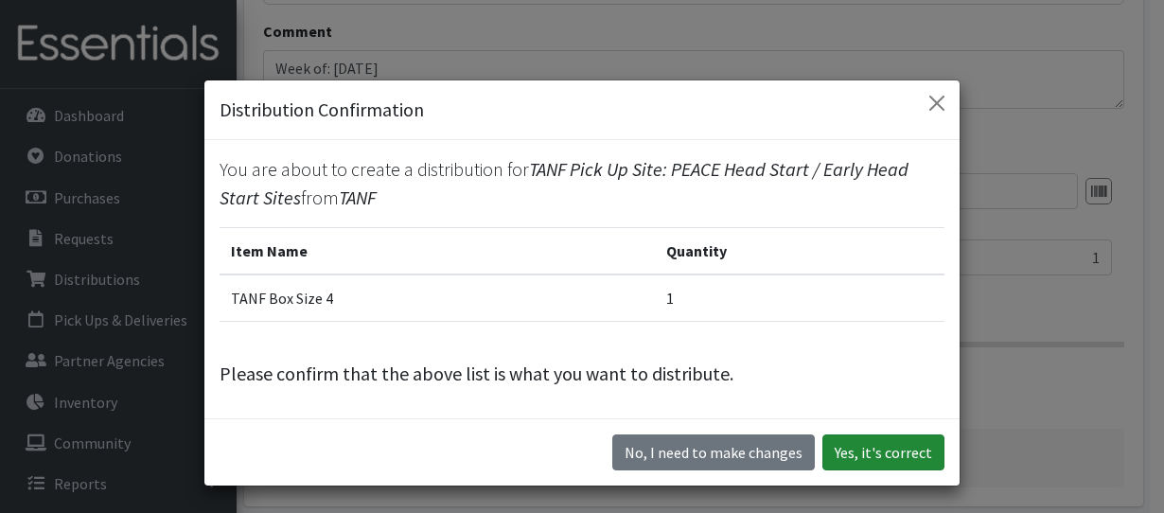
click at [879, 455] on button "Yes, it's correct" at bounding box center [883, 452] width 122 height 36
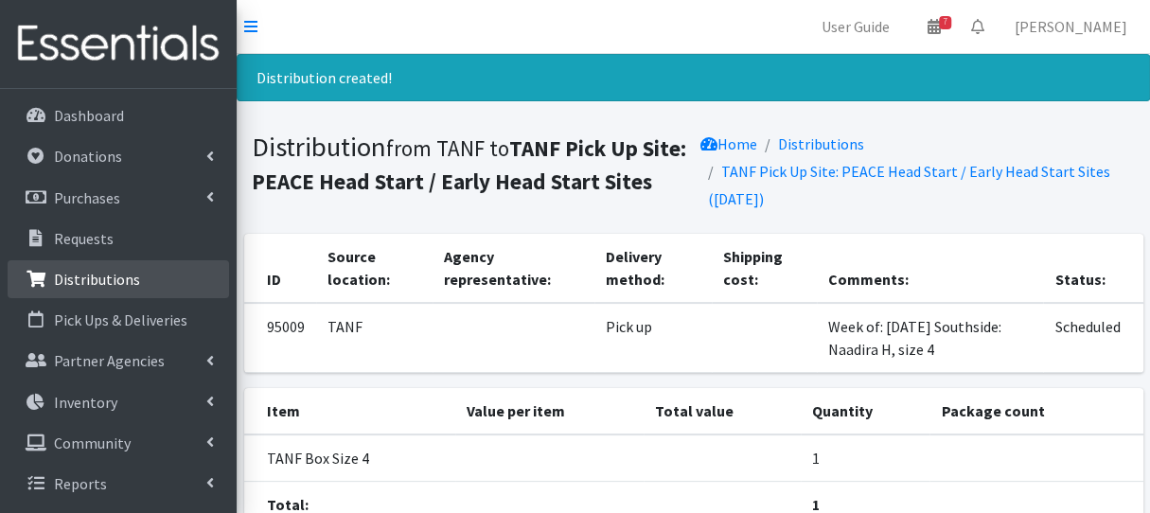
click at [149, 287] on link "Distributions" at bounding box center [118, 279] width 221 height 38
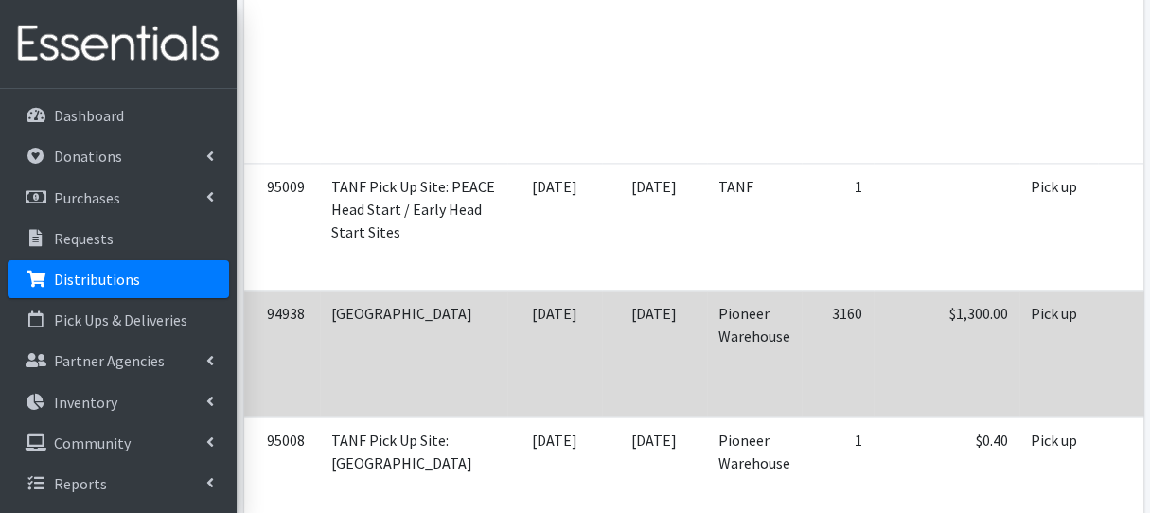
scroll to position [1325, 0]
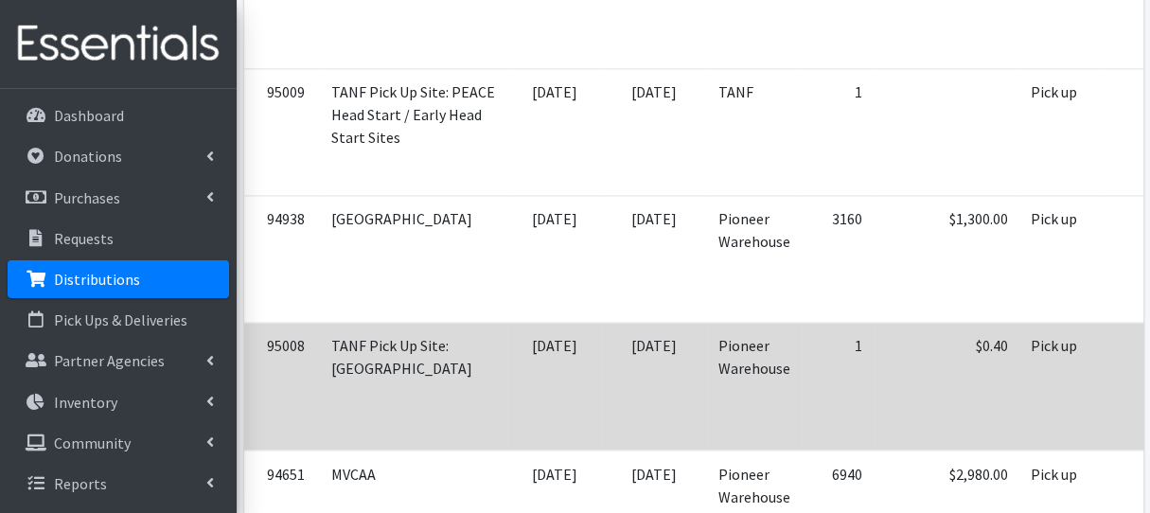
click at [873, 391] on td "$0.40" at bounding box center [946, 386] width 146 height 127
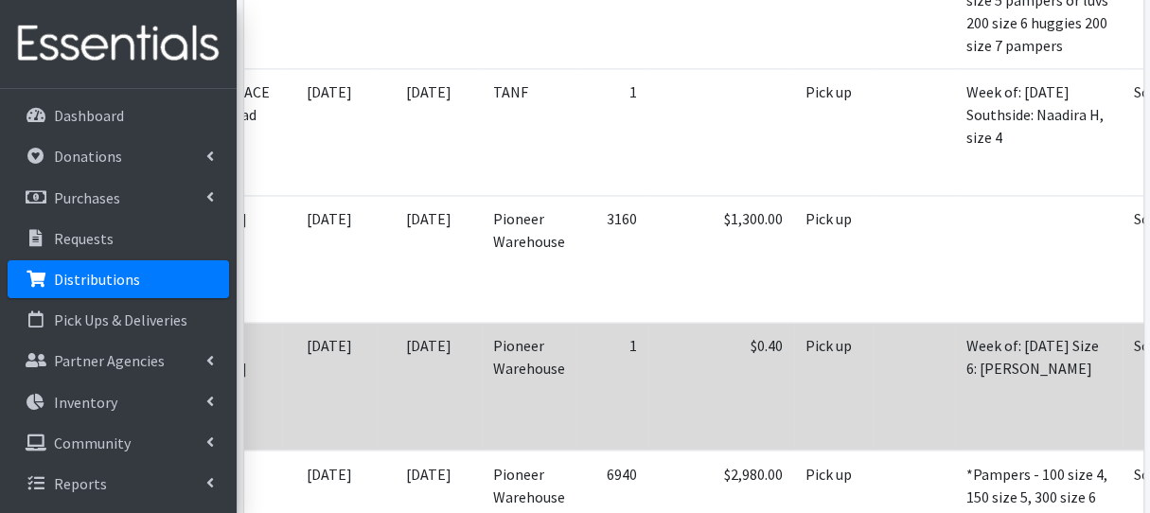
scroll to position [0, 257]
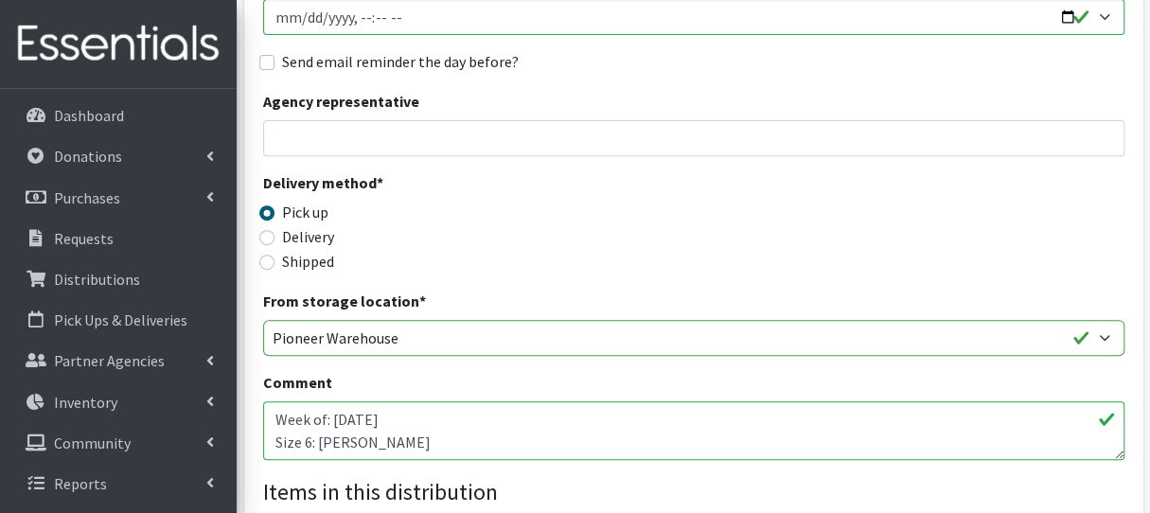
scroll to position [378, 0]
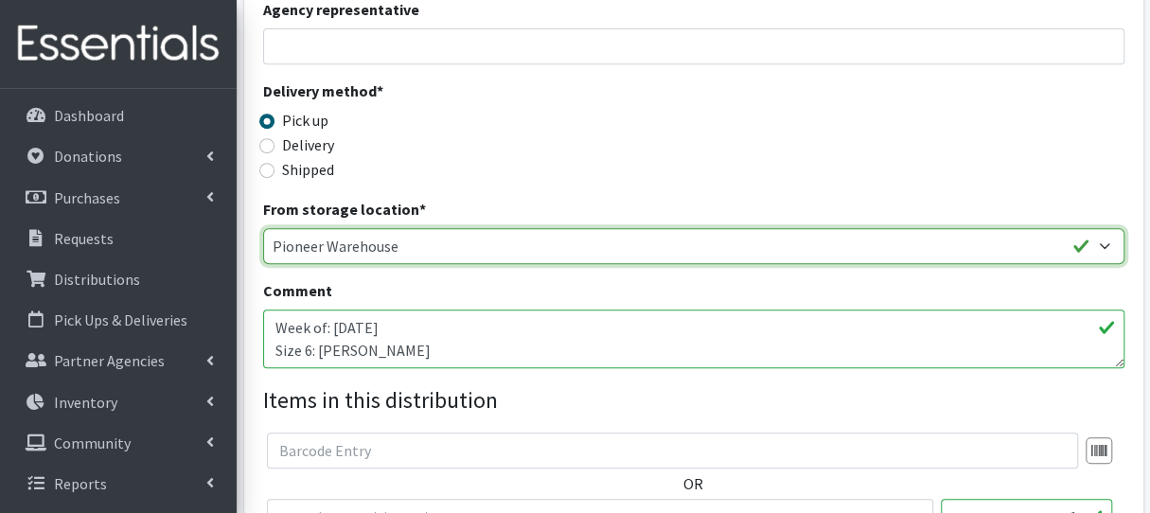
click at [426, 245] on select "Pioneer Warehouse TANF" at bounding box center [693, 246] width 861 height 36
select select "470"
click at [263, 228] on select "Pioneer Warehouse TANF" at bounding box center [693, 246] width 861 height 36
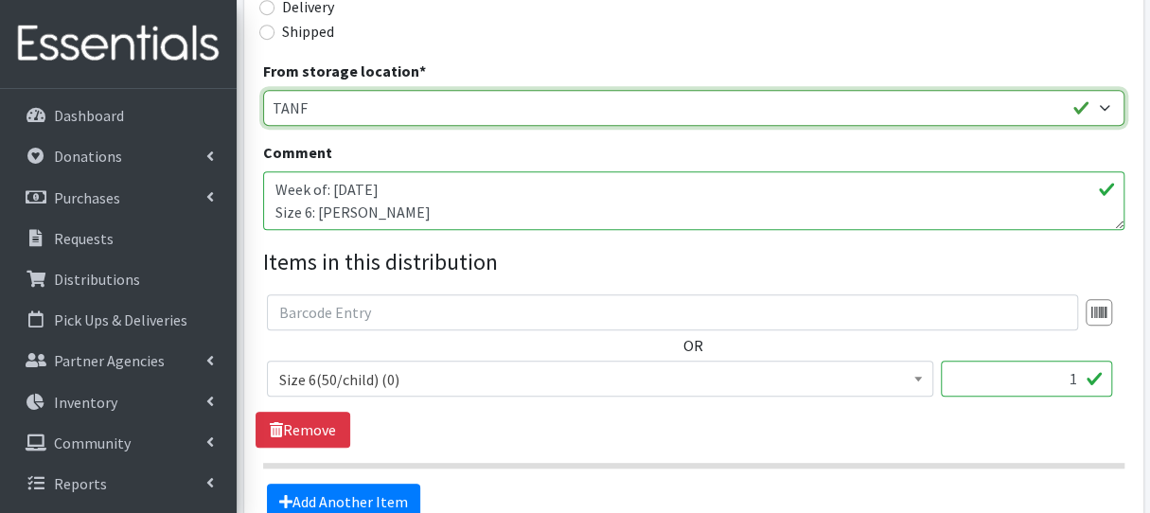
scroll to position [714, 0]
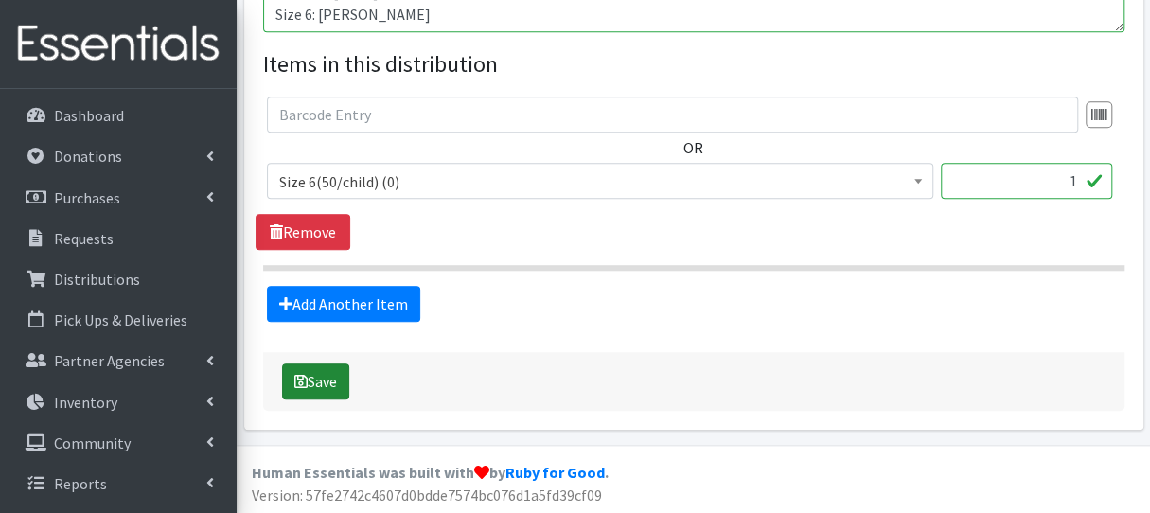
click at [327, 378] on button "Save" at bounding box center [315, 381] width 67 height 36
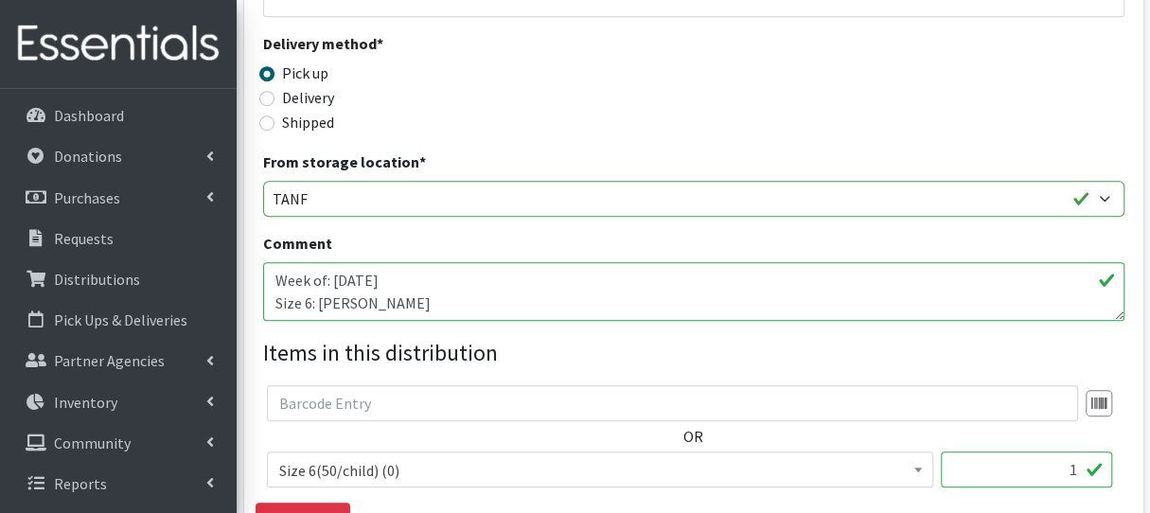
scroll to position [662, 0]
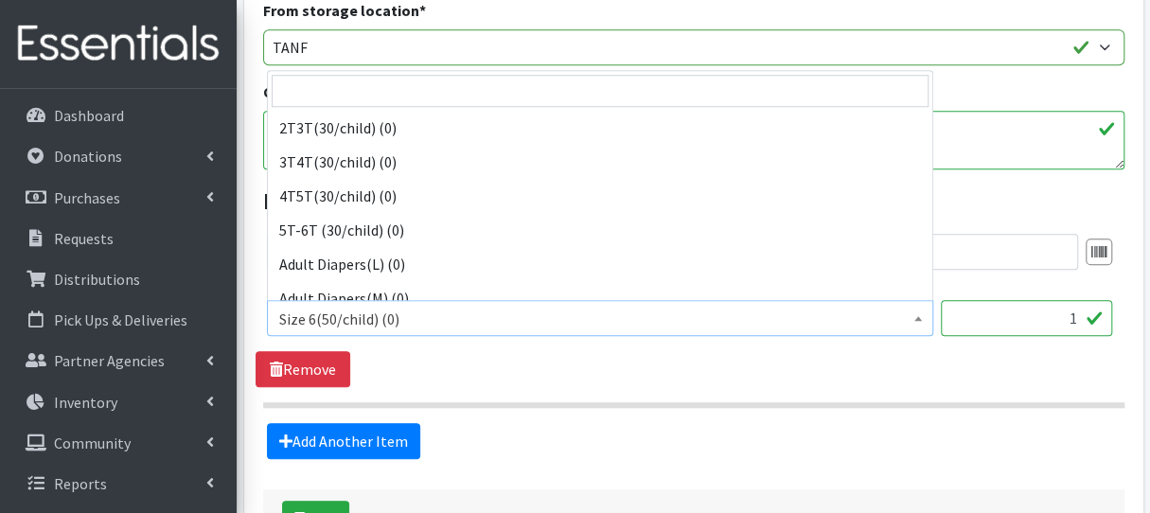
click at [473, 314] on span "Size 6(50/child) (0)" at bounding box center [600, 319] width 642 height 26
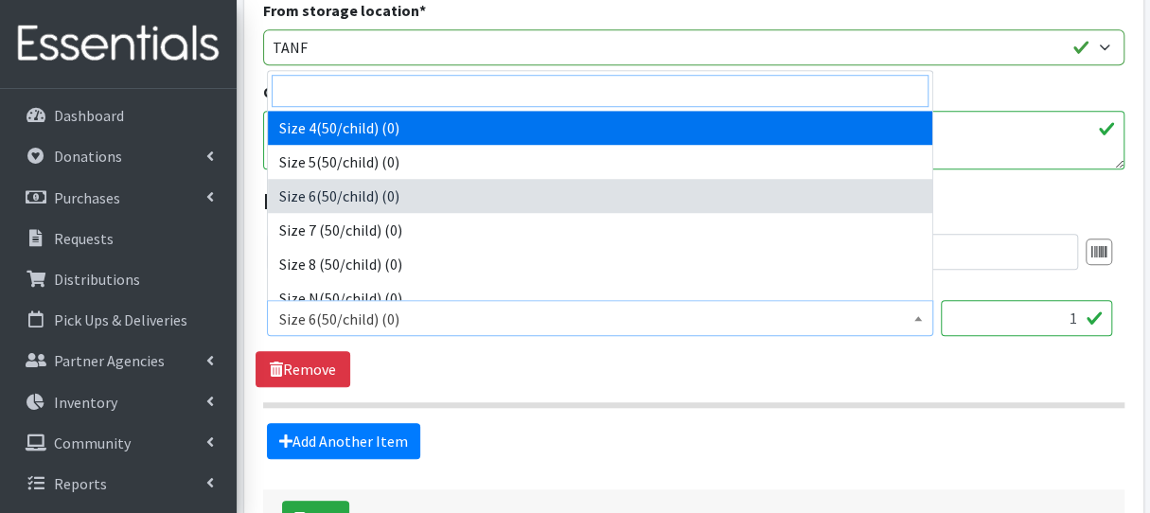
click at [406, 97] on input "search" at bounding box center [600, 91] width 657 height 32
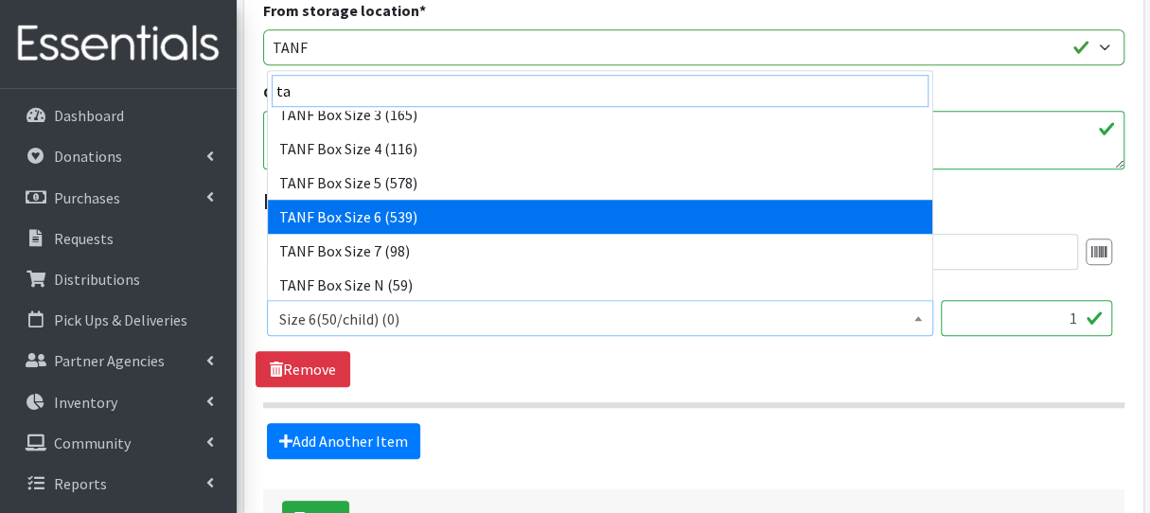
scroll to position [322, 0]
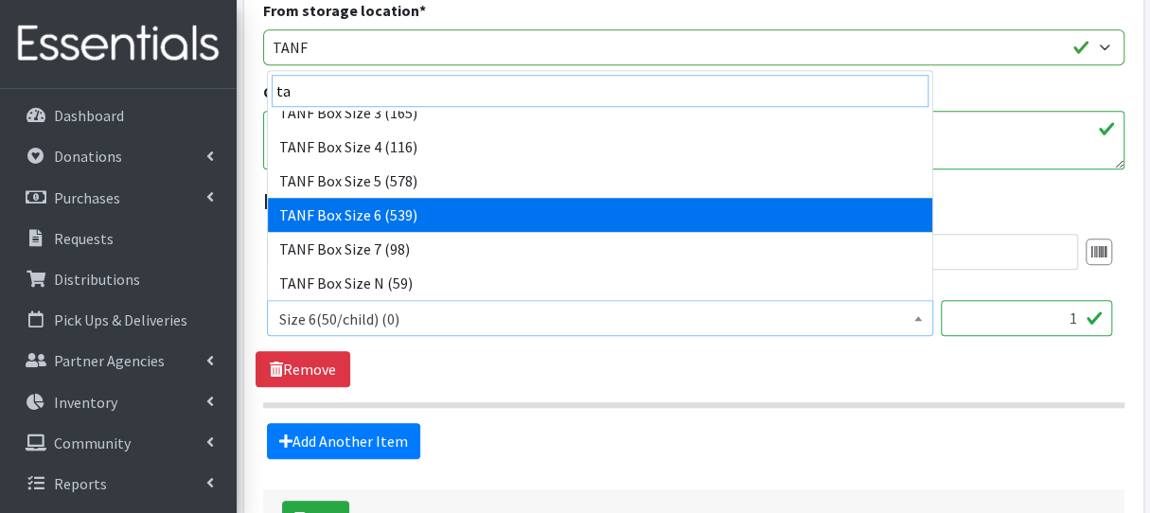
type input "ta"
select select "15526"
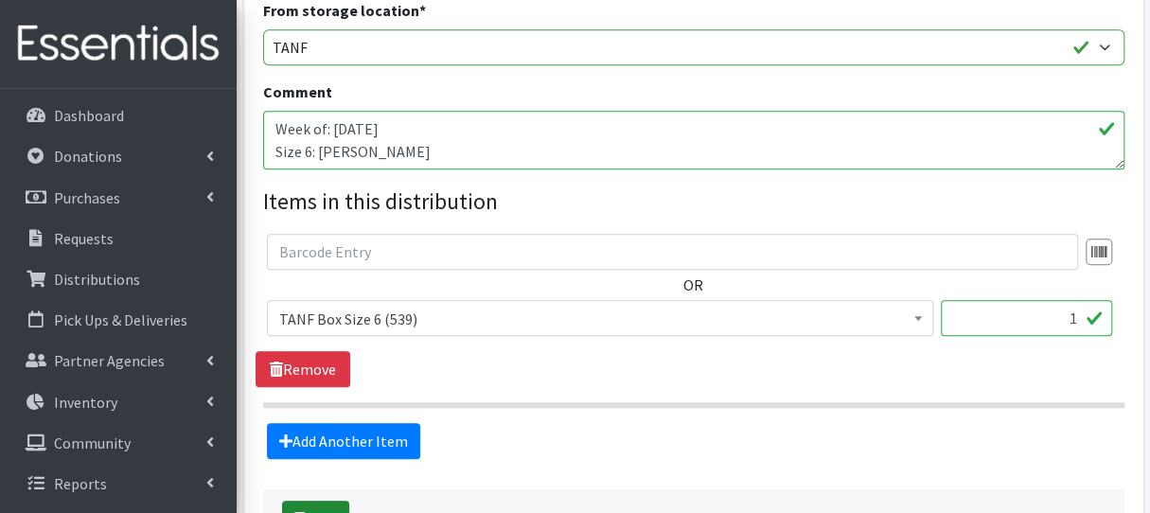
click at [325, 502] on button "Save" at bounding box center [315, 519] width 67 height 36
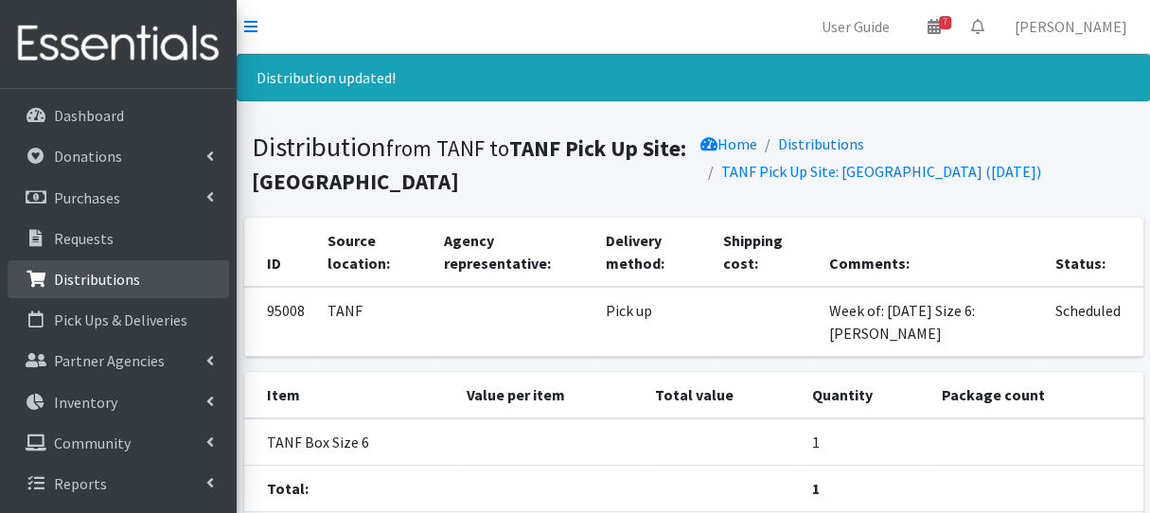
click at [140, 273] on link "Distributions" at bounding box center [118, 279] width 221 height 38
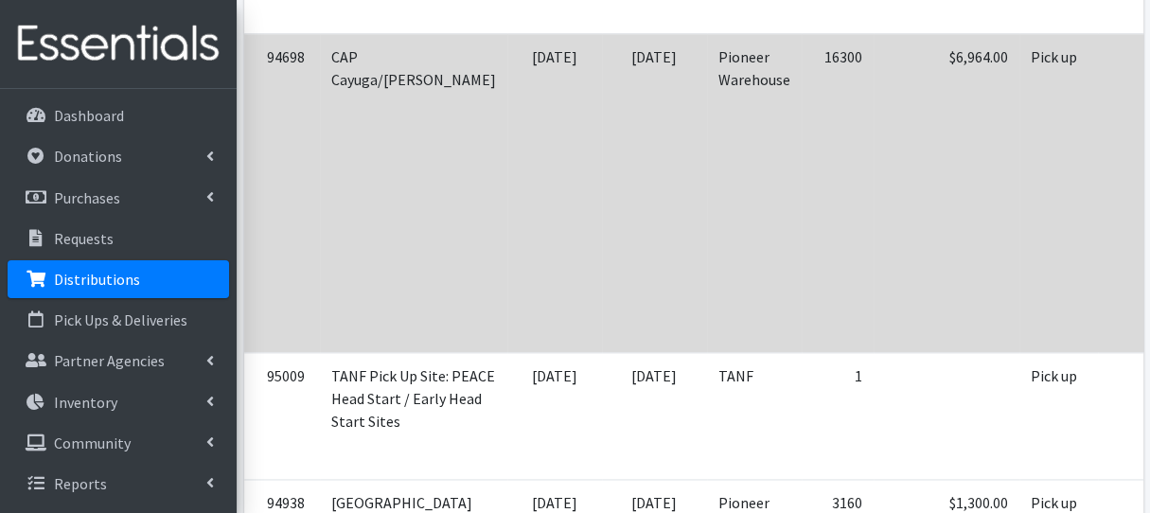
scroll to position [1419, 0]
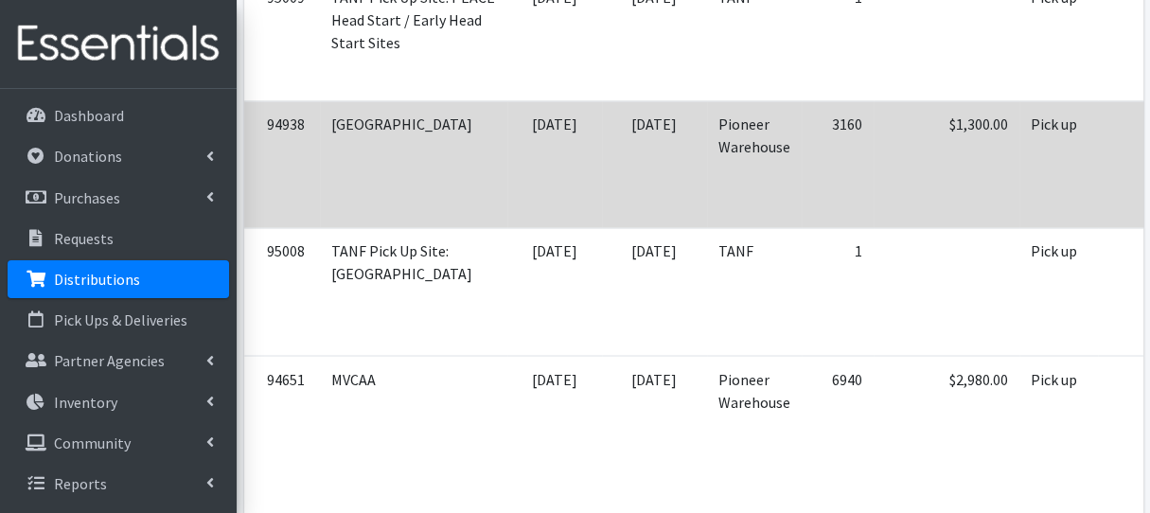
click at [873, 202] on td "$1,300.00" at bounding box center [946, 163] width 146 height 127
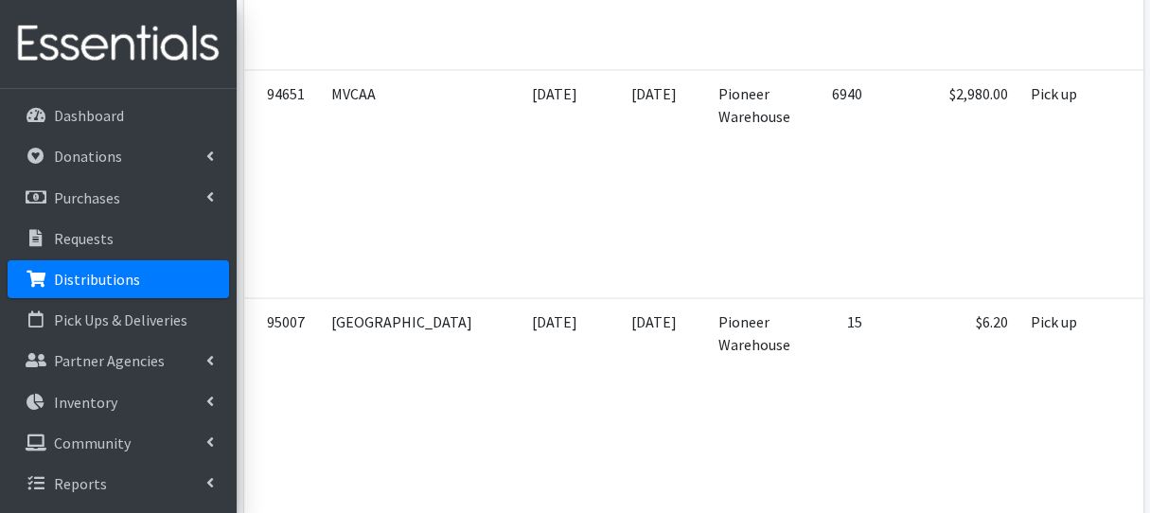
scroll to position [1798, 0]
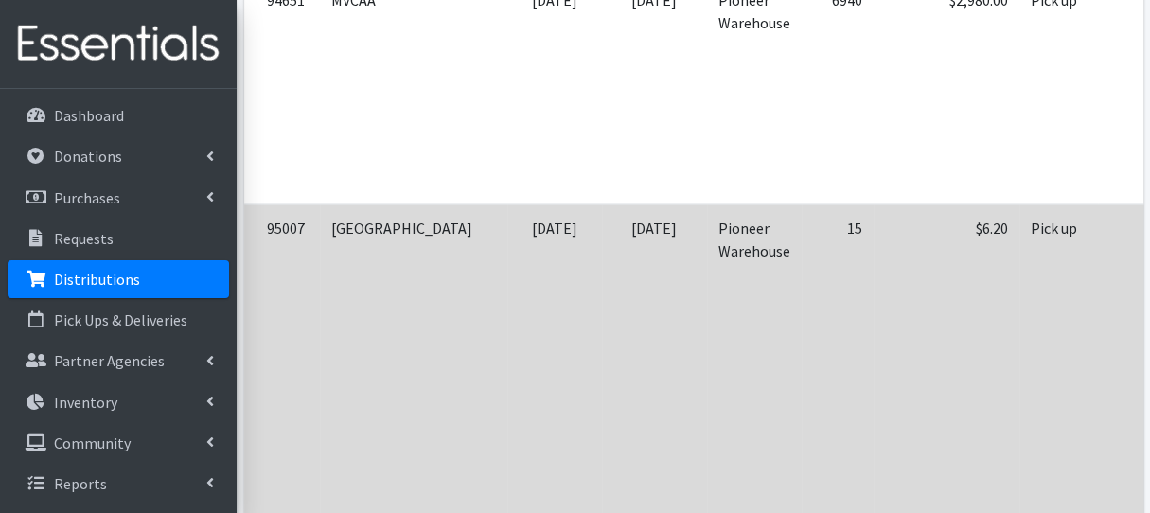
click at [873, 323] on td "$6.20" at bounding box center [946, 386] width 146 height 364
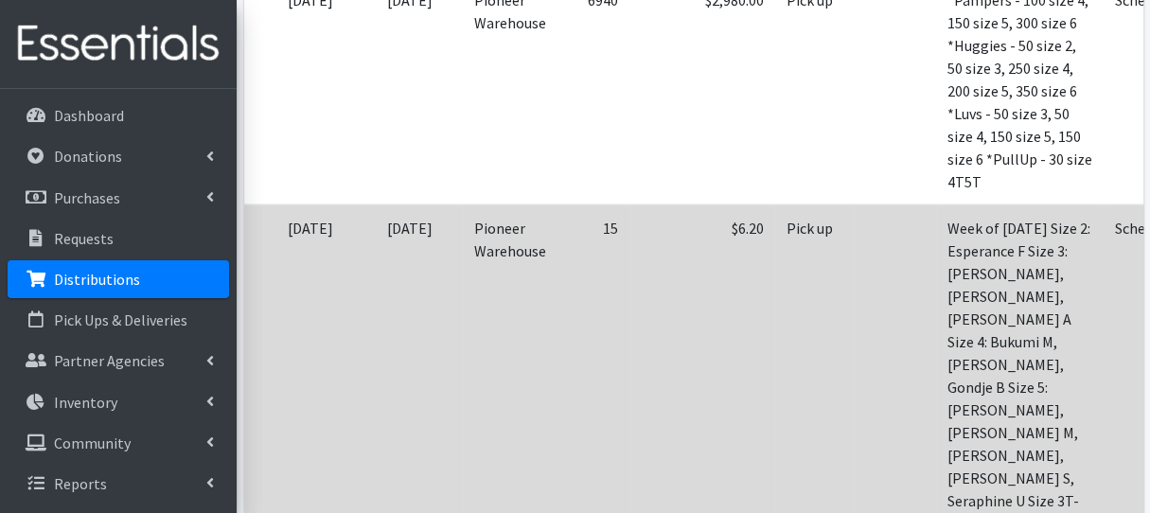
scroll to position [0, 257]
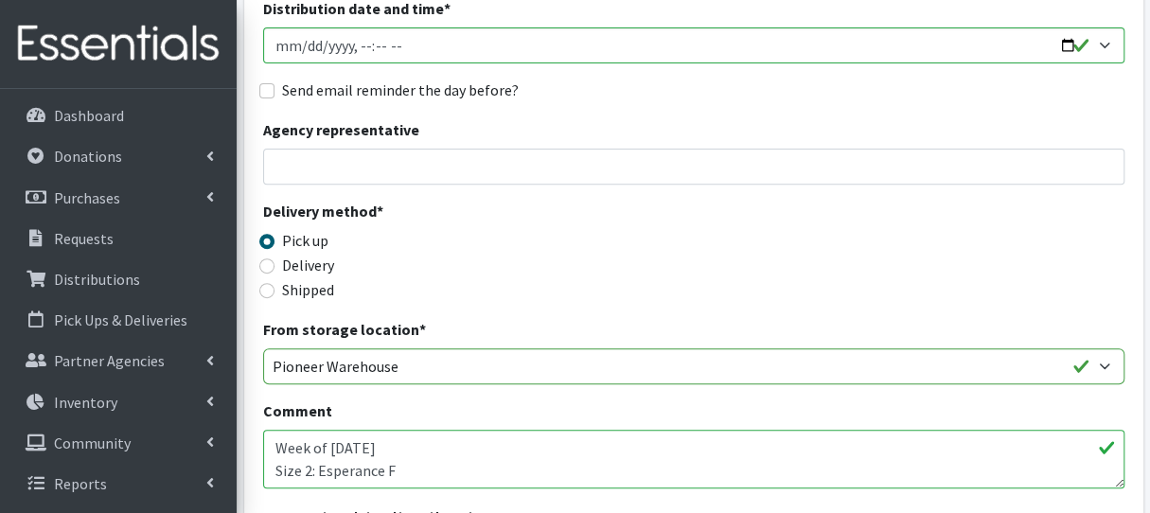
scroll to position [284, 0]
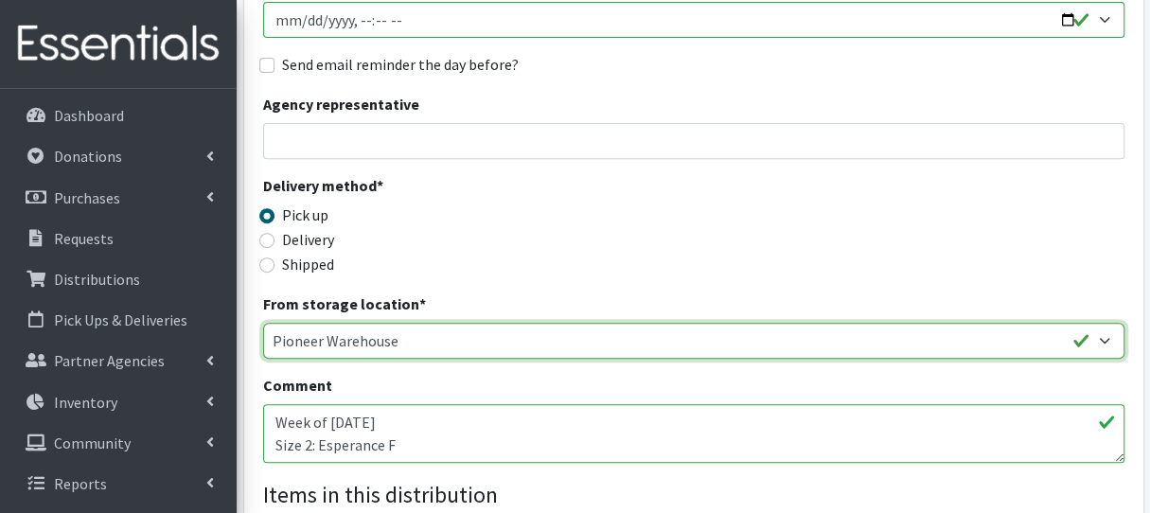
click at [445, 345] on select "Pioneer Warehouse TANF" at bounding box center [693, 341] width 861 height 36
select select "470"
click at [263, 323] on select "Pioneer Warehouse TANF" at bounding box center [693, 341] width 861 height 36
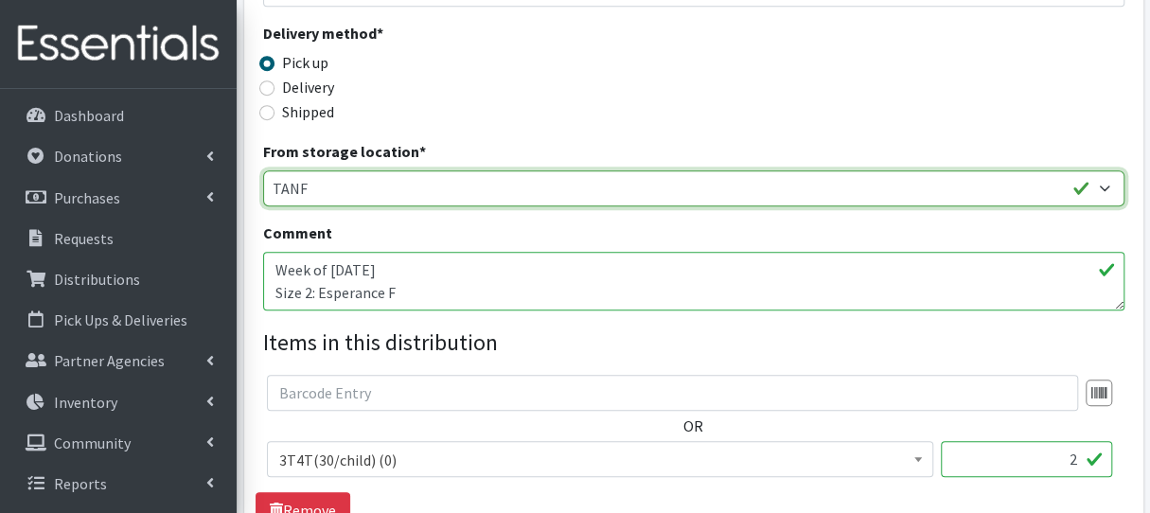
scroll to position [662, 0]
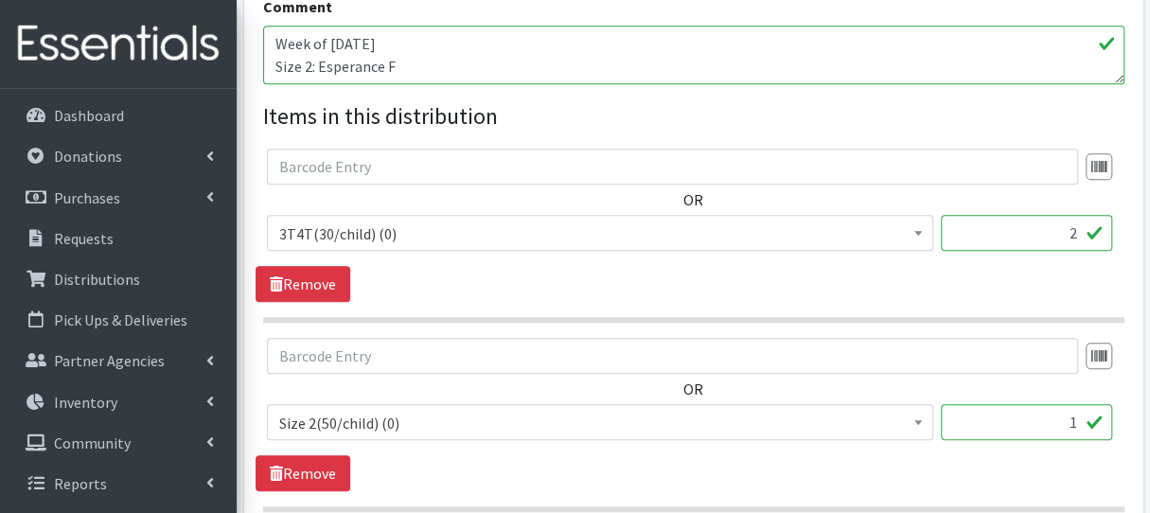
click at [428, 232] on span "3T4T(30/child) (0)" at bounding box center [600, 233] width 642 height 26
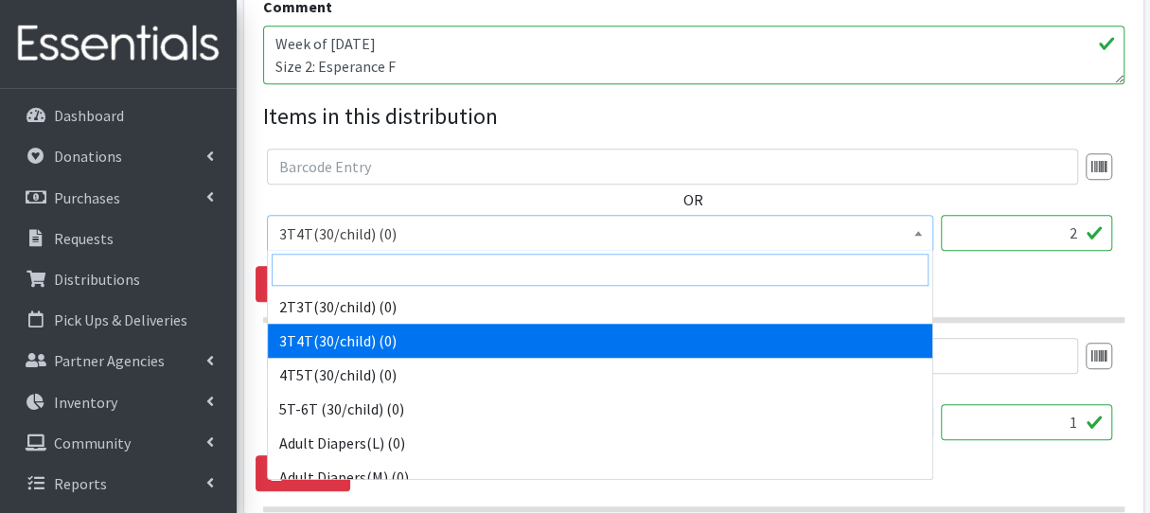
click at [411, 271] on input "search" at bounding box center [600, 270] width 657 height 32
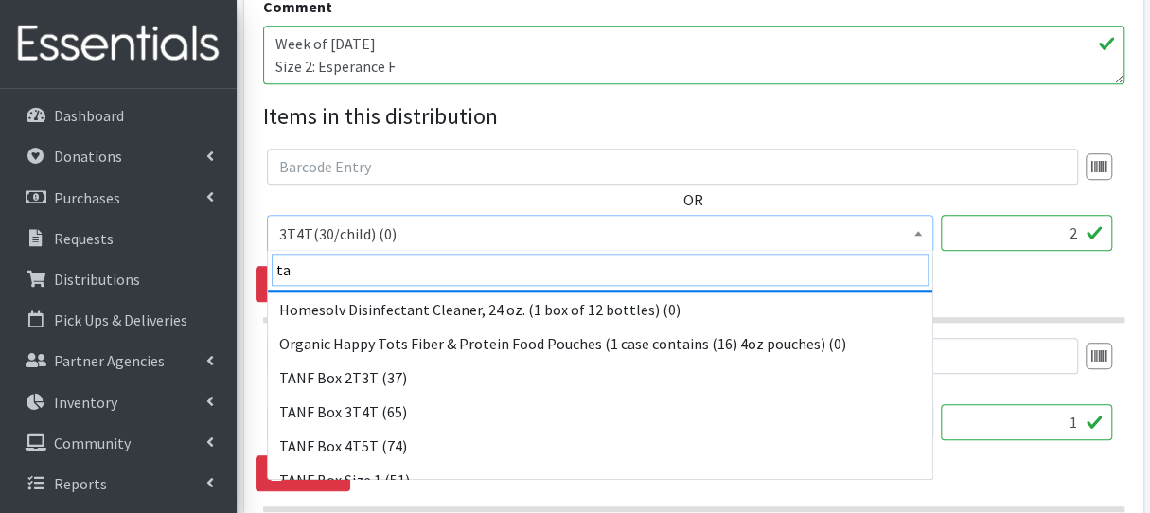
scroll to position [95, 0]
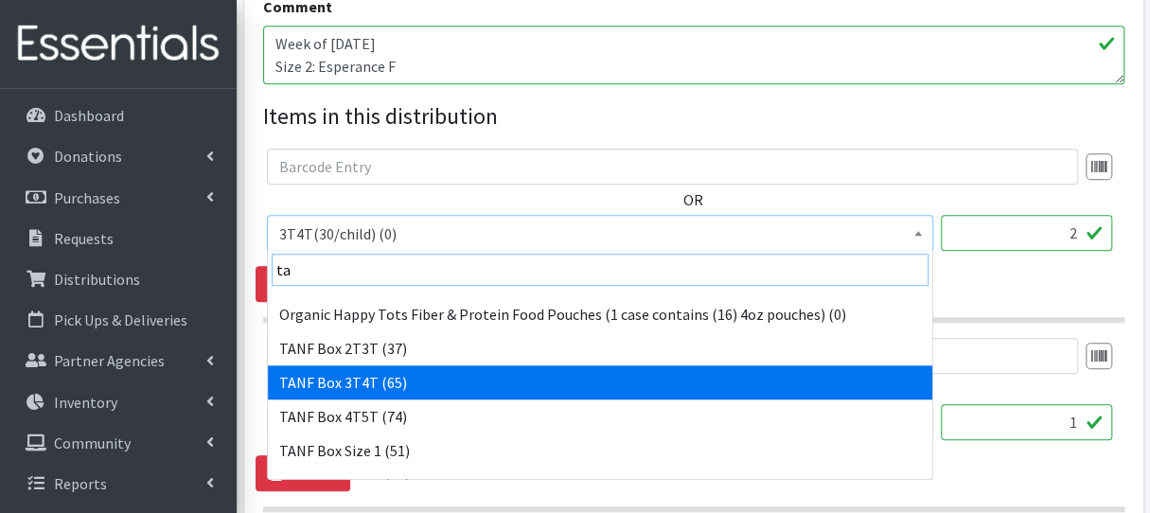
type input "ta"
select select "15529"
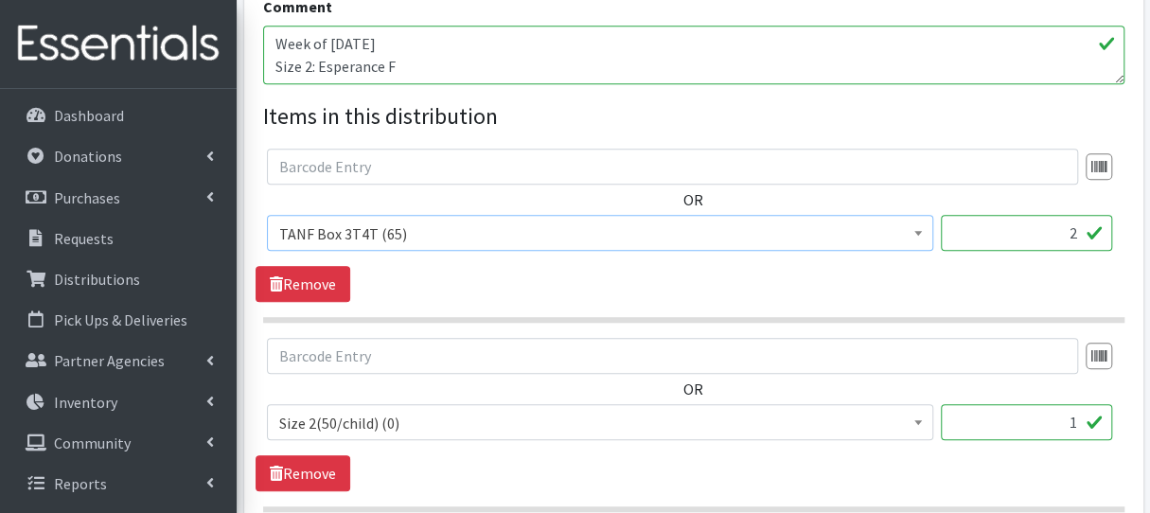
scroll to position [757, 0]
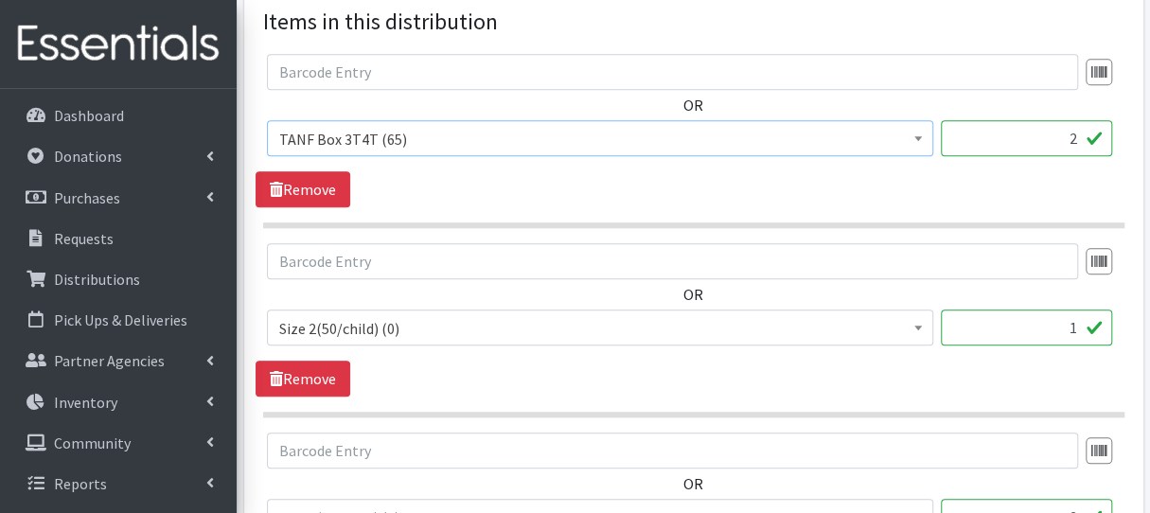
click at [383, 329] on span "Size 2(50/child) (0)" at bounding box center [600, 328] width 642 height 26
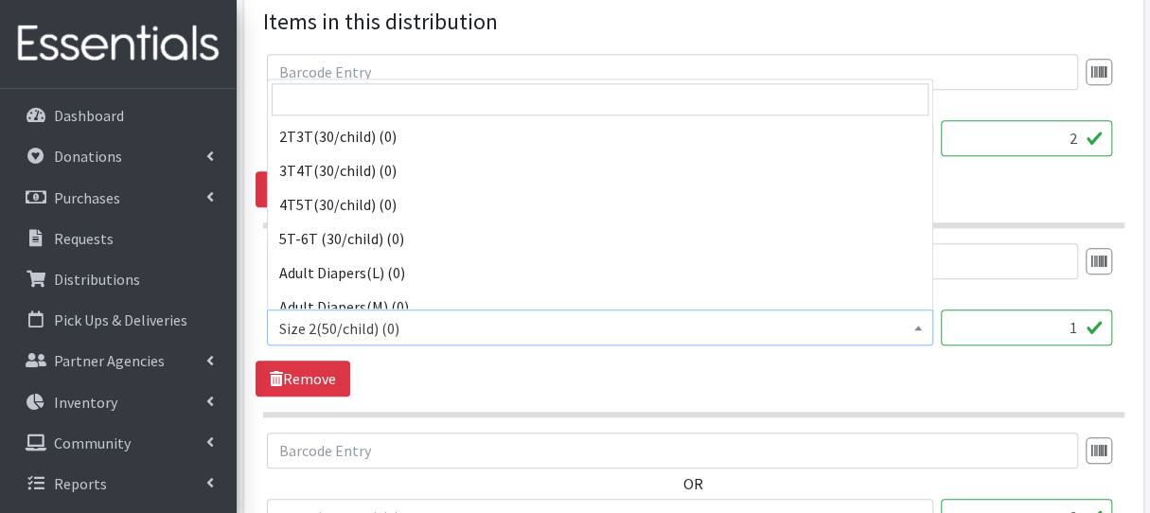
scroll to position [818, 0]
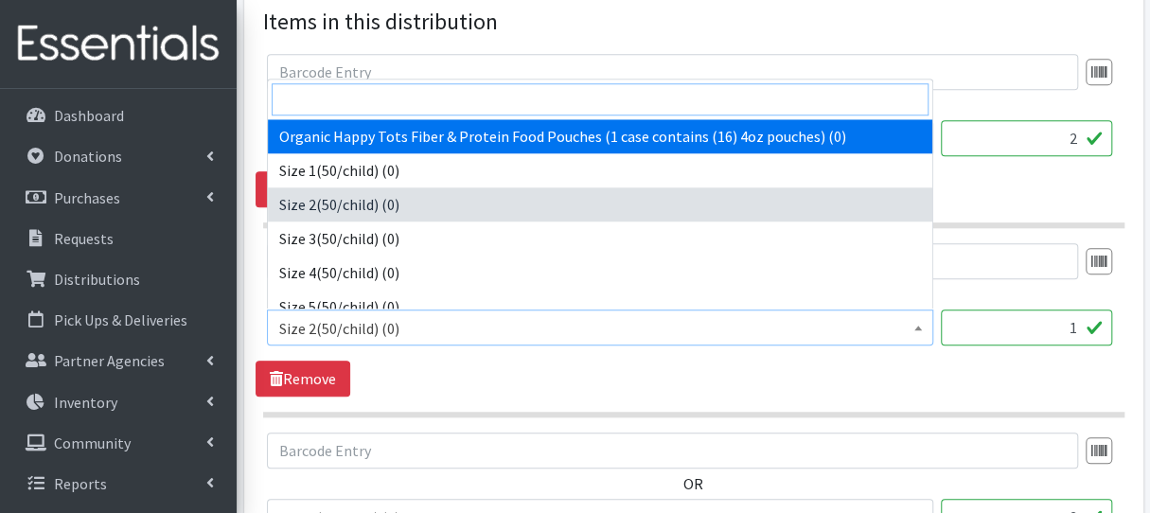
click at [322, 103] on input "search" at bounding box center [600, 99] width 657 height 32
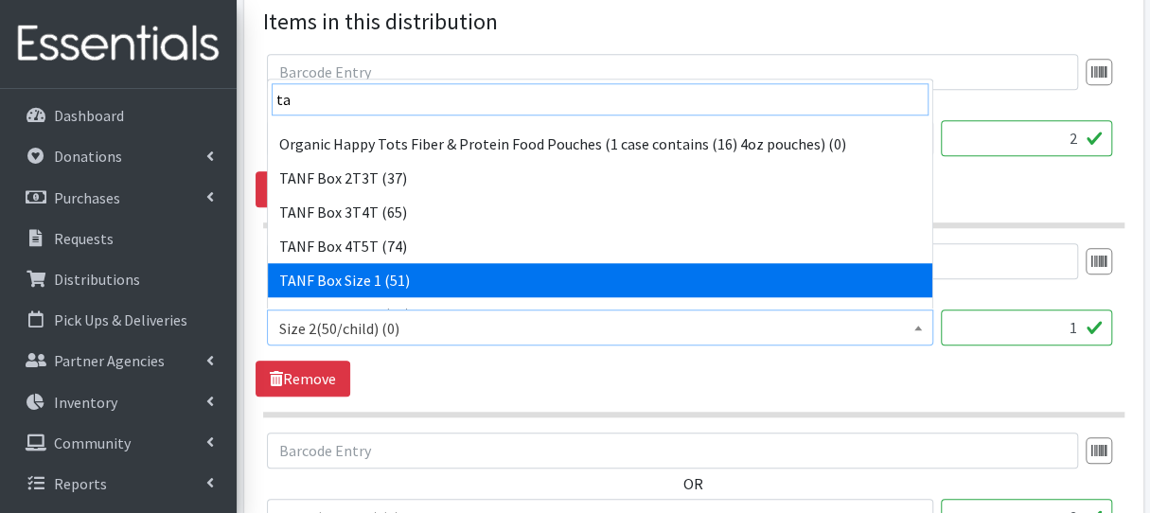
scroll to position [189, 0]
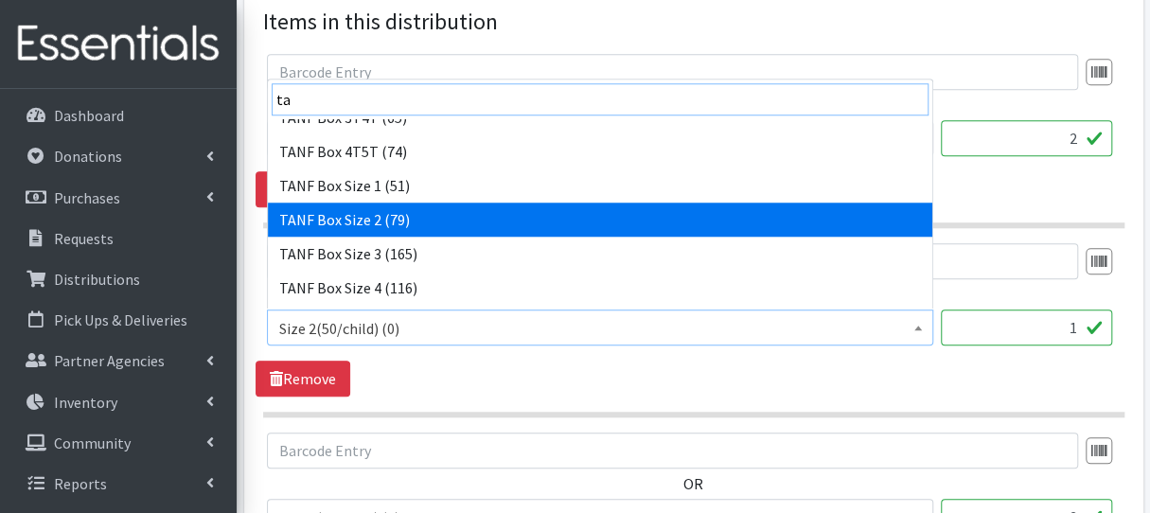
type input "ta"
select select "15521"
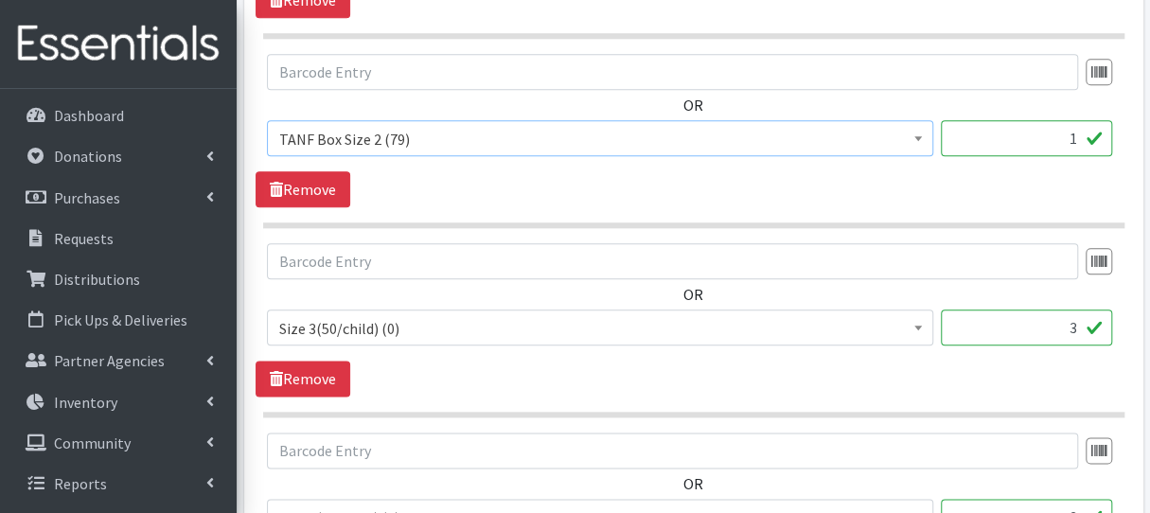
scroll to position [1041, 0]
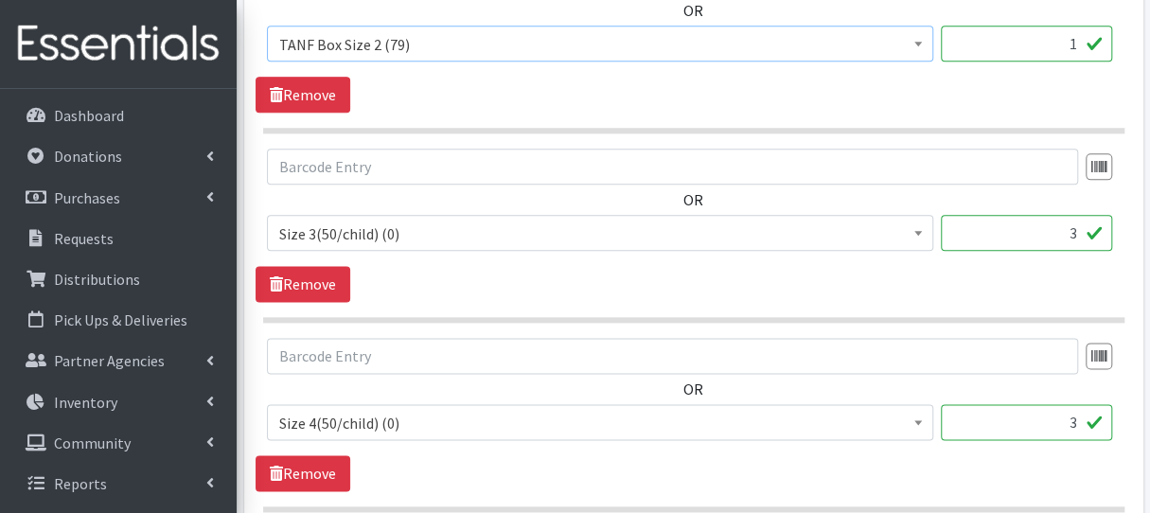
click at [408, 233] on span "Size 3(50/child) (0)" at bounding box center [600, 233] width 642 height 26
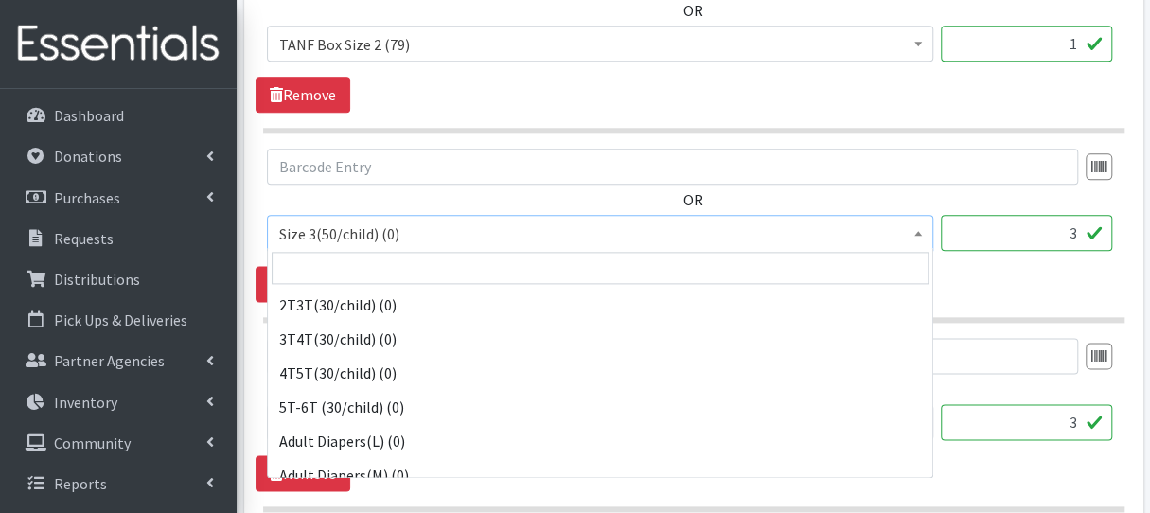
scroll to position [852, 0]
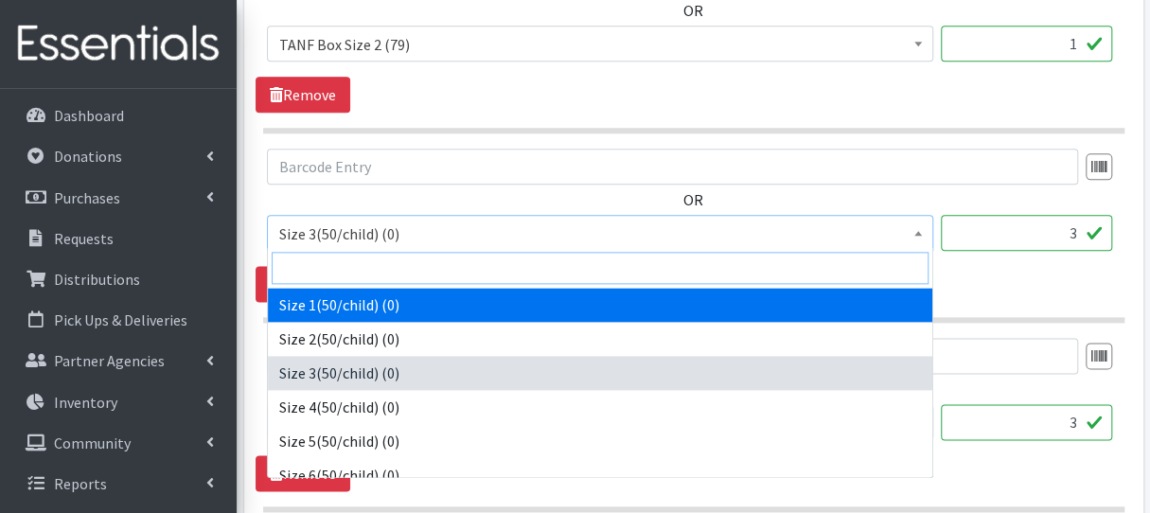
click at [374, 273] on input "search" at bounding box center [600, 268] width 657 height 32
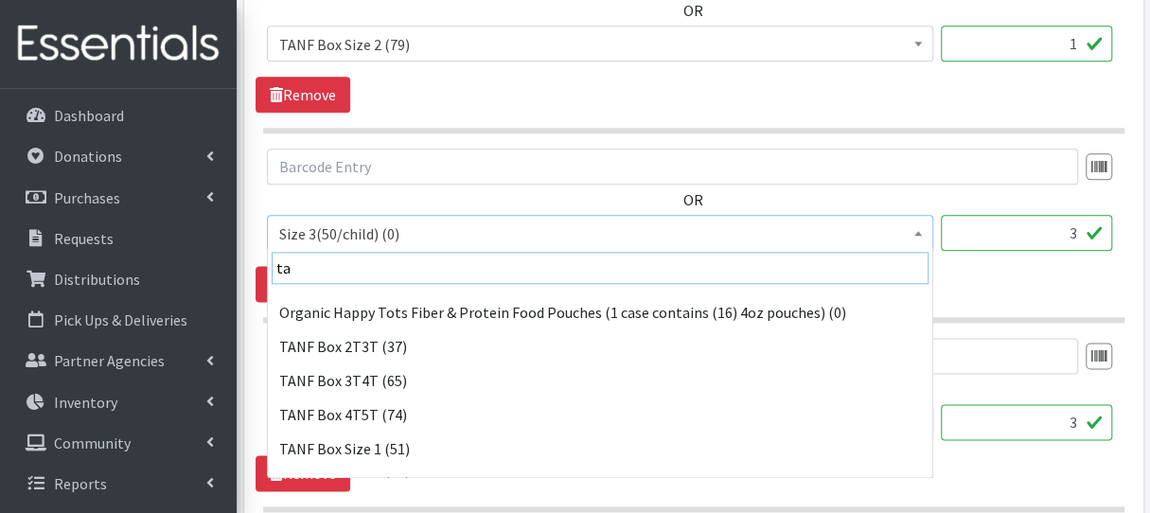
scroll to position [189, 0]
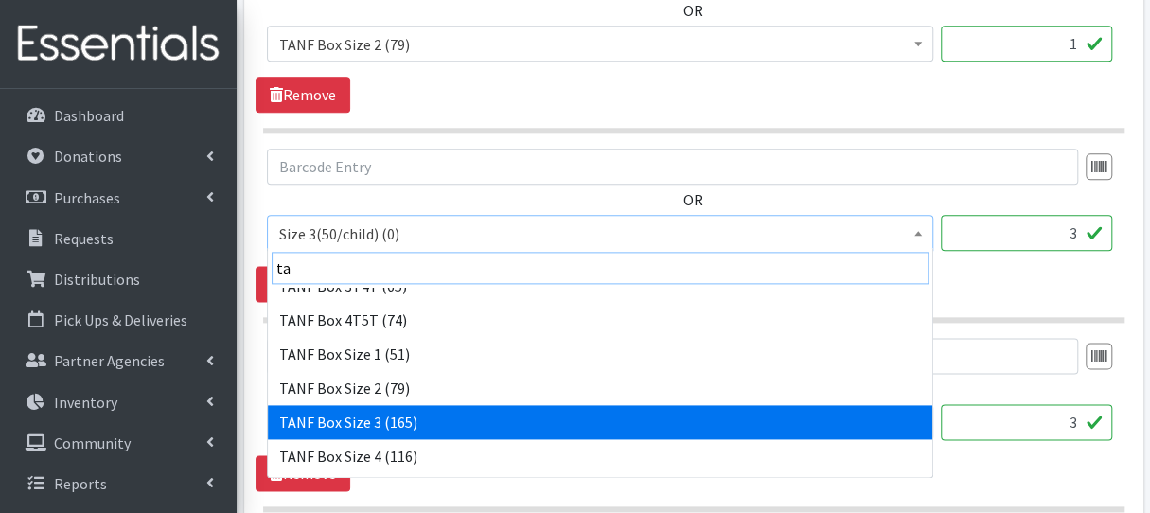
type input "ta"
select select "15523"
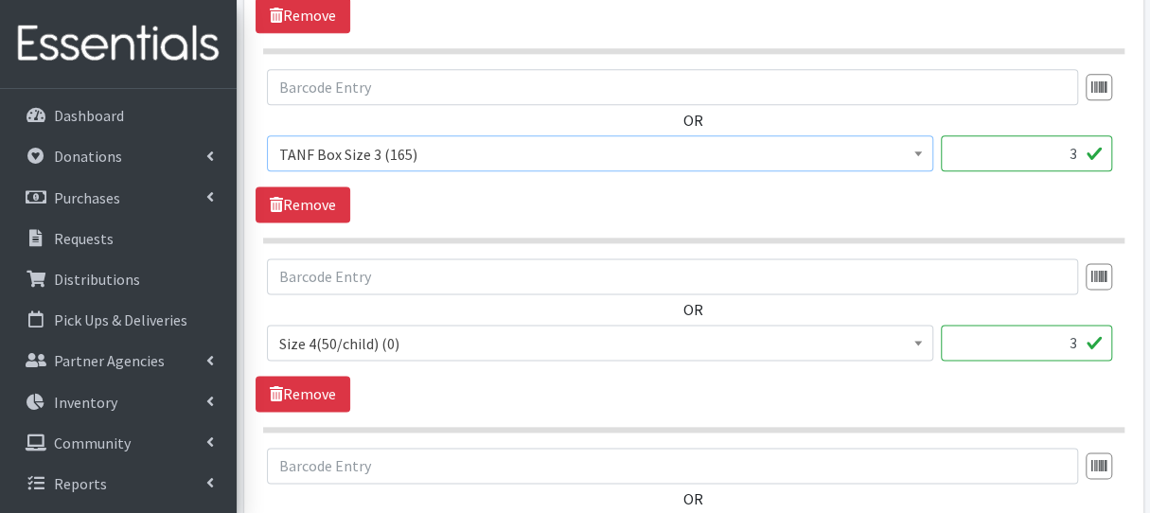
scroll to position [1230, 0]
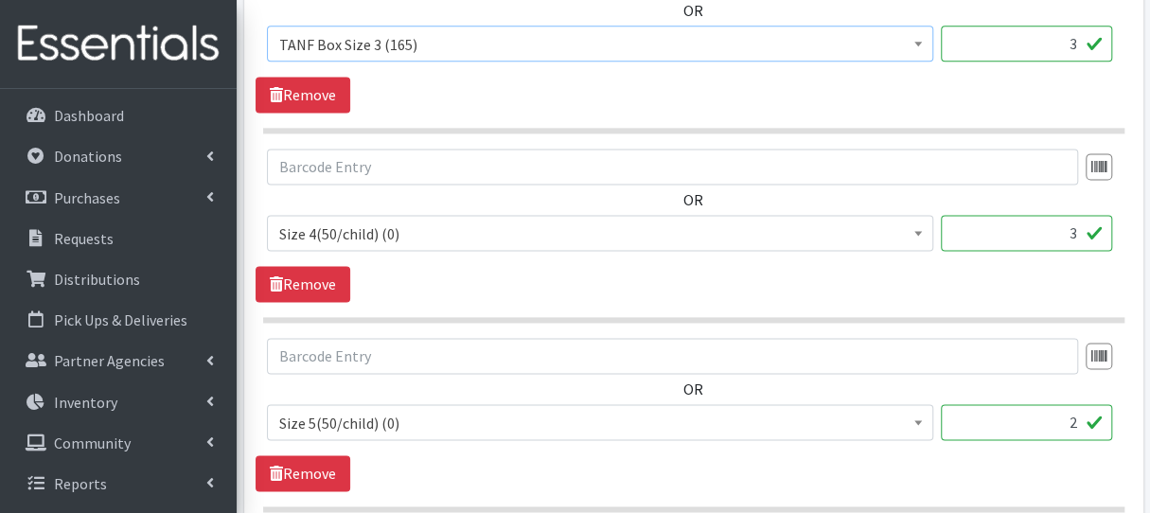
click at [416, 238] on span "Size 4(50/child) (0)" at bounding box center [600, 233] width 642 height 26
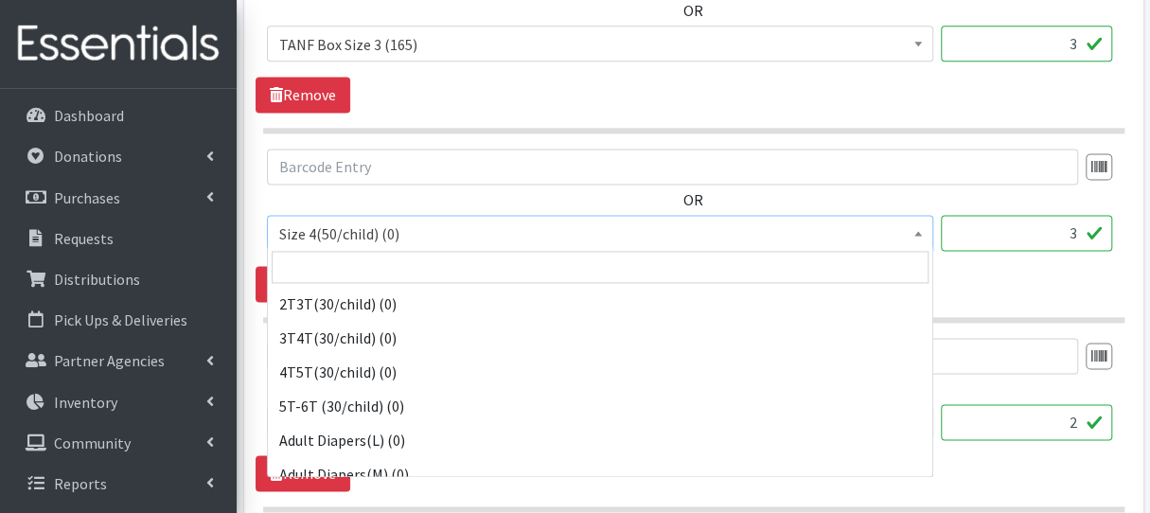
scroll to position [886, 0]
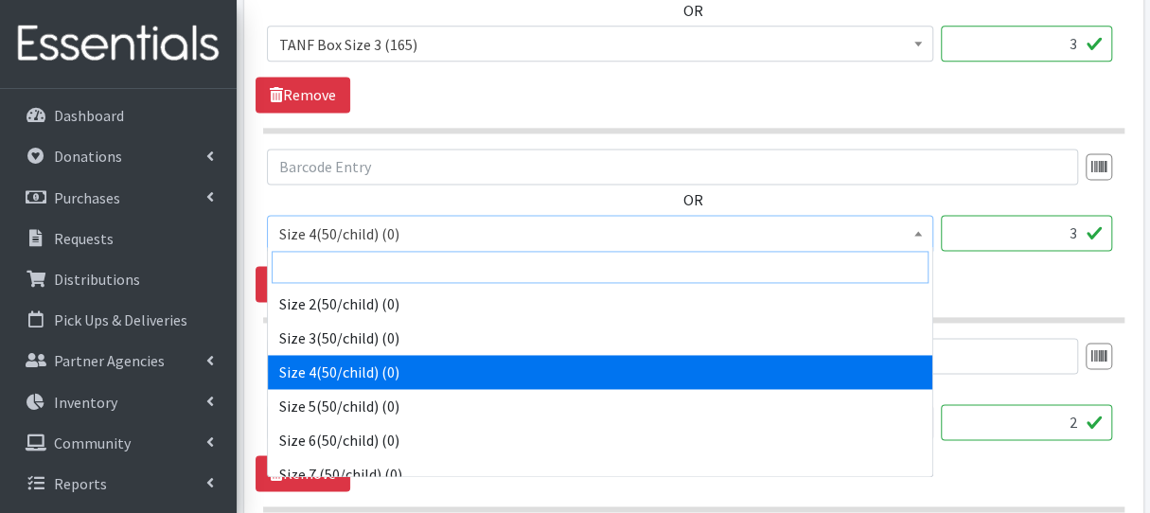
click at [358, 268] on input "search" at bounding box center [600, 267] width 657 height 32
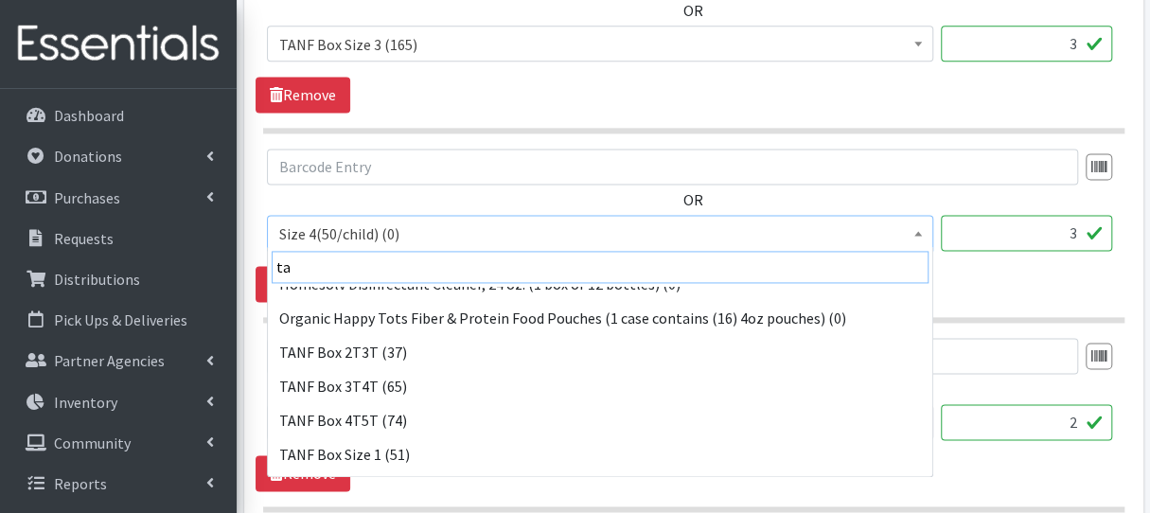
scroll to position [189, 0]
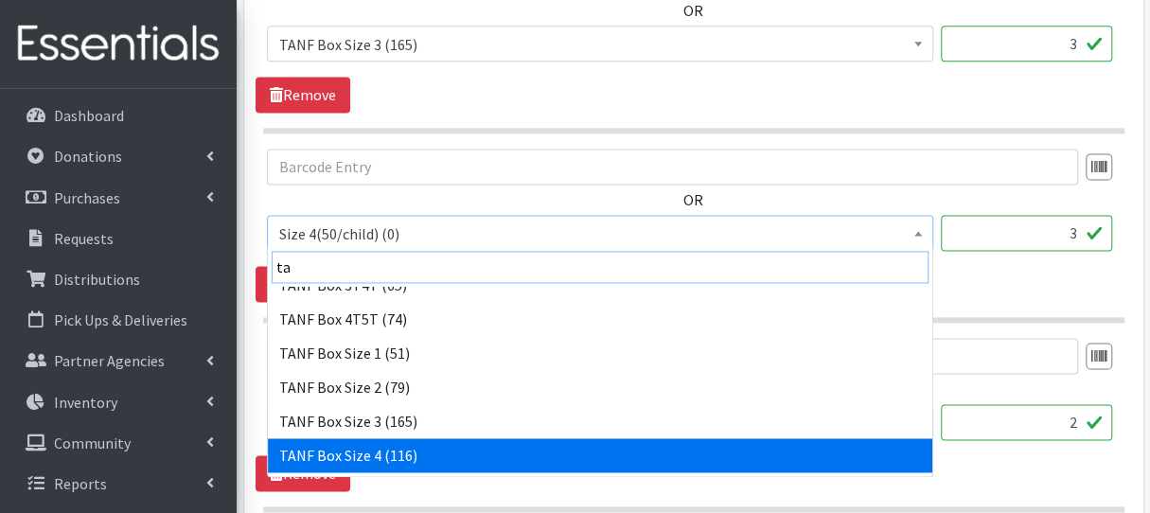
type input "ta"
select select "15524"
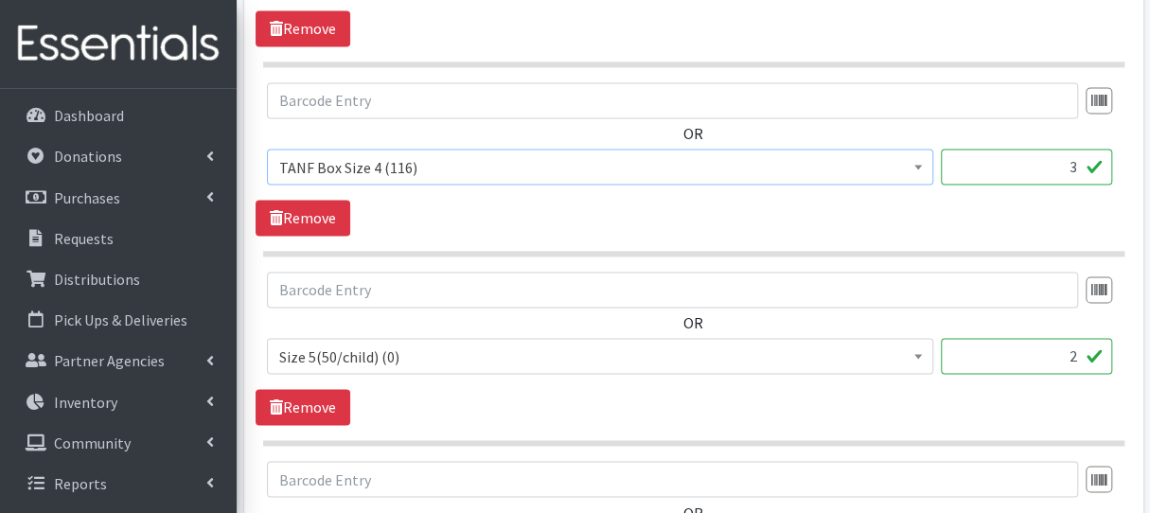
scroll to position [1325, 0]
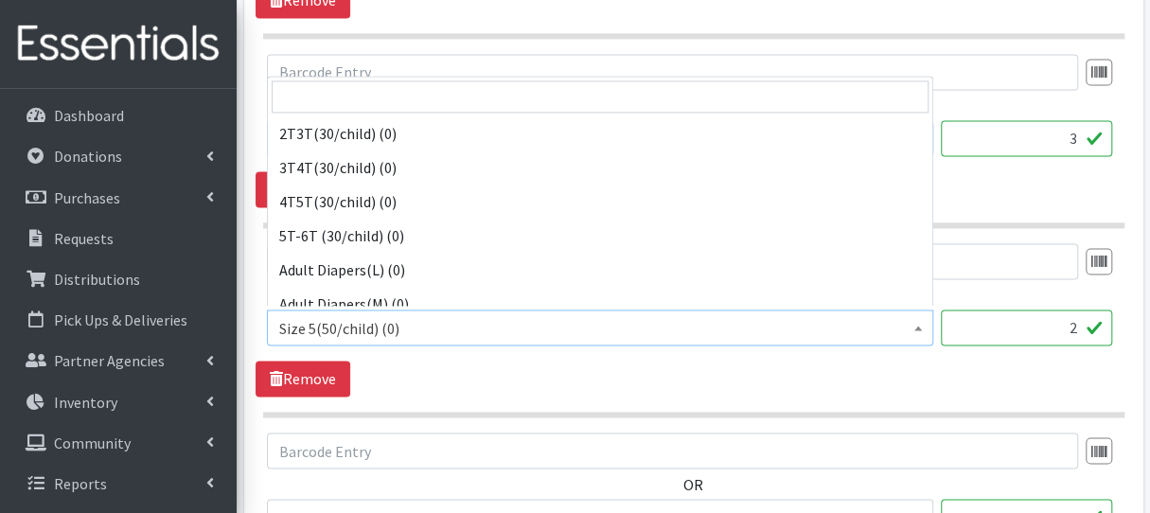
click at [411, 332] on span "Size 5(50/child) (0)" at bounding box center [600, 328] width 642 height 26
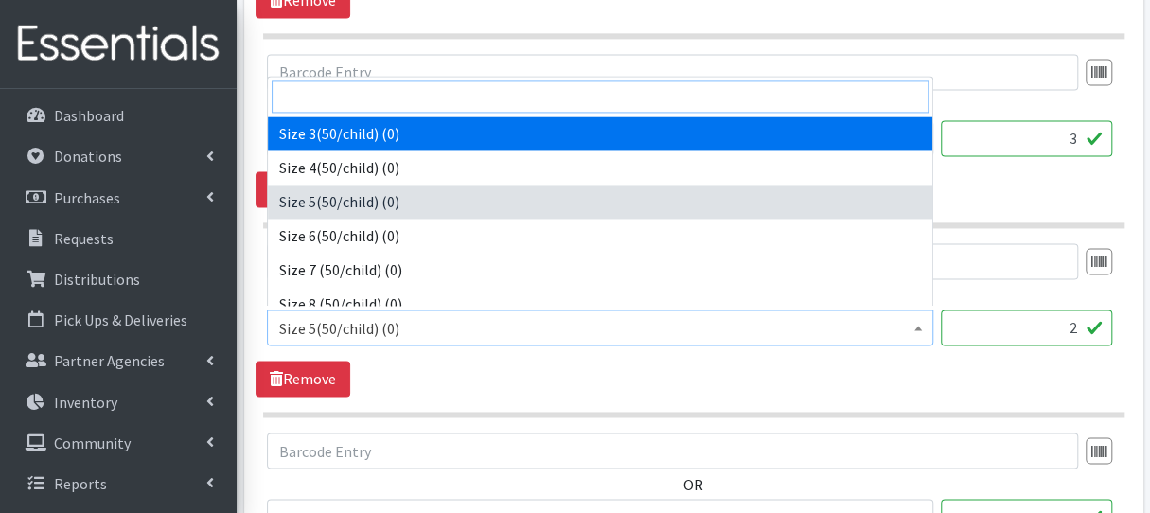
click at [374, 83] on input "search" at bounding box center [600, 96] width 657 height 32
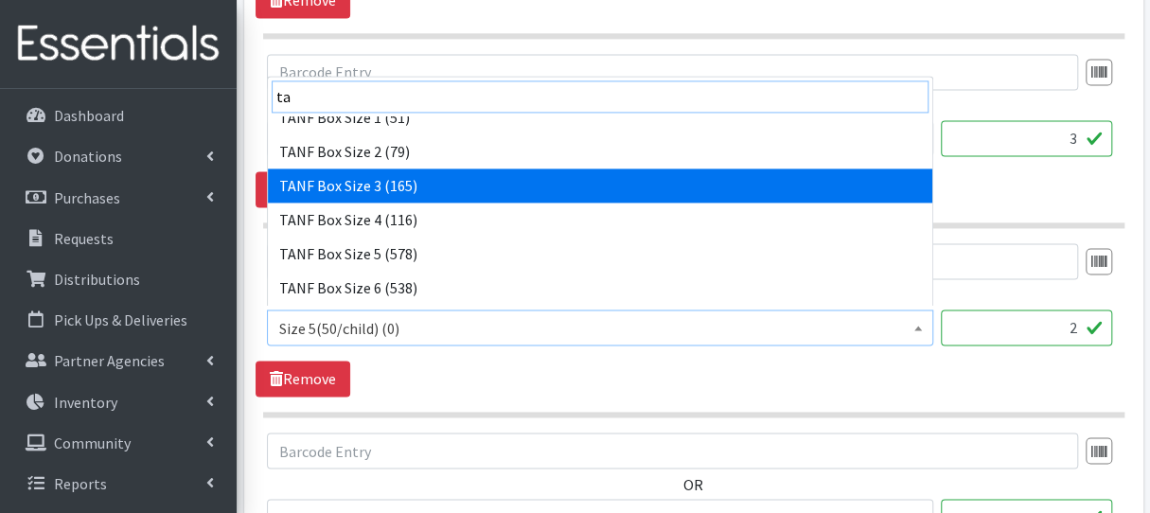
scroll to position [284, 0]
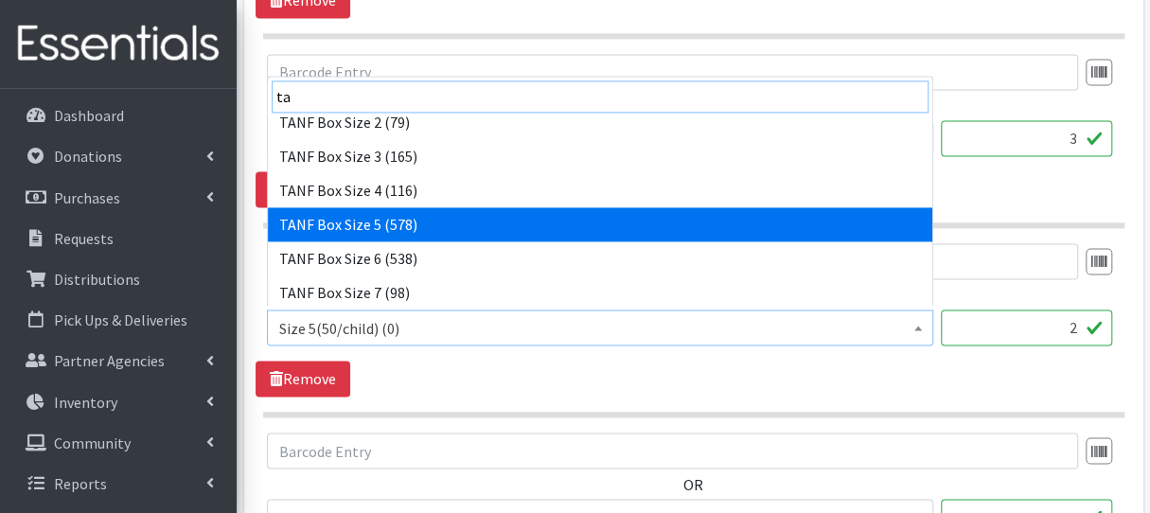
type input "ta"
select select "15525"
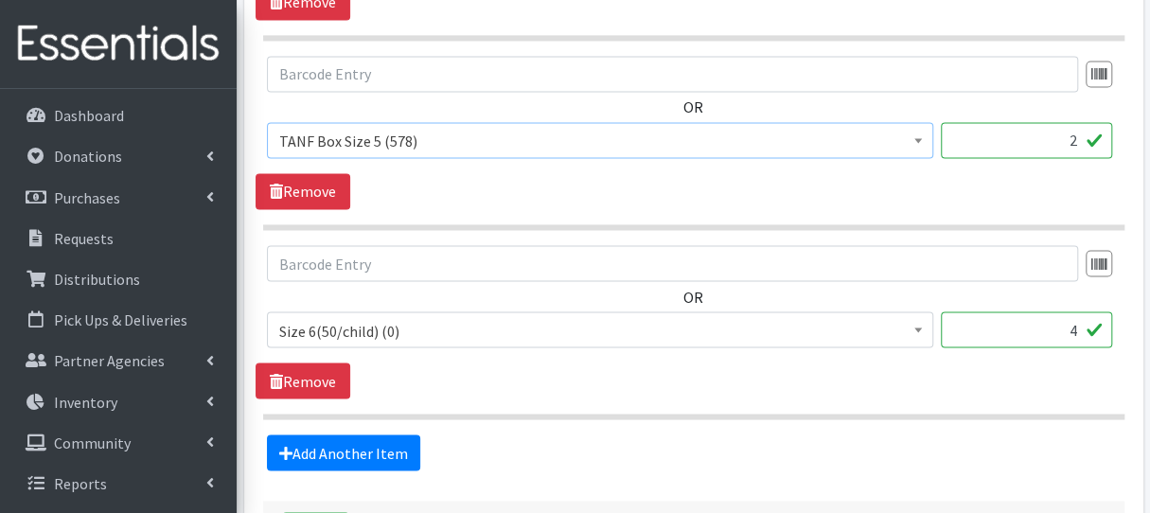
scroll to position [1514, 0]
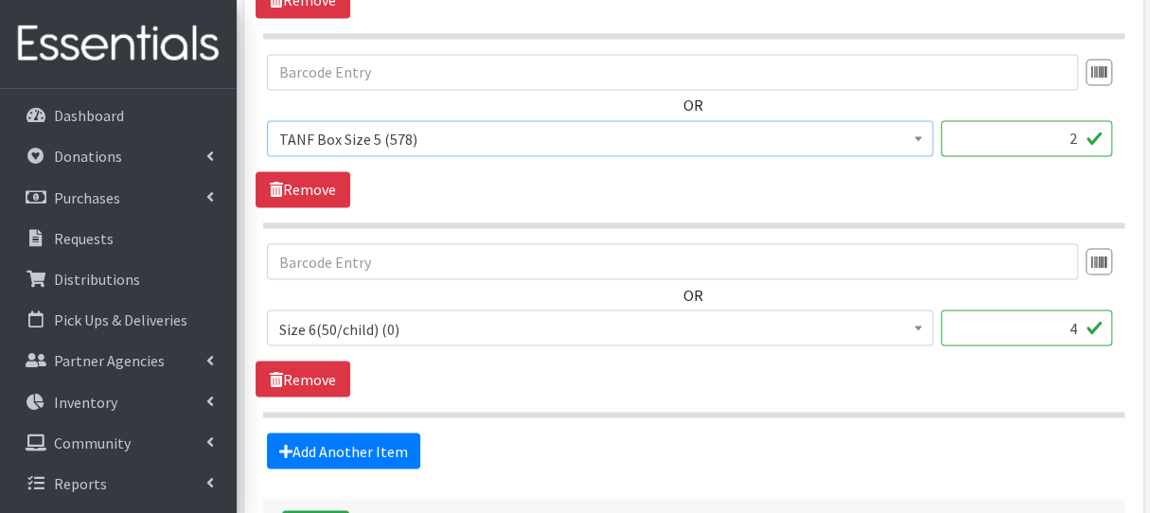
click at [414, 326] on span "Size 6(50/child) (0)" at bounding box center [600, 328] width 642 height 26
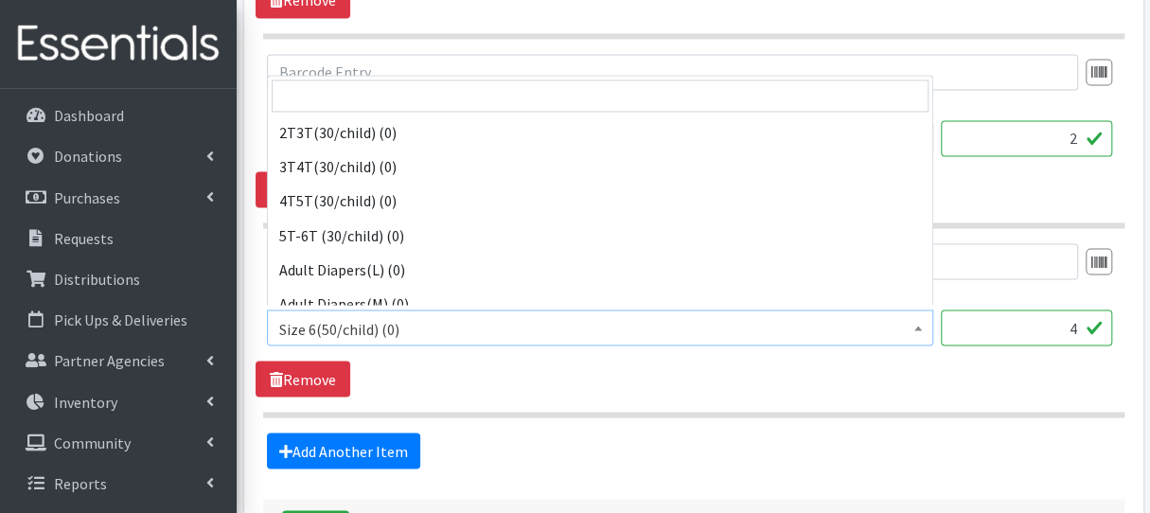
scroll to position [954, 0]
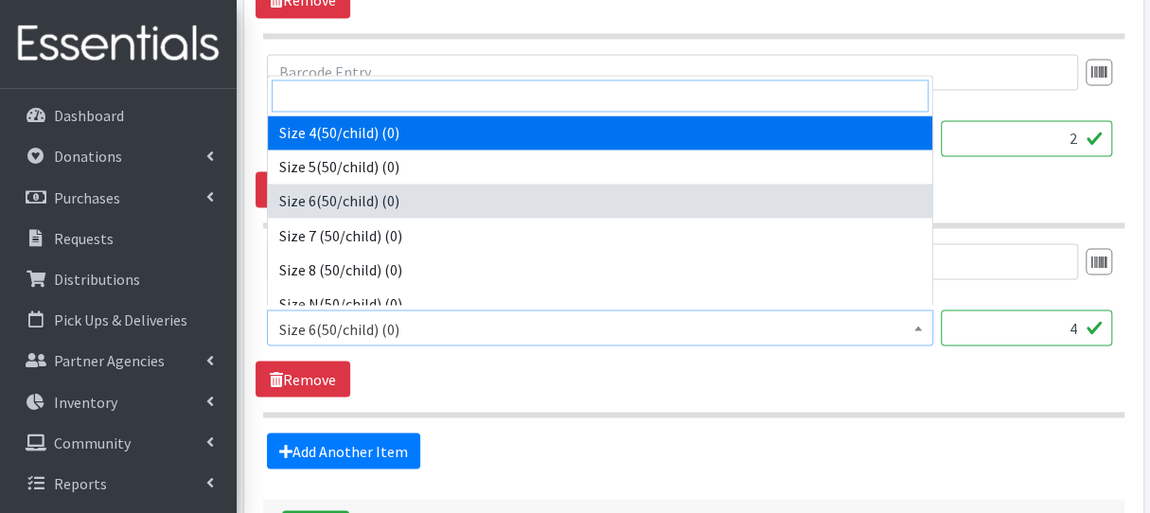
click at [360, 93] on input "search" at bounding box center [600, 95] width 657 height 32
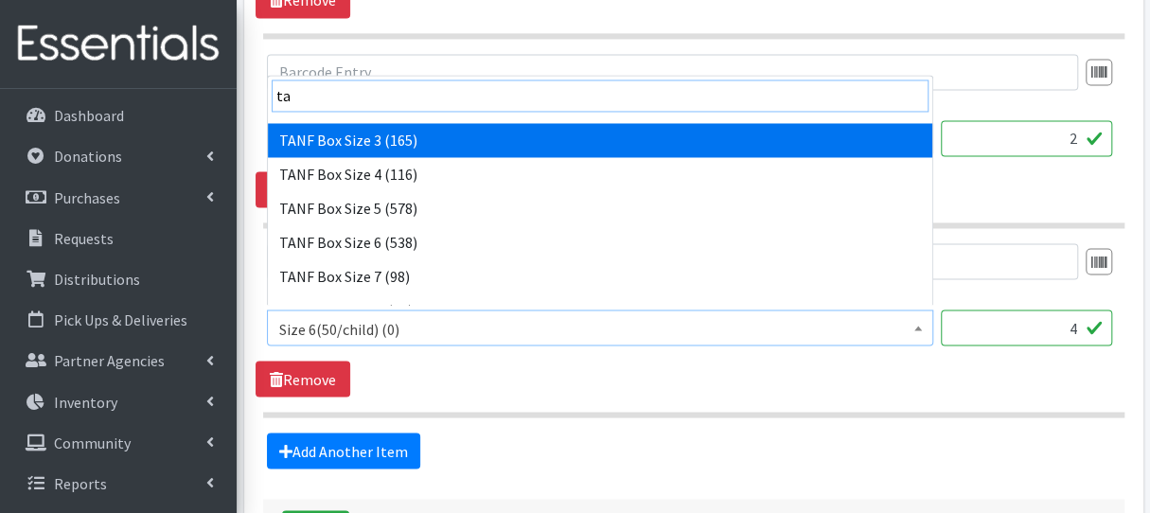
scroll to position [322, 0]
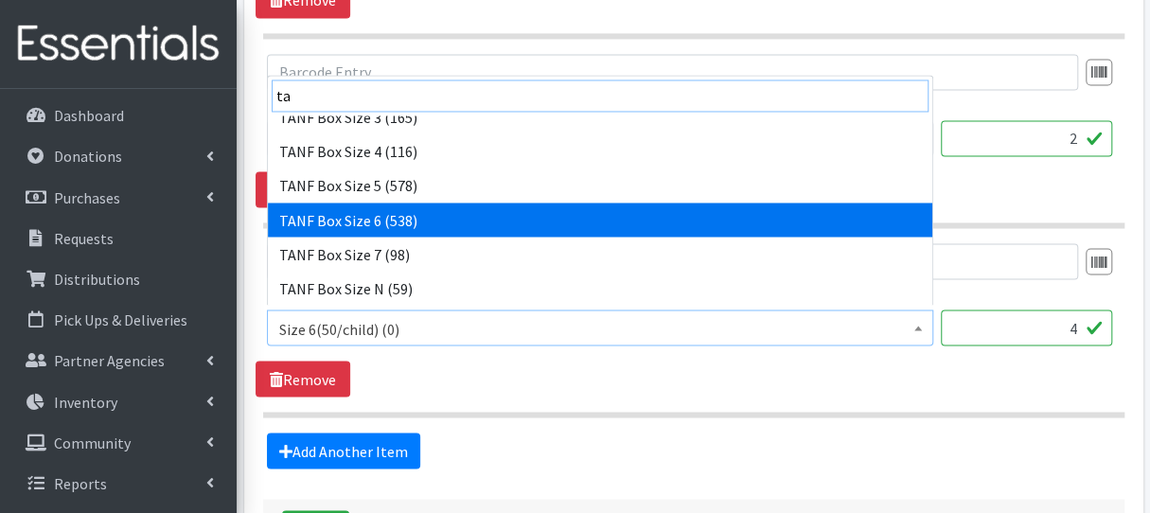
type input "ta"
select select "15526"
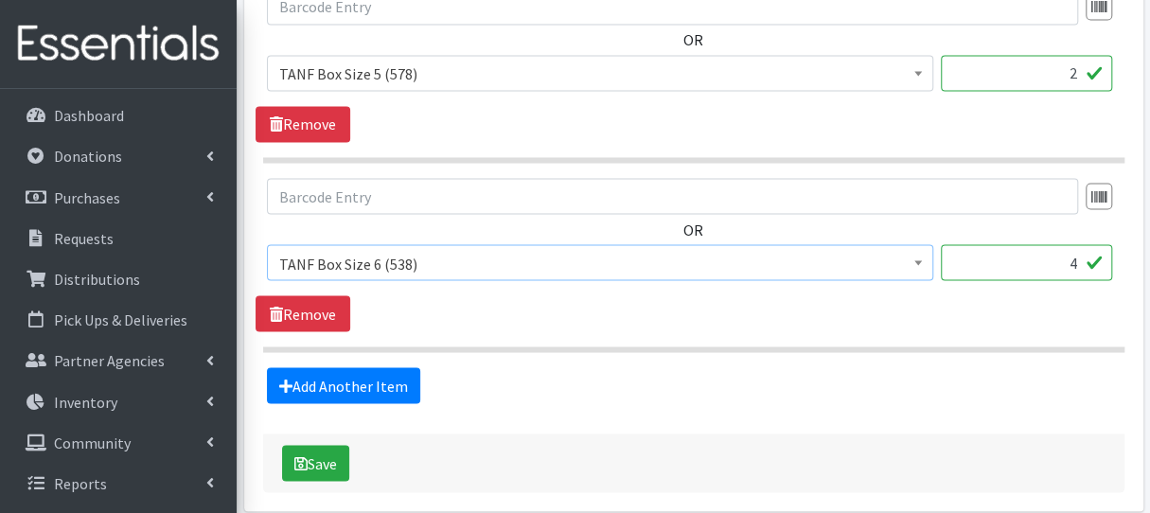
scroll to position [1609, 0]
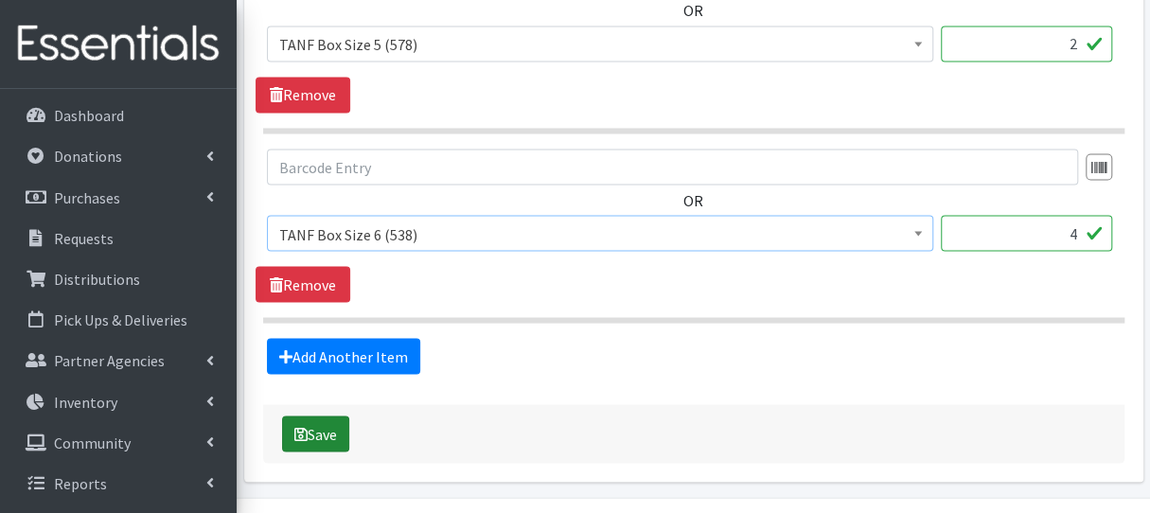
drag, startPoint x: 326, startPoint y: 431, endPoint x: 333, endPoint y: 423, distance: 10.1
click at [326, 431] on button "Save" at bounding box center [315, 433] width 67 height 36
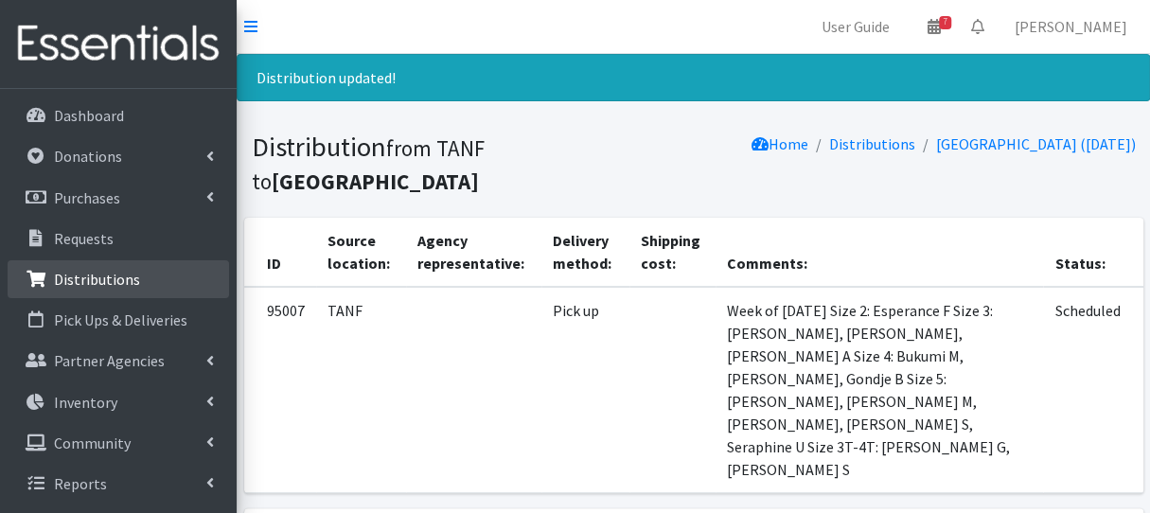
click at [91, 285] on p "Distributions" at bounding box center [97, 279] width 86 height 19
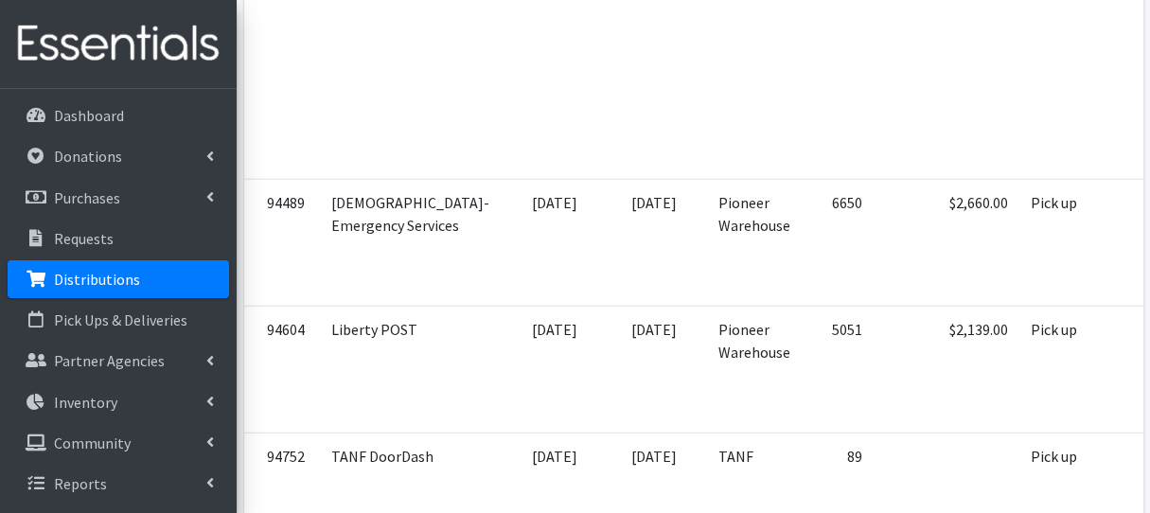
scroll to position [2271, 0]
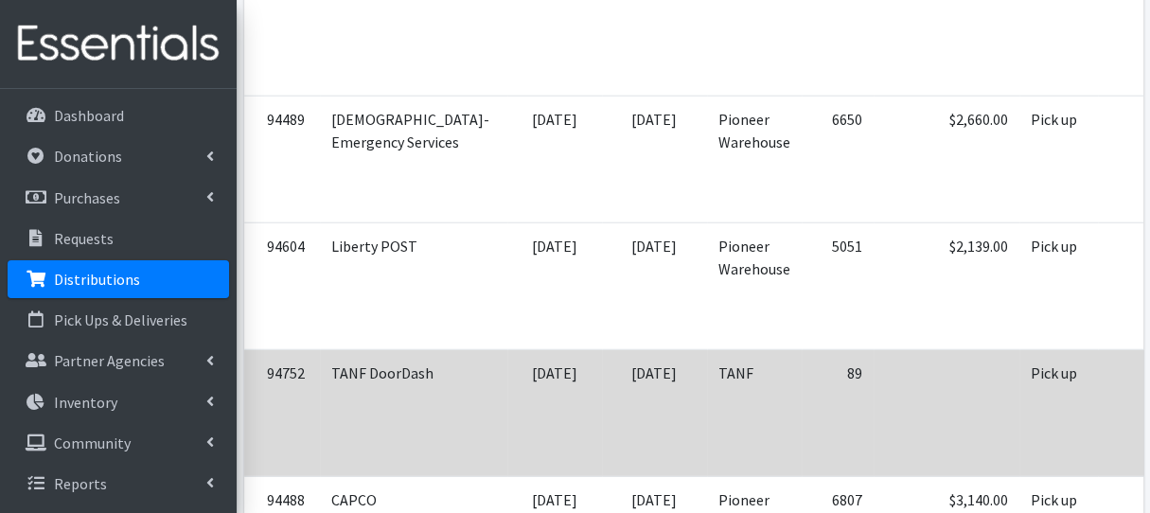
click at [507, 353] on td "[DATE]" at bounding box center [554, 413] width 95 height 127
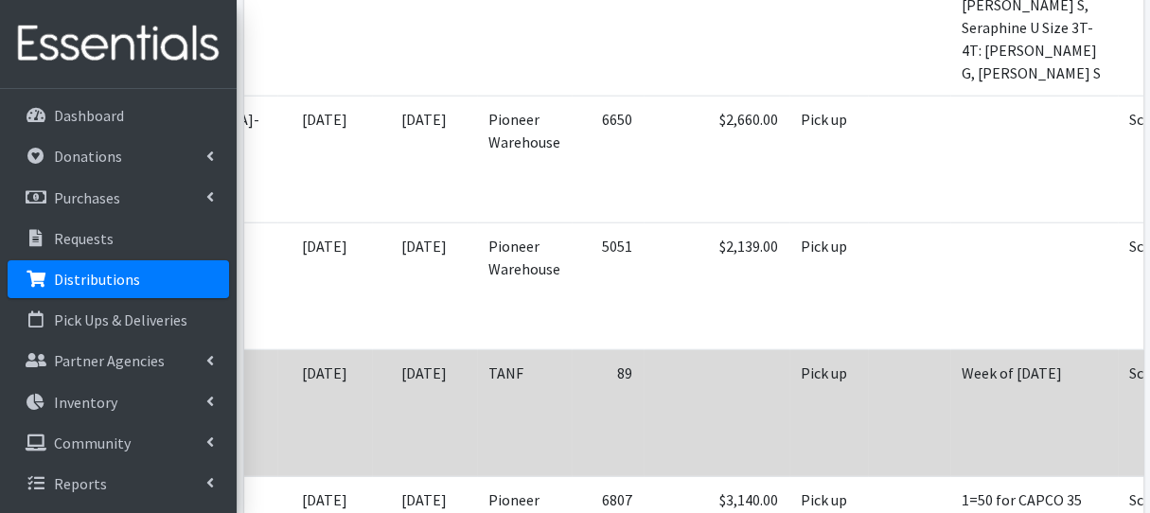
scroll to position [0, 257]
